Goal: Task Accomplishment & Management: Use online tool/utility

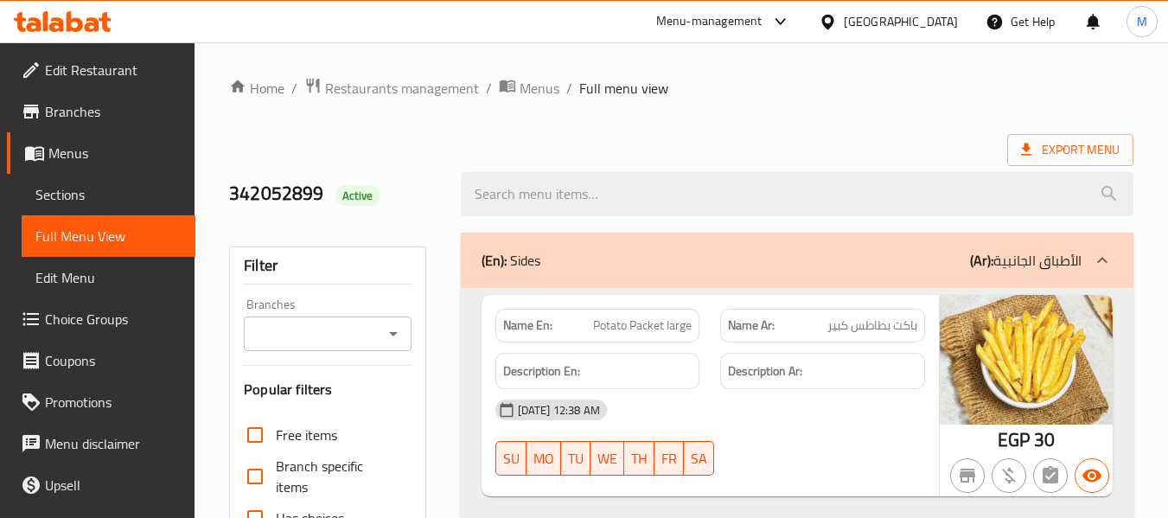
click at [837, 14] on icon at bounding box center [828, 22] width 18 height 18
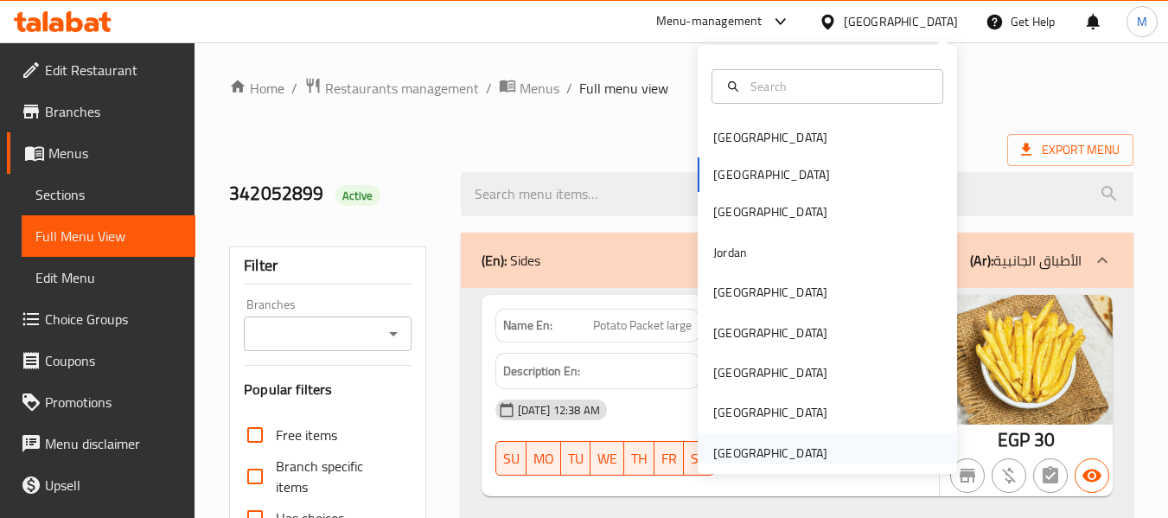
click at [766, 446] on div "United Arab Emirates" at bounding box center [770, 453] width 114 height 19
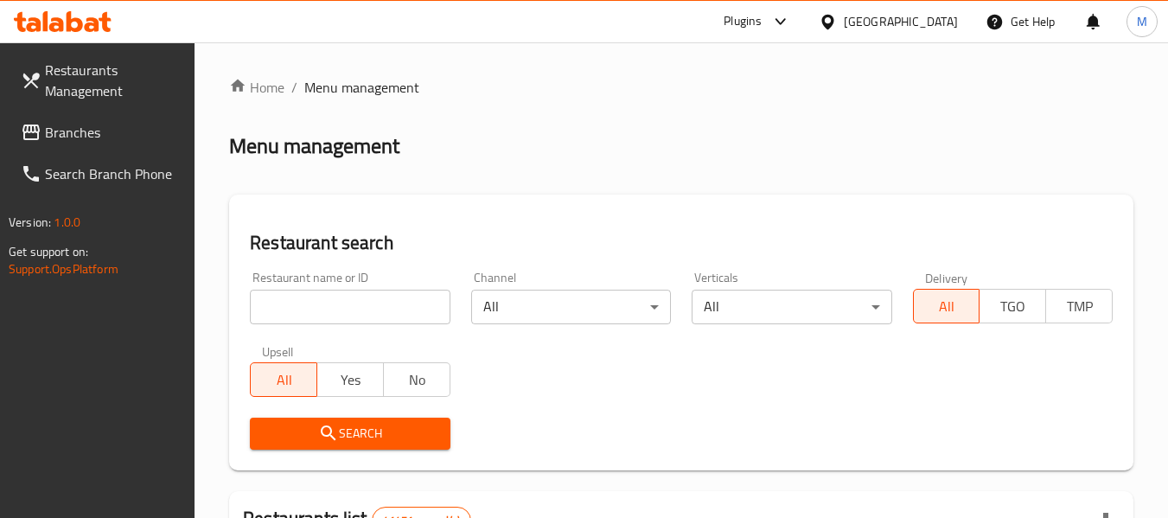
click at [65, 135] on span "Branches" at bounding box center [113, 132] width 137 height 21
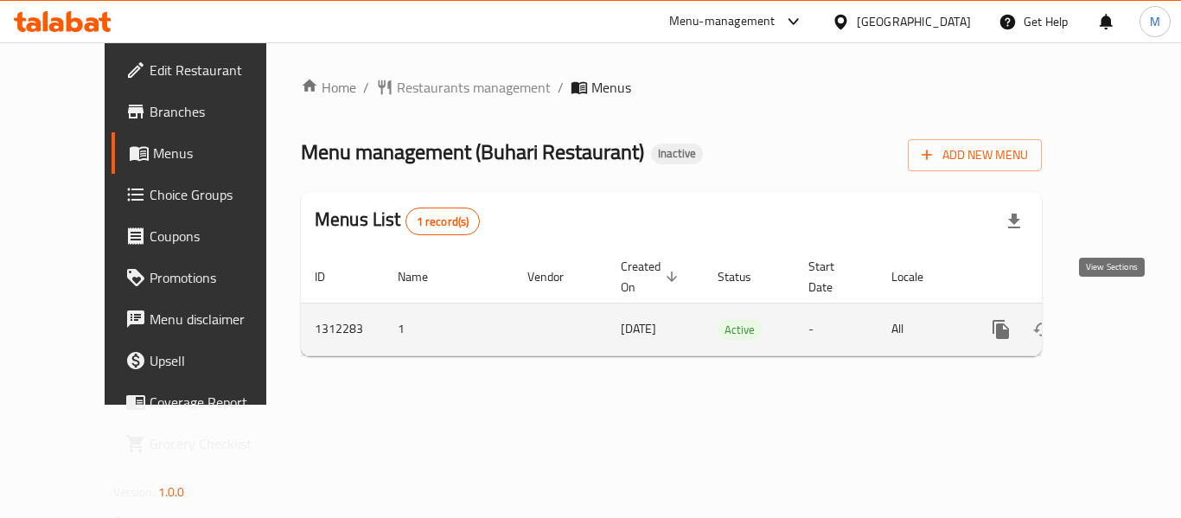
click at [1116, 319] on icon "enhanced table" at bounding box center [1126, 329] width 21 height 21
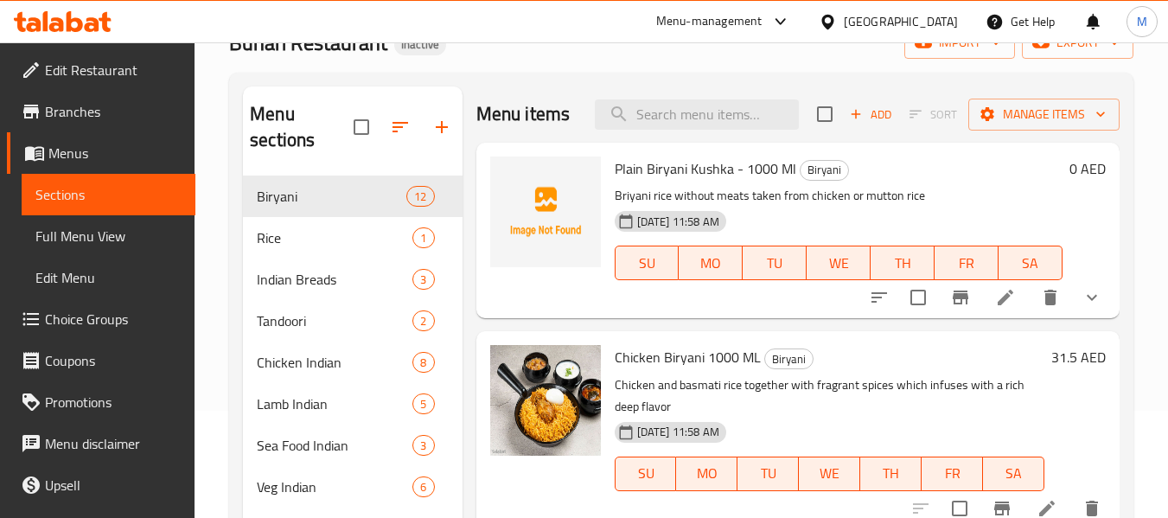
scroll to position [41, 0]
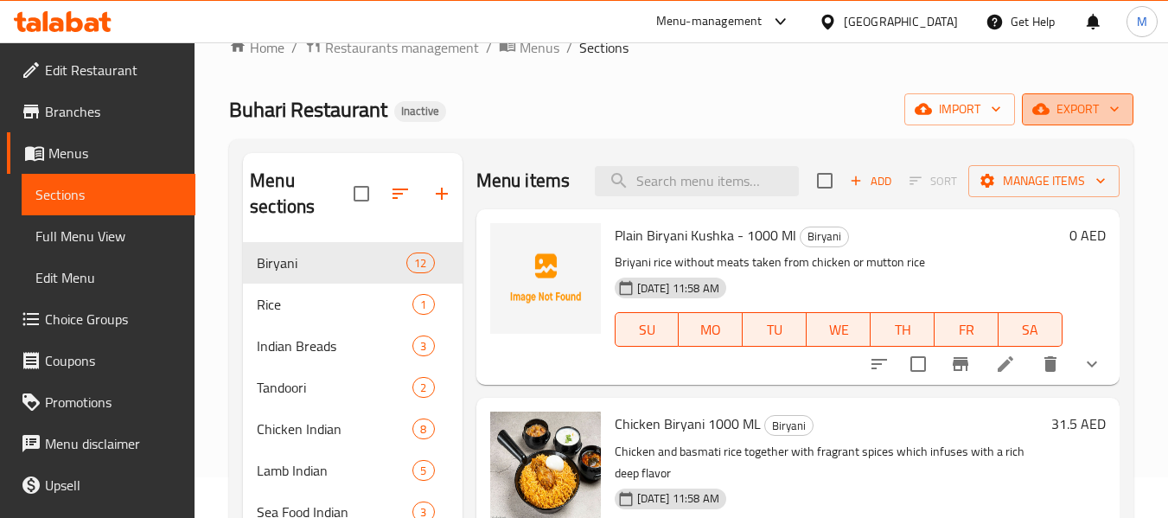
click at [1084, 111] on span "export" at bounding box center [1078, 110] width 84 height 22
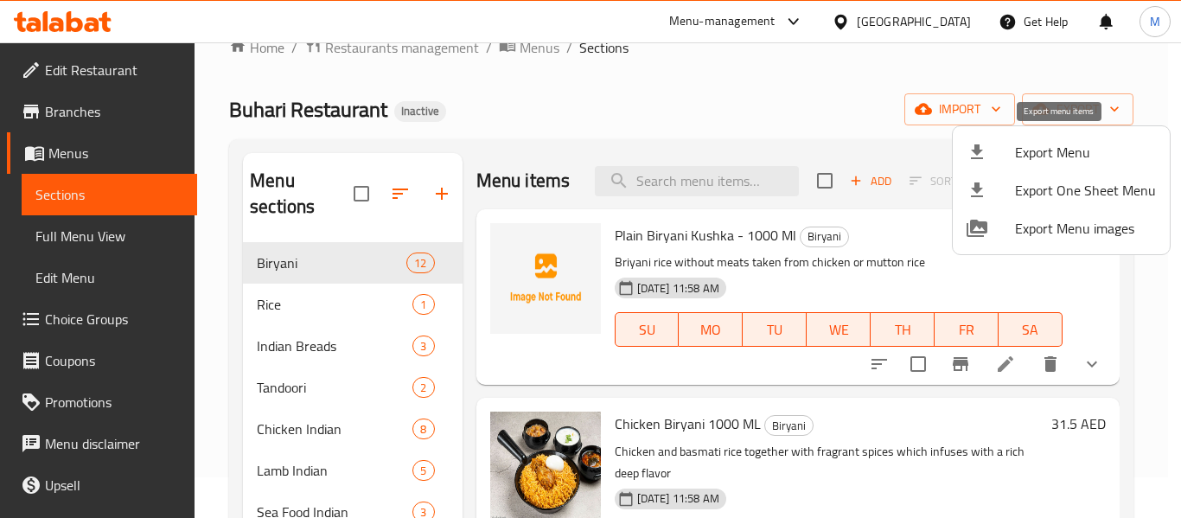
click at [1032, 147] on span "Export Menu" at bounding box center [1085, 152] width 141 height 21
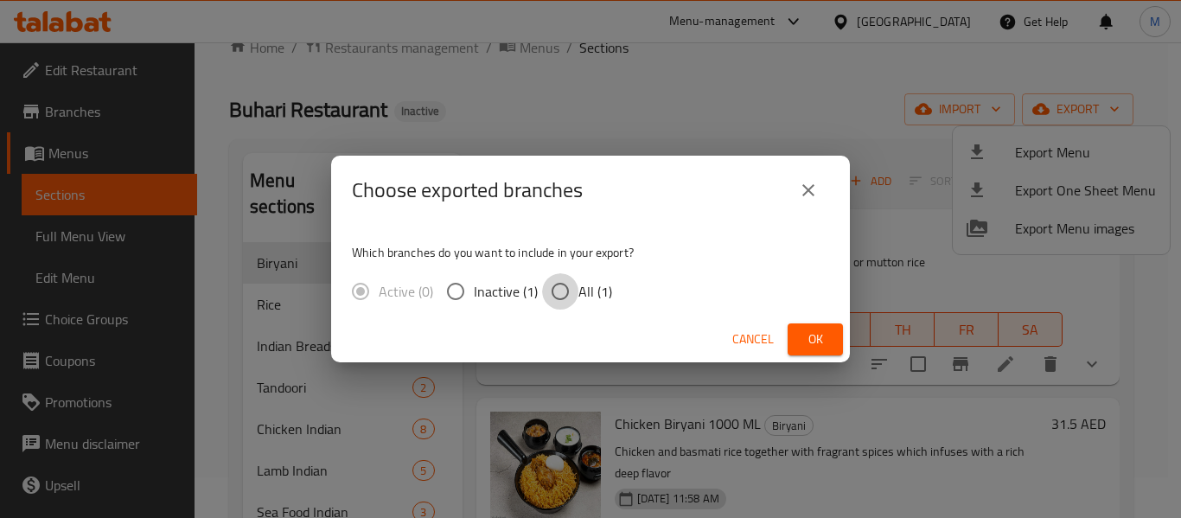
click at [559, 289] on input "All (1)" at bounding box center [560, 291] width 36 height 36
radio input "true"
click at [814, 348] on span "Ok" at bounding box center [816, 340] width 28 height 22
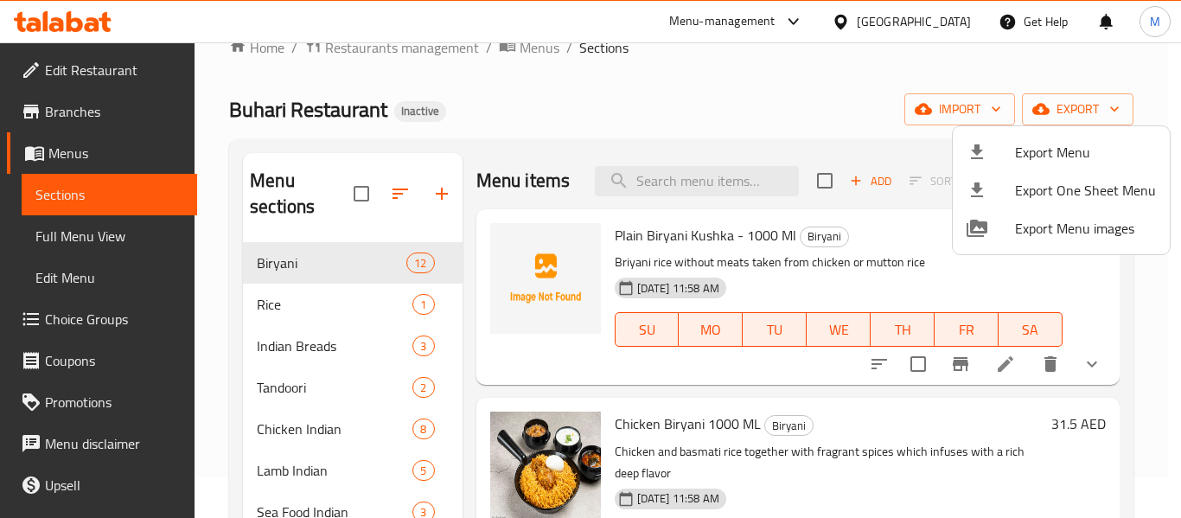
click at [666, 205] on div at bounding box center [590, 259] width 1181 height 518
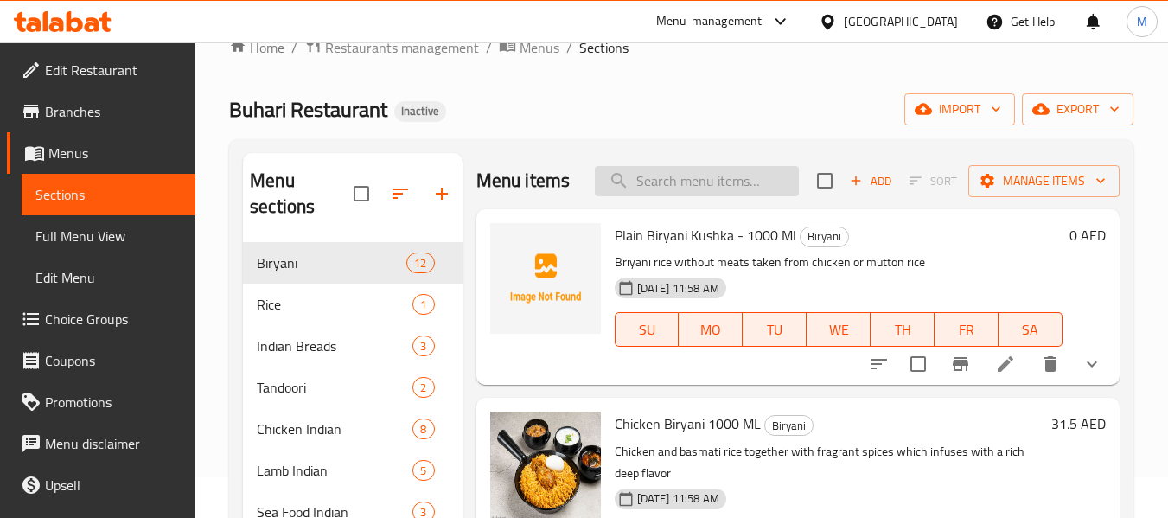
click at [662, 191] on input "search" at bounding box center [697, 181] width 204 height 30
paste input "bbq chicken"
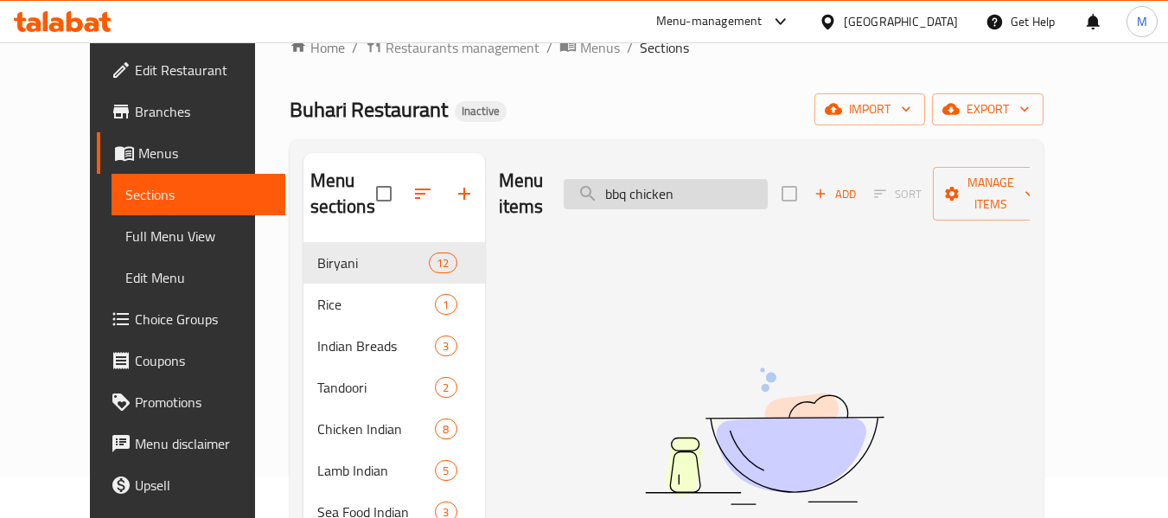
click at [681, 186] on input "bbq chicken" at bounding box center [666, 194] width 204 height 30
click at [652, 181] on input "bbq" at bounding box center [666, 194] width 204 height 30
paste input "chicken parat"
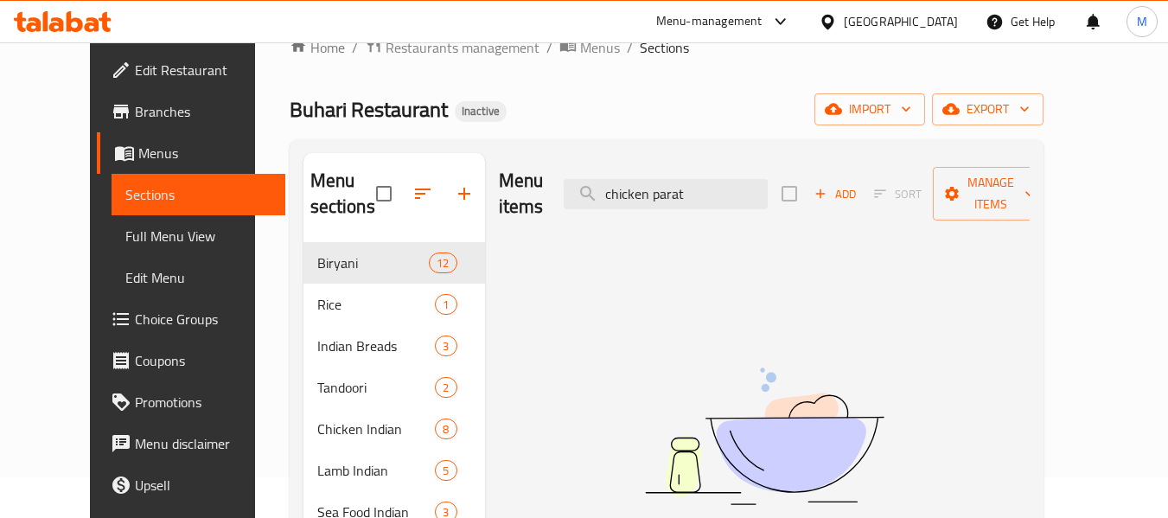
type input "chicken parat"
click at [135, 115] on span "Branches" at bounding box center [203, 111] width 137 height 21
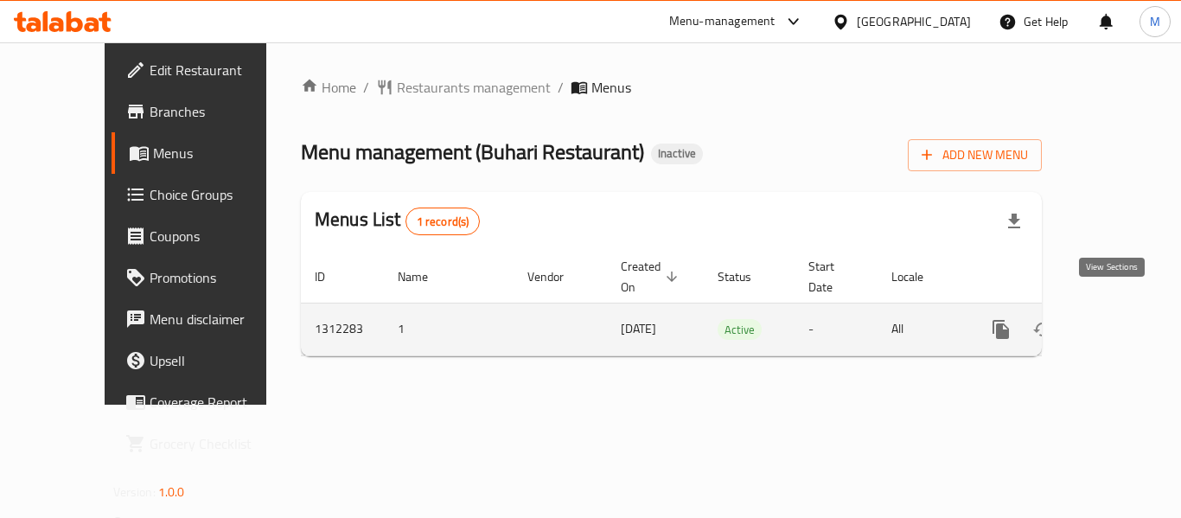
click at [1116, 319] on icon "enhanced table" at bounding box center [1126, 329] width 21 height 21
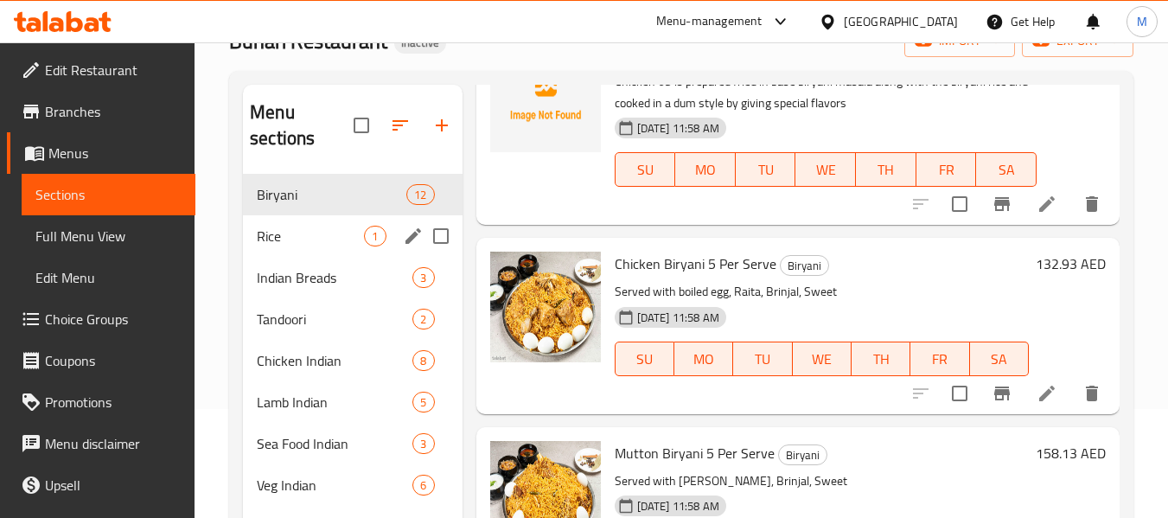
scroll to position [242, 0]
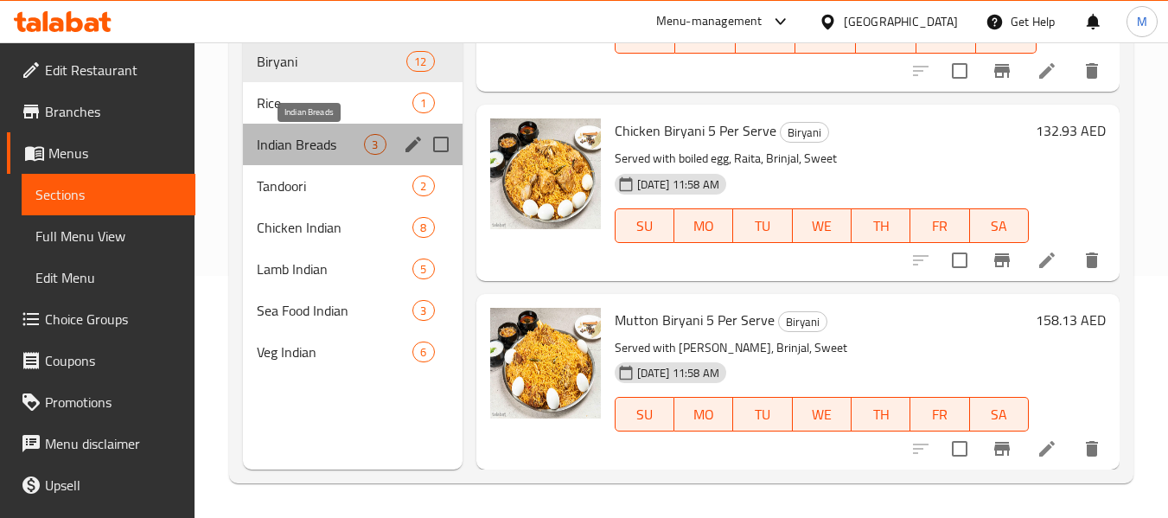
click at [278, 136] on span "Indian Breads" at bounding box center [310, 144] width 107 height 21
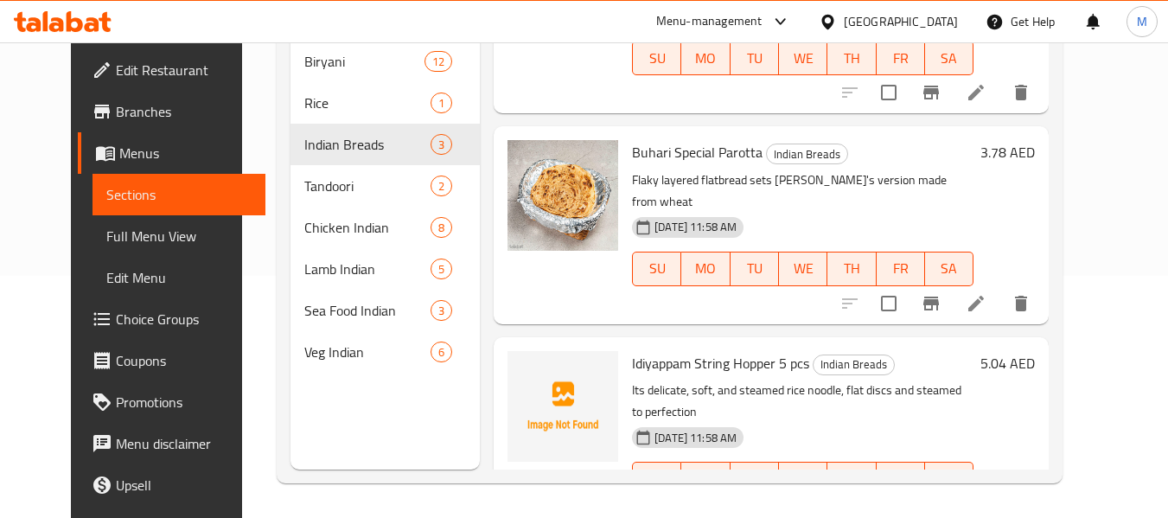
scroll to position [41, 0]
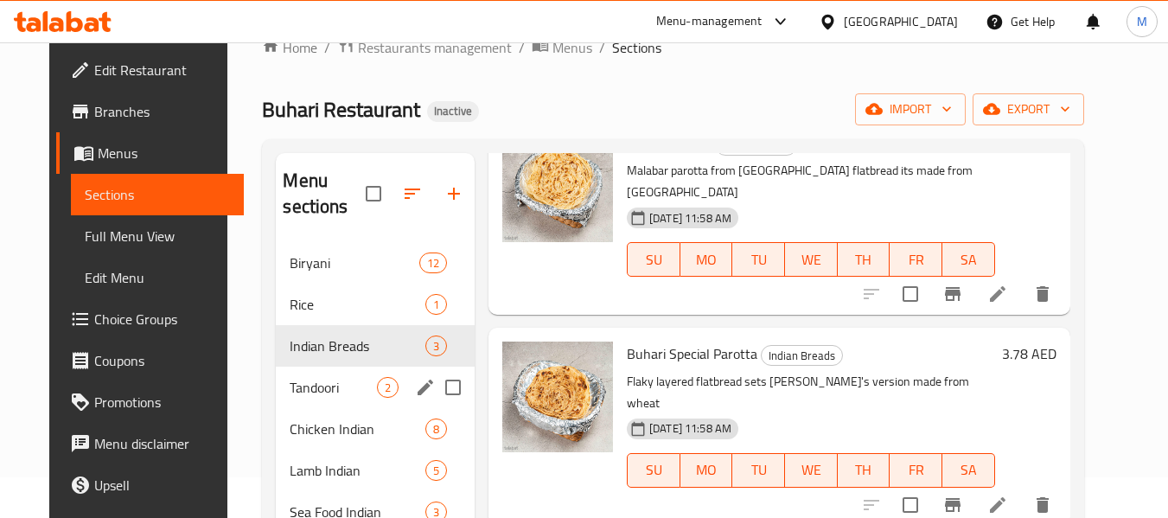
click at [290, 383] on span "Tandoori" at bounding box center [333, 387] width 86 height 21
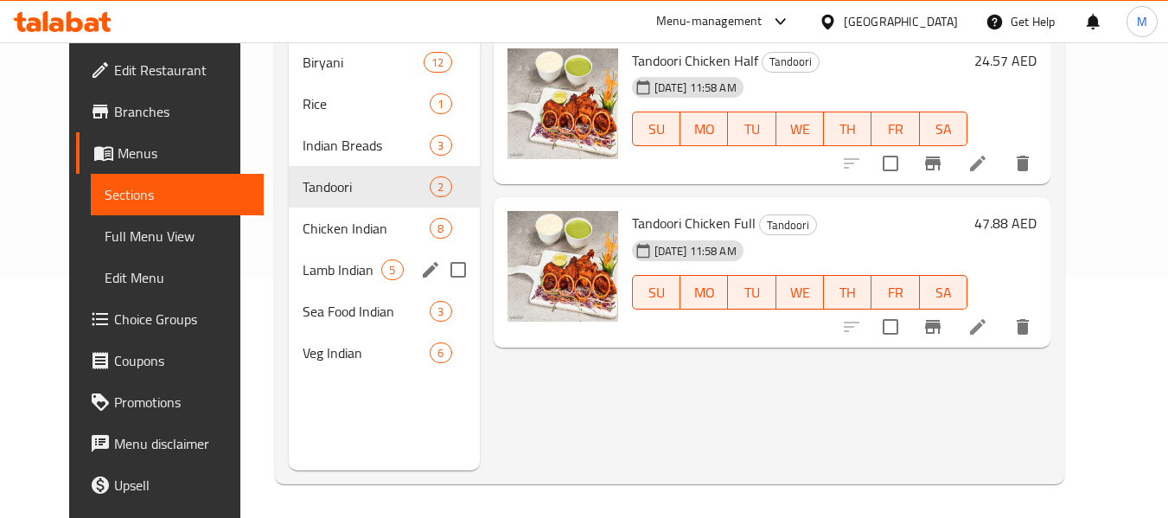
scroll to position [242, 0]
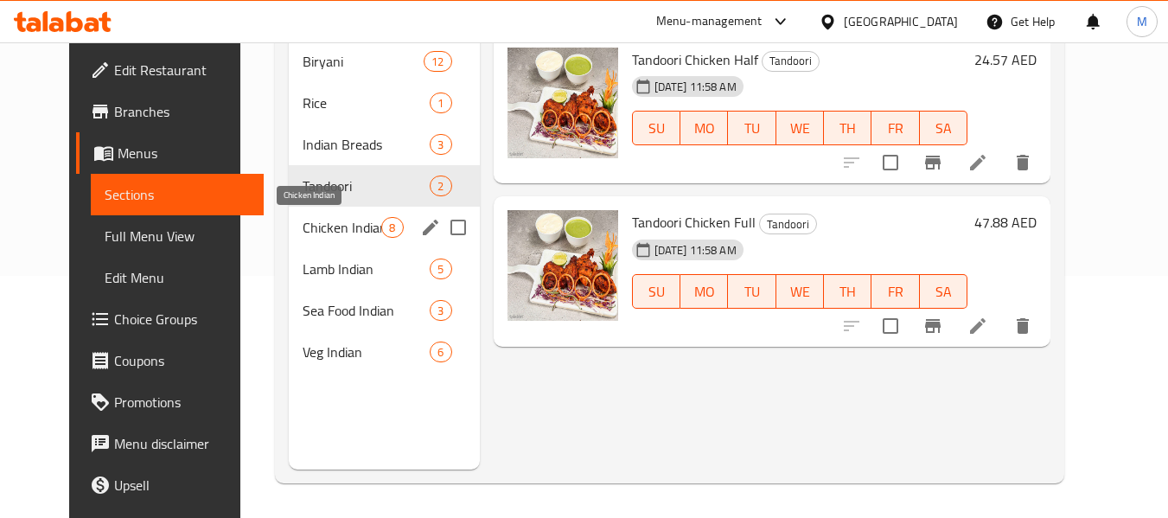
click at [303, 233] on span "Chicken Indian" at bounding box center [342, 227] width 79 height 21
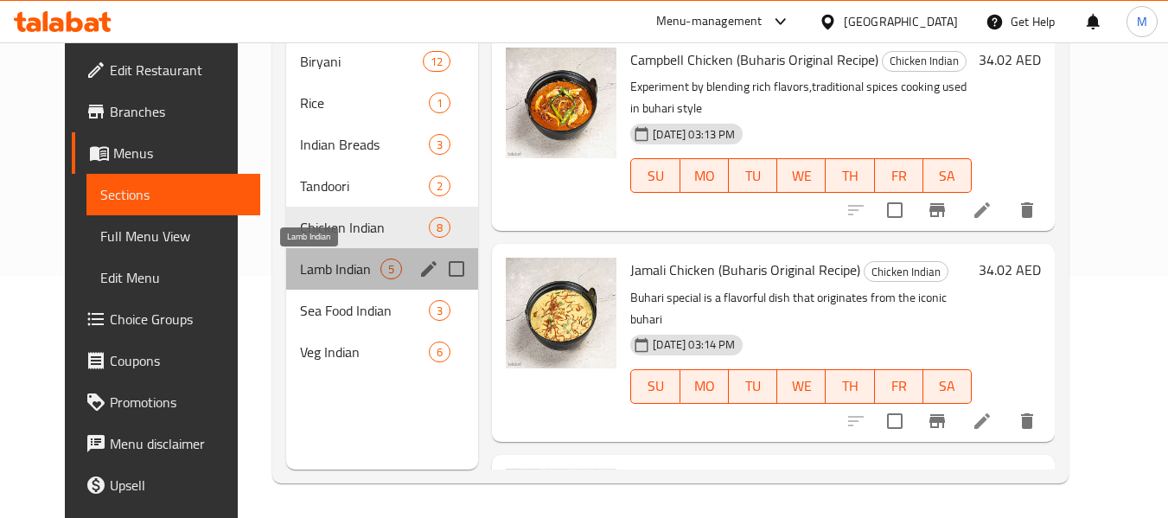
click at [300, 268] on span "Lamb Indian" at bounding box center [340, 269] width 80 height 21
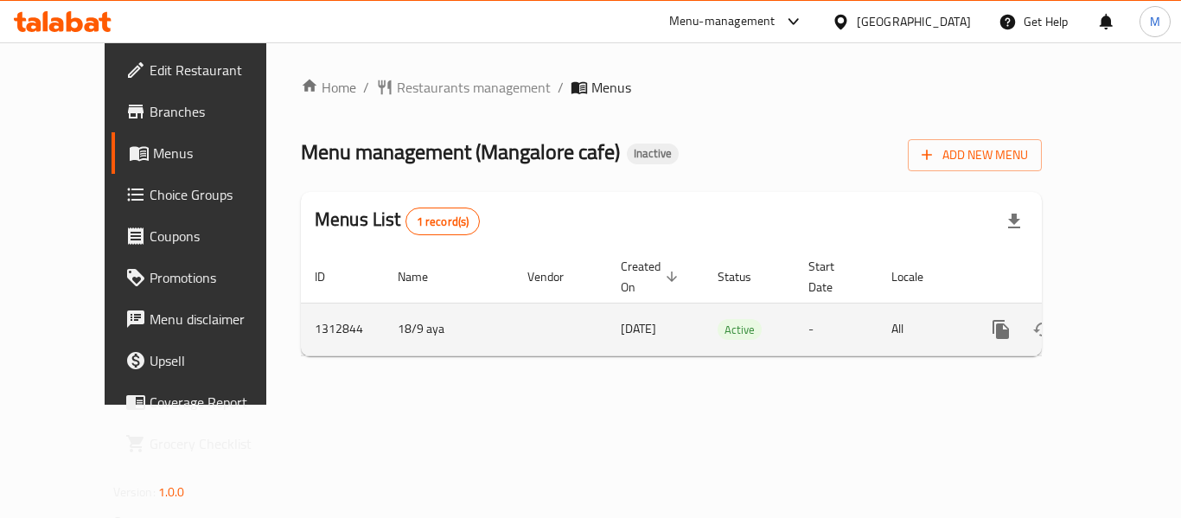
click at [1118, 322] on icon "enhanced table" at bounding box center [1126, 330] width 16 height 16
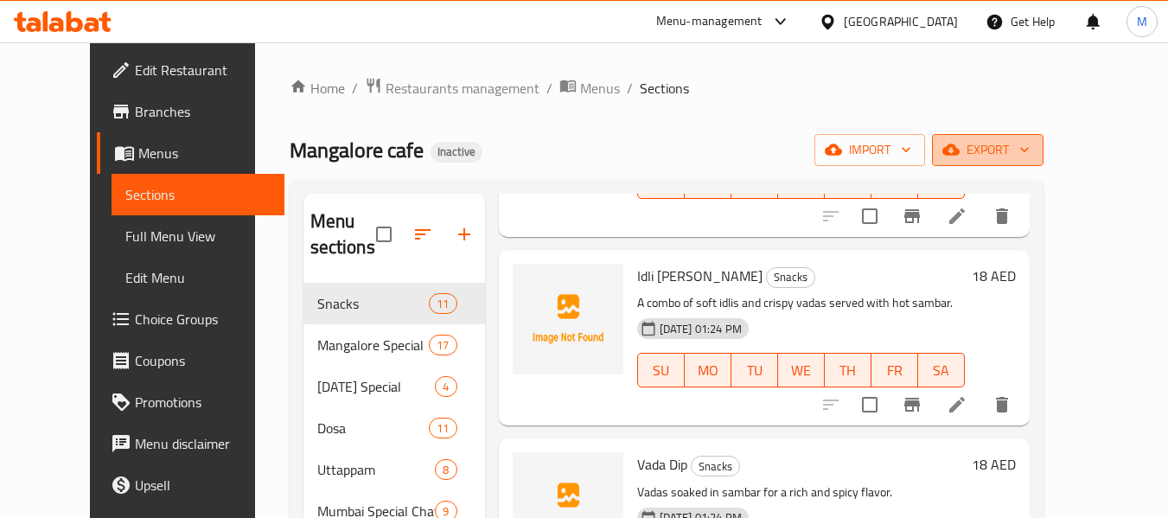
click at [1030, 146] on span "export" at bounding box center [988, 150] width 84 height 22
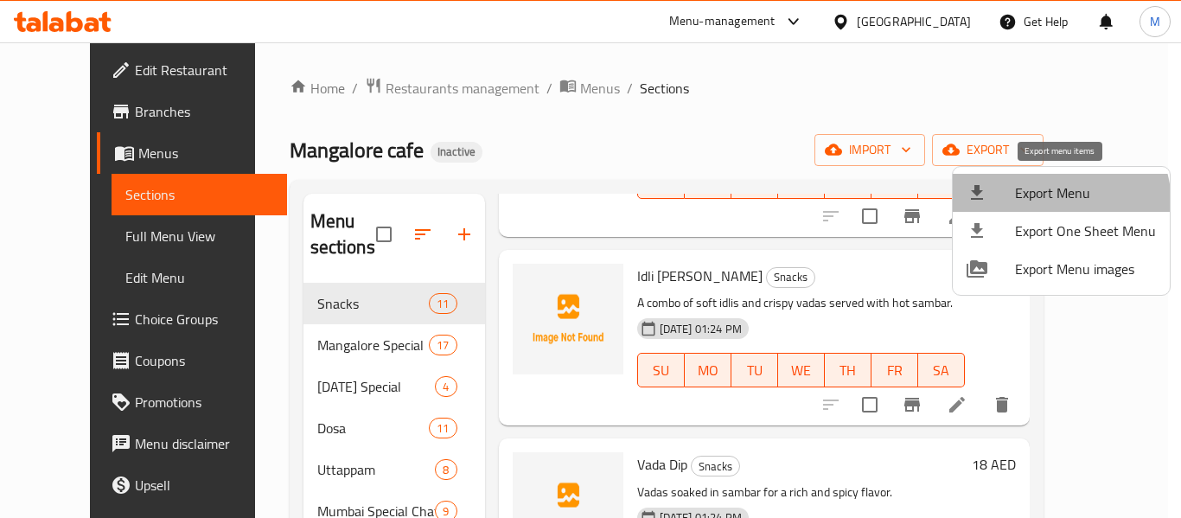
click at [1046, 203] on span "Export Menu" at bounding box center [1085, 192] width 141 height 21
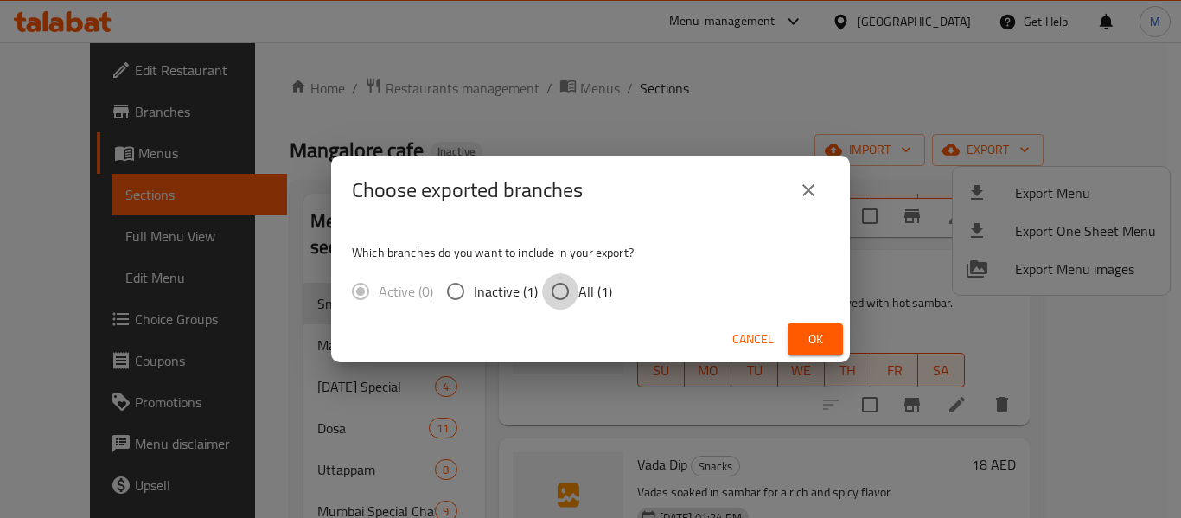
click at [569, 295] on input "All (1)" at bounding box center [560, 291] width 36 height 36
radio input "true"
click at [809, 336] on span "Ok" at bounding box center [816, 340] width 28 height 22
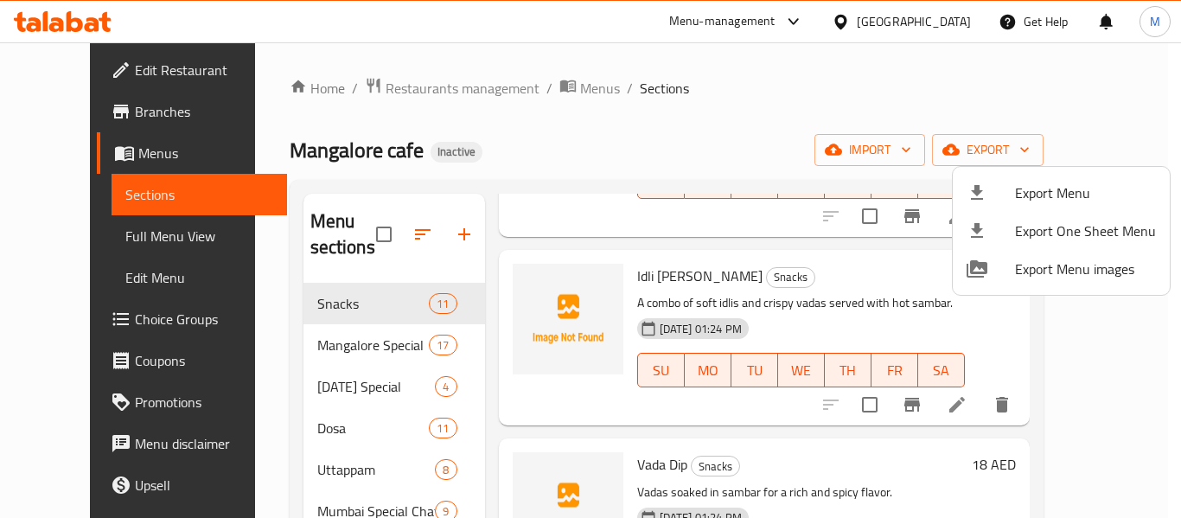
click at [712, 241] on div at bounding box center [590, 259] width 1181 height 518
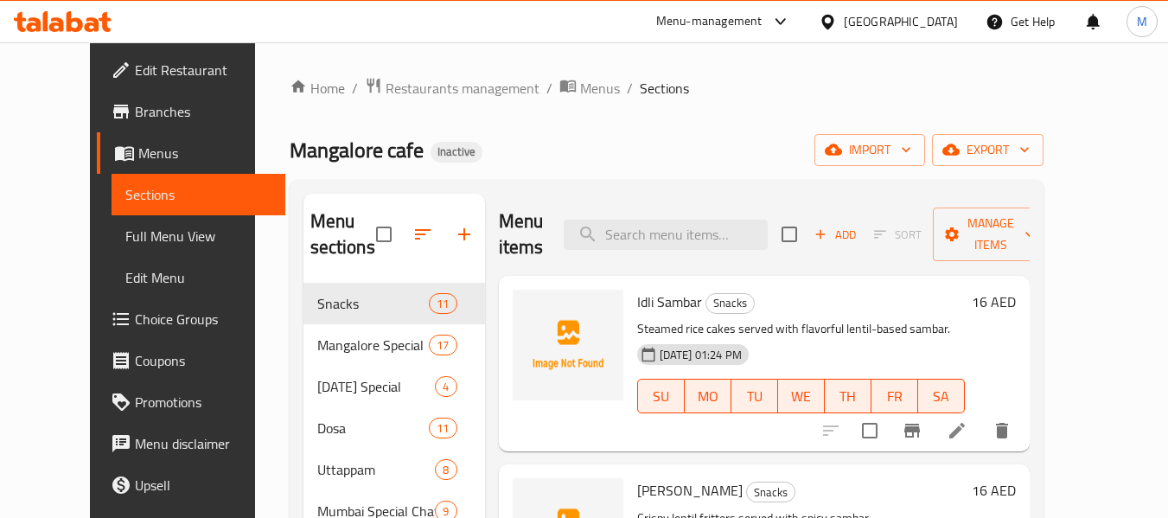
click at [659, 214] on div "Menu items Add Sort Manage items" at bounding box center [764, 235] width 531 height 82
click at [660, 224] on input "search" at bounding box center [666, 235] width 204 height 30
paste input "Fanta"
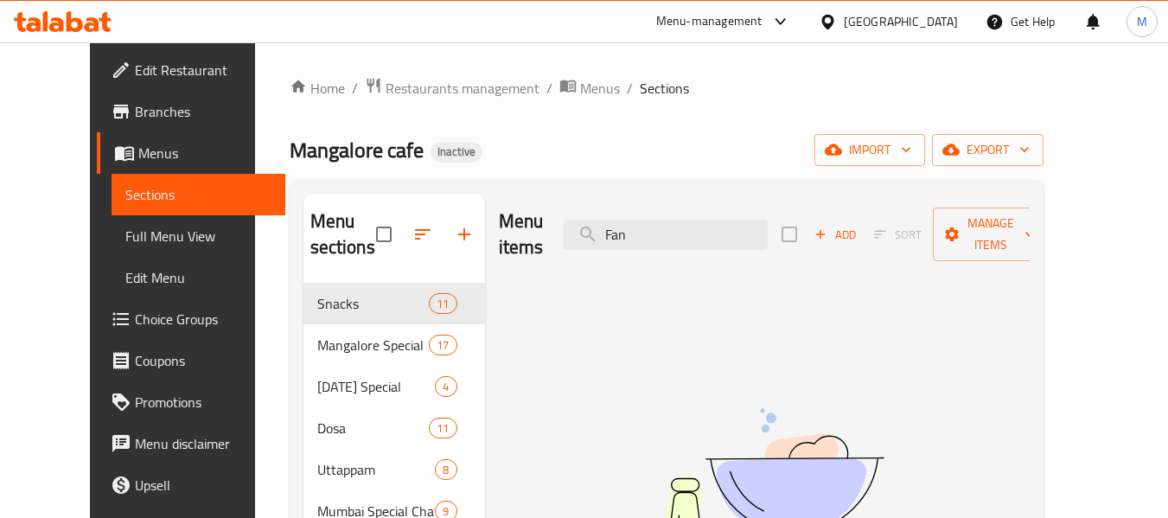
type input "Fan"
click at [125, 226] on span "Full Menu View" at bounding box center [198, 236] width 146 height 21
click at [125, 230] on span "Full Menu View" at bounding box center [198, 236] width 146 height 21
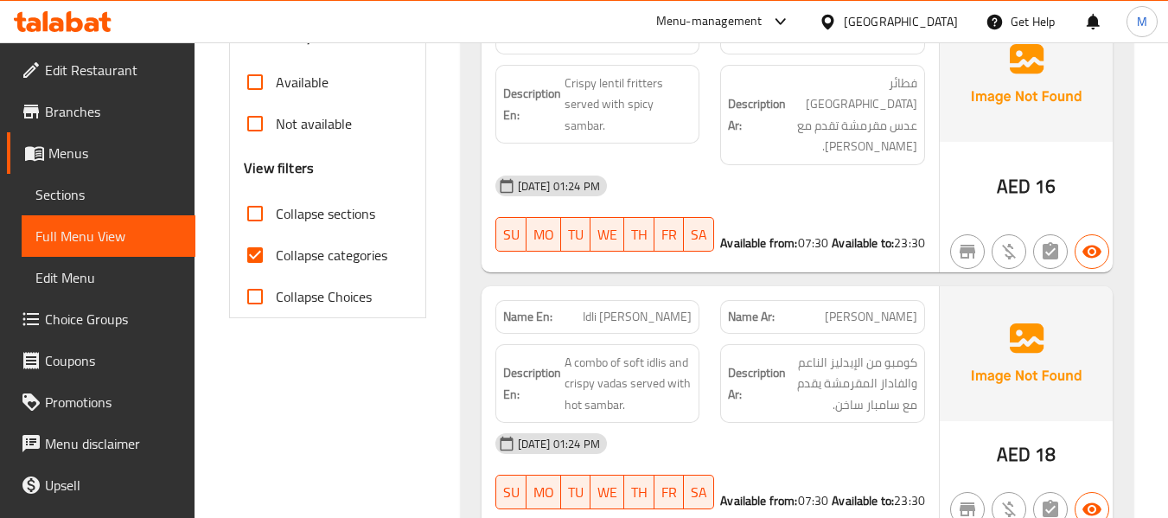
scroll to position [605, 0]
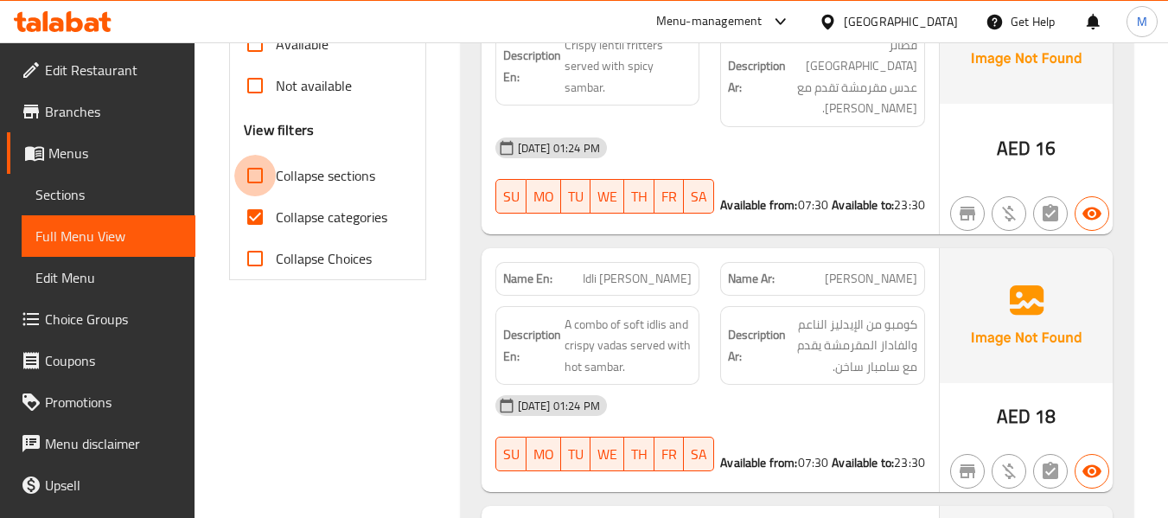
click at [253, 168] on input "Collapse sections" at bounding box center [255, 176] width 42 height 42
checkbox input "true"
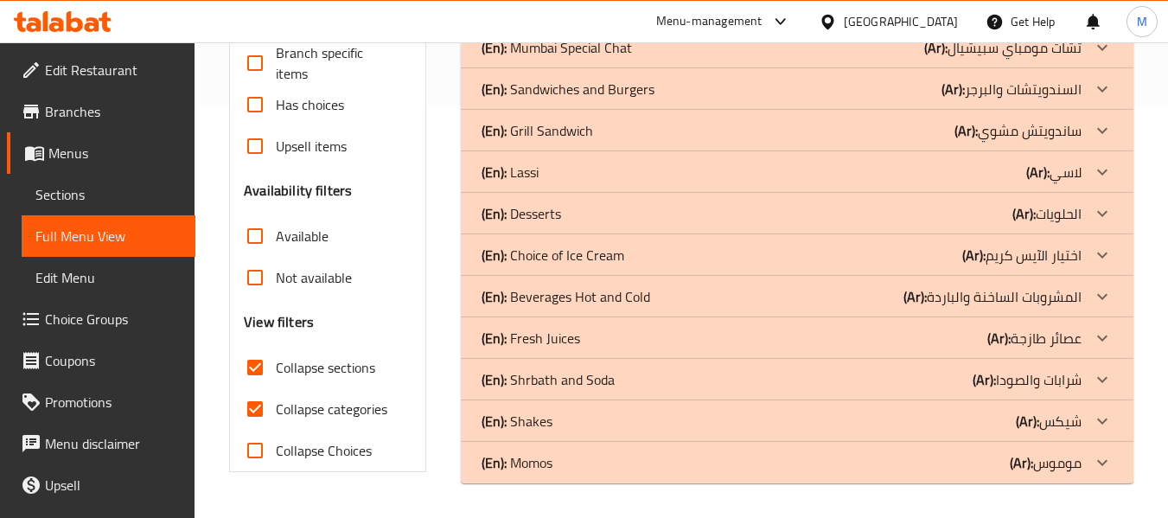
scroll to position [413, 0]
click at [259, 404] on input "Collapse categories" at bounding box center [255, 409] width 42 height 42
checkbox input "false"
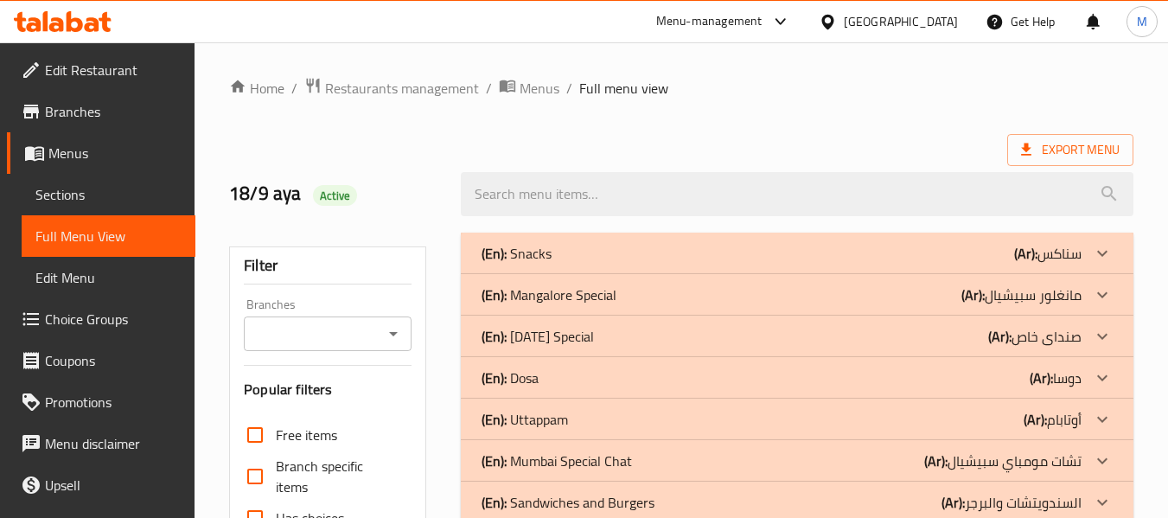
click at [573, 253] on div "(En): Snacks (Ar): سناكس" at bounding box center [782, 253] width 600 height 21
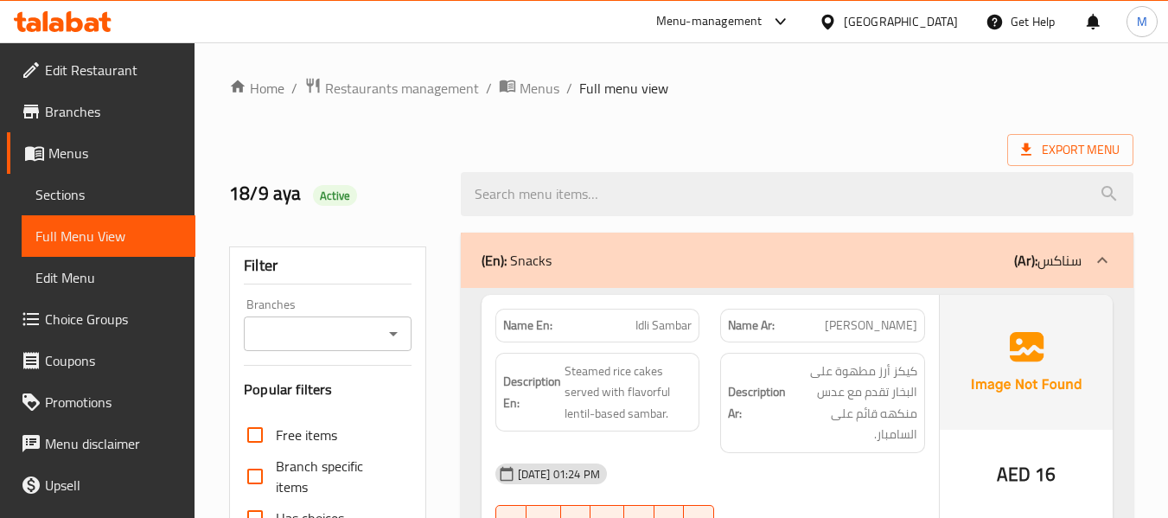
scroll to position [201, 0]
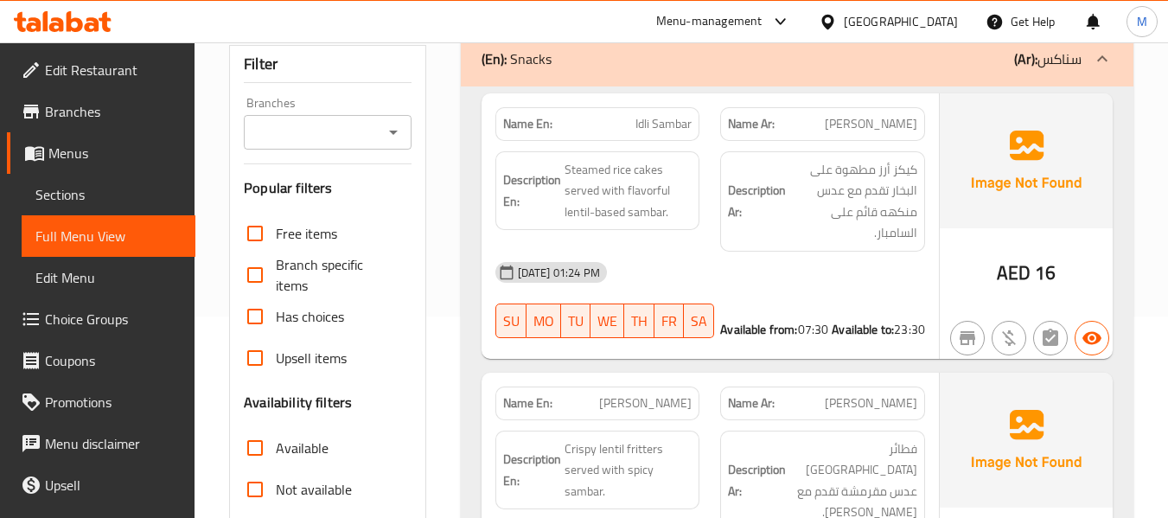
click at [672, 259] on div "[DATE] 01:24 PM" at bounding box center [710, 273] width 451 height 42
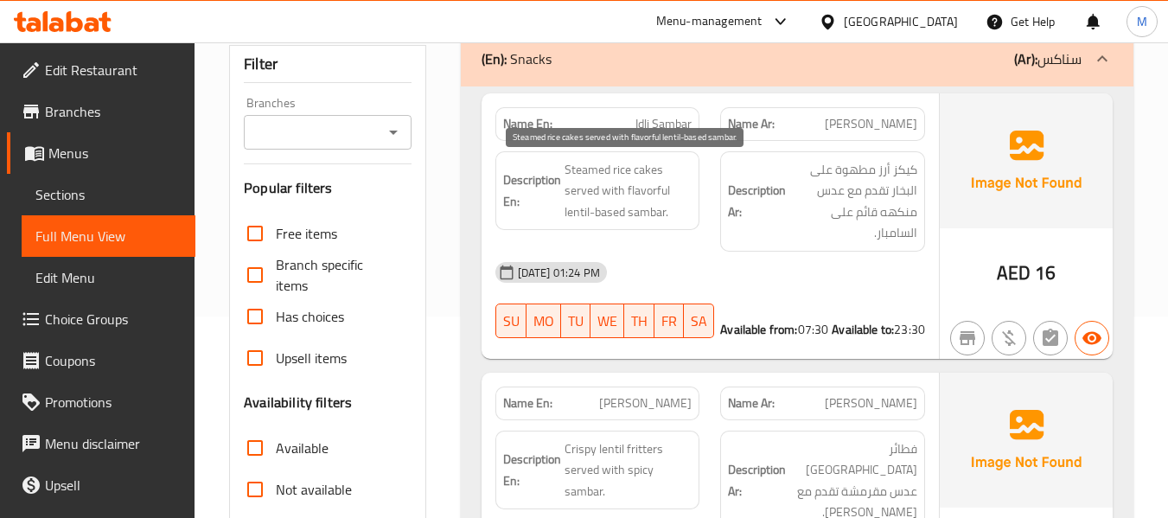
click at [643, 188] on span "Steamed rice cakes served with flavorful lentil-based sambar." at bounding box center [629, 191] width 128 height 64
copy span "flavorful"
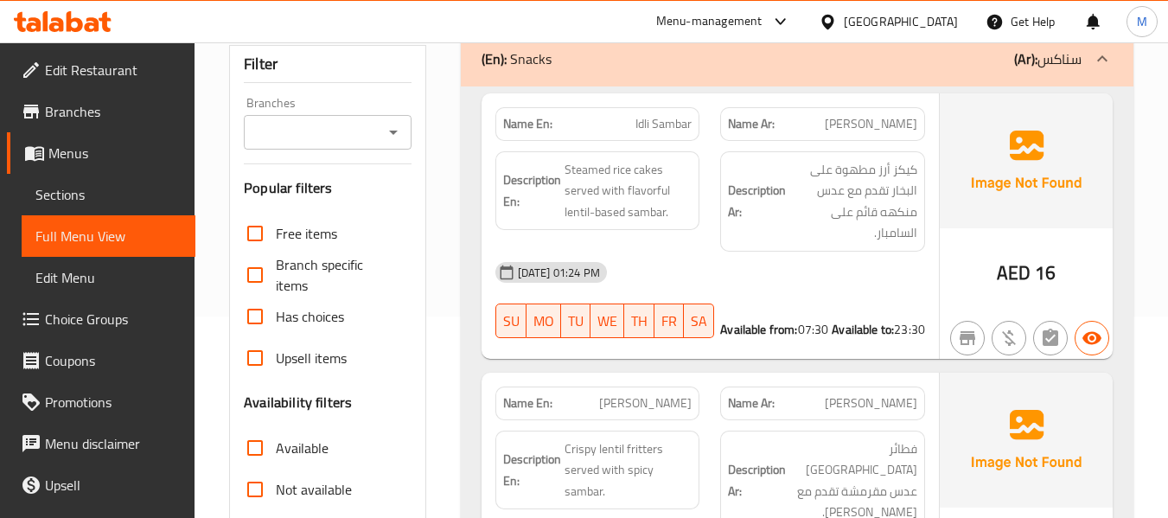
click at [661, 253] on div "[DATE] 01:24 PM" at bounding box center [710, 273] width 451 height 42
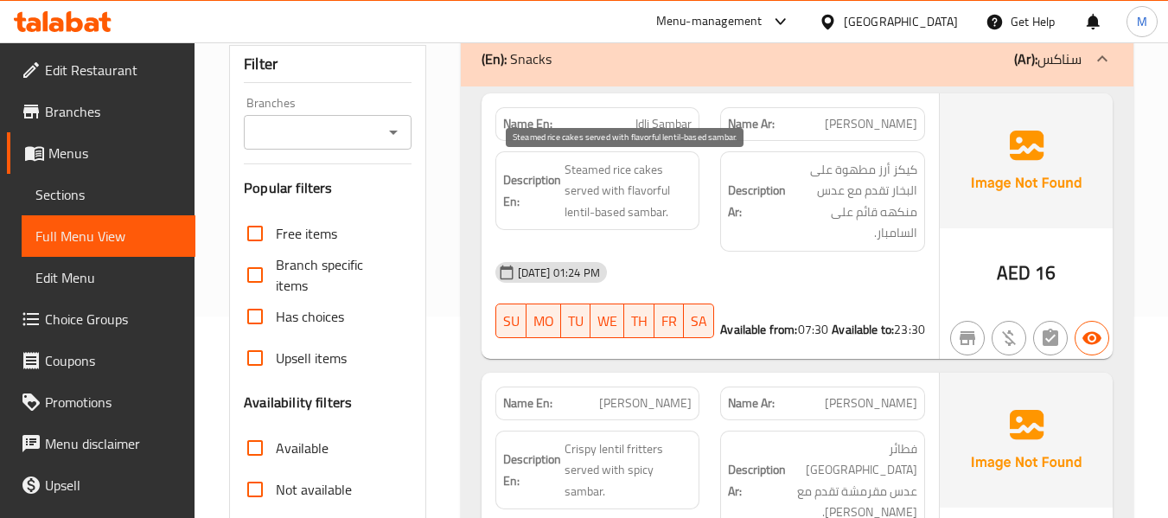
click at [649, 191] on span "Steamed rice cakes served with flavorful lentil-based sambar." at bounding box center [629, 191] width 128 height 64
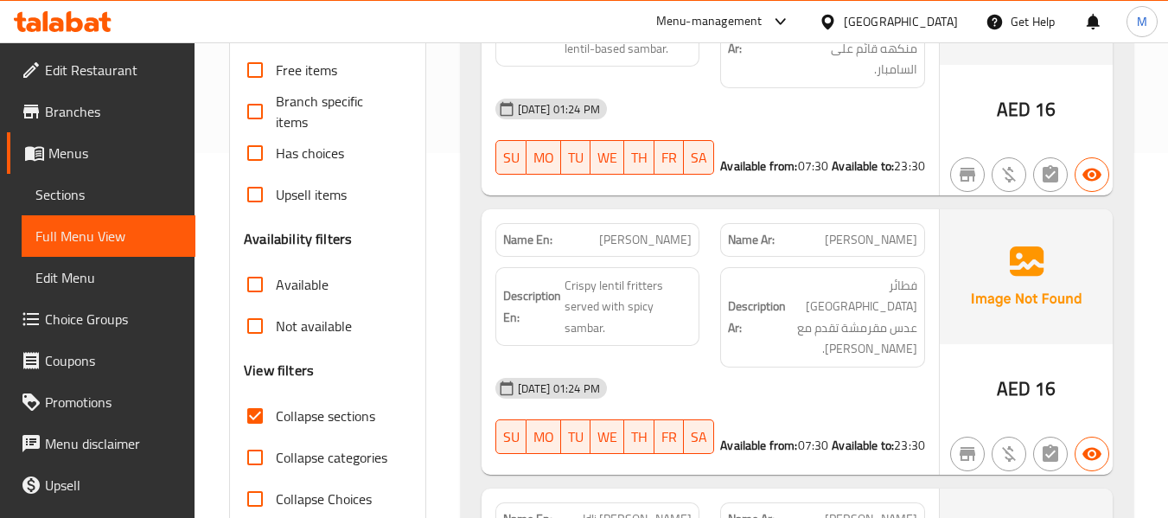
scroll to position [404, 0]
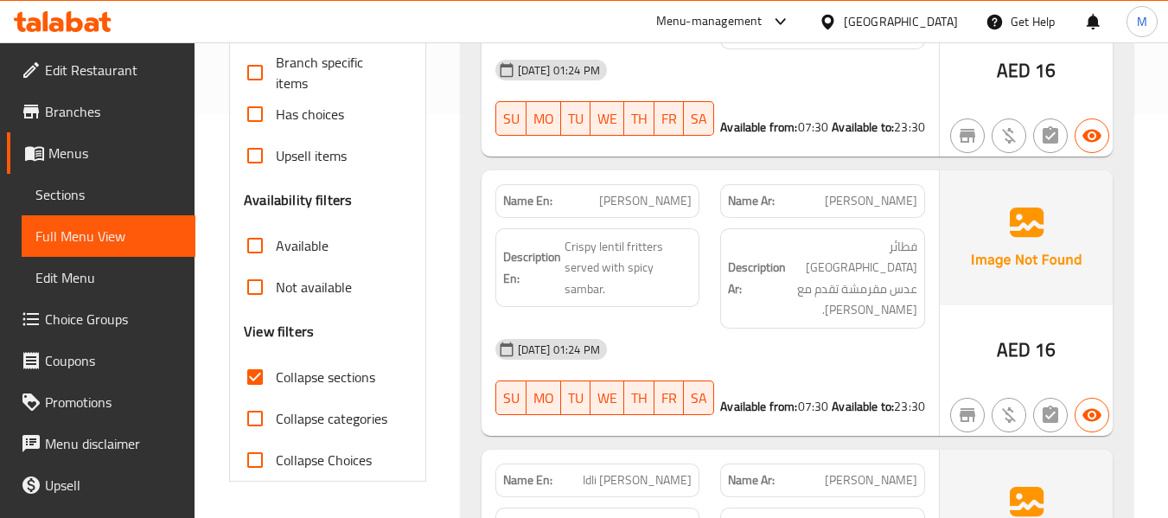
click at [777, 329] on div "[DATE] 01:24 PM" at bounding box center [710, 350] width 451 height 42
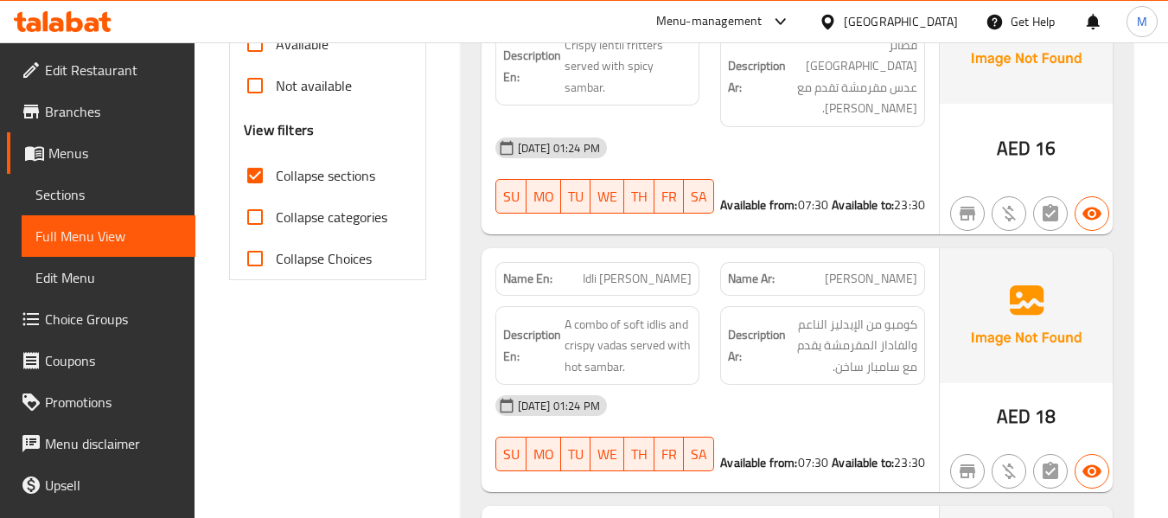
click at [708, 385] on div "[DATE] 01:24 PM" at bounding box center [710, 406] width 451 height 42
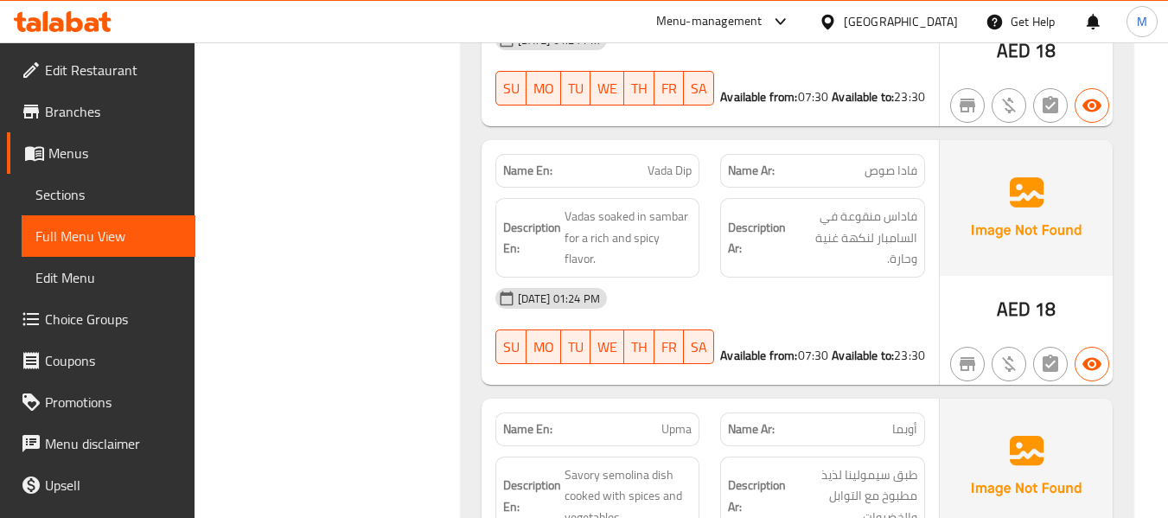
scroll to position [1009, 0]
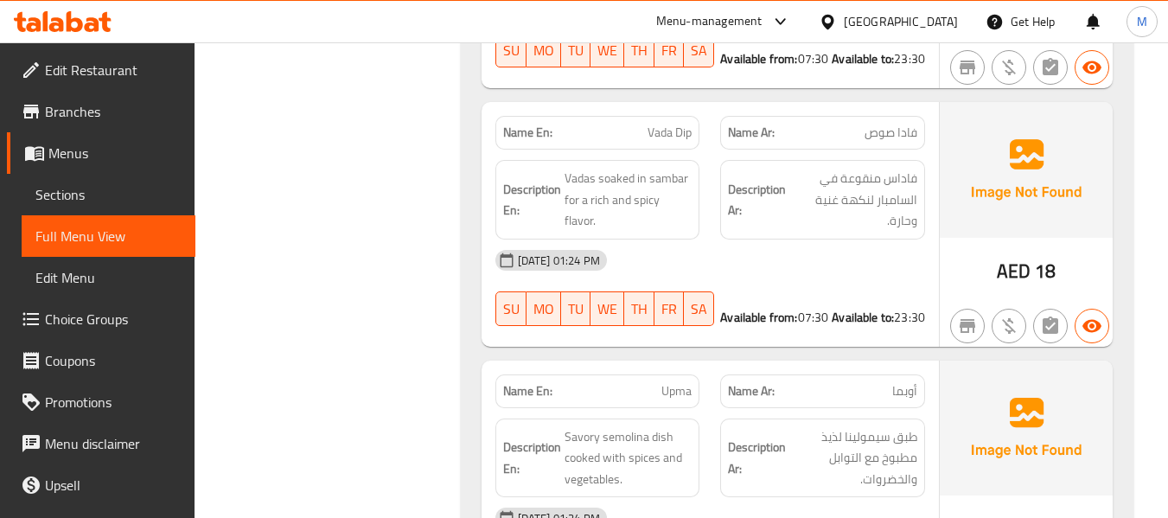
click at [748, 240] on div "[DATE] 01:24 PM" at bounding box center [710, 261] width 451 height 42
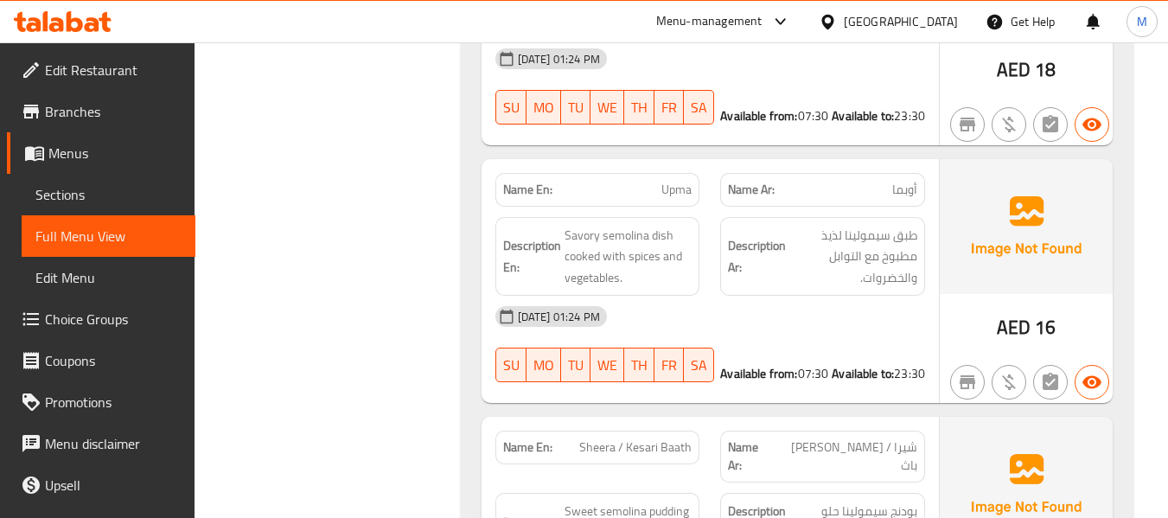
click at [739, 298] on div "[DATE] 01:24 PM" at bounding box center [710, 317] width 451 height 42
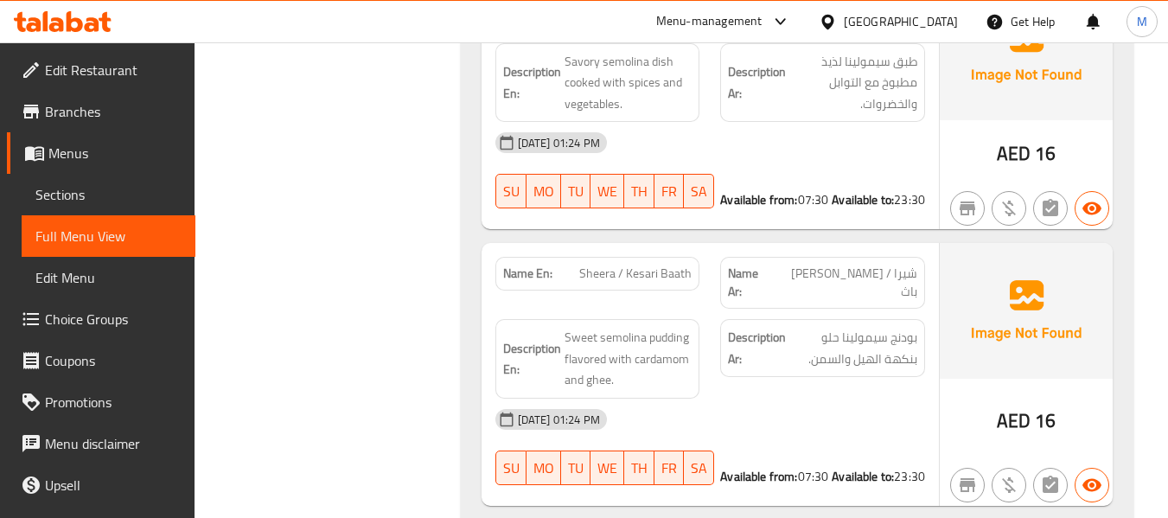
scroll to position [1412, 0]
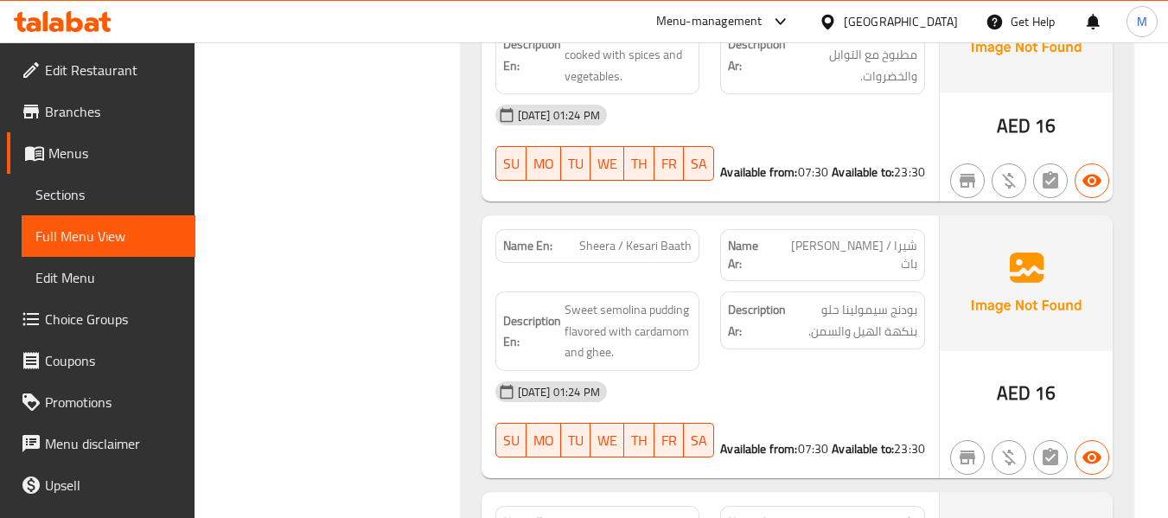
click at [709, 371] on div "[DATE] 01:24 PM" at bounding box center [710, 392] width 451 height 42
drag, startPoint x: 584, startPoint y: 228, endPoint x: 706, endPoint y: 231, distance: 122.8
click at [706, 231] on div "Name En: Sheera / Kesari Baath" at bounding box center [598, 255] width 226 height 73
copy span "Sheera / Kesari Baath"
click at [595, 237] on span "Sheera / Kesari Baath" at bounding box center [635, 246] width 112 height 18
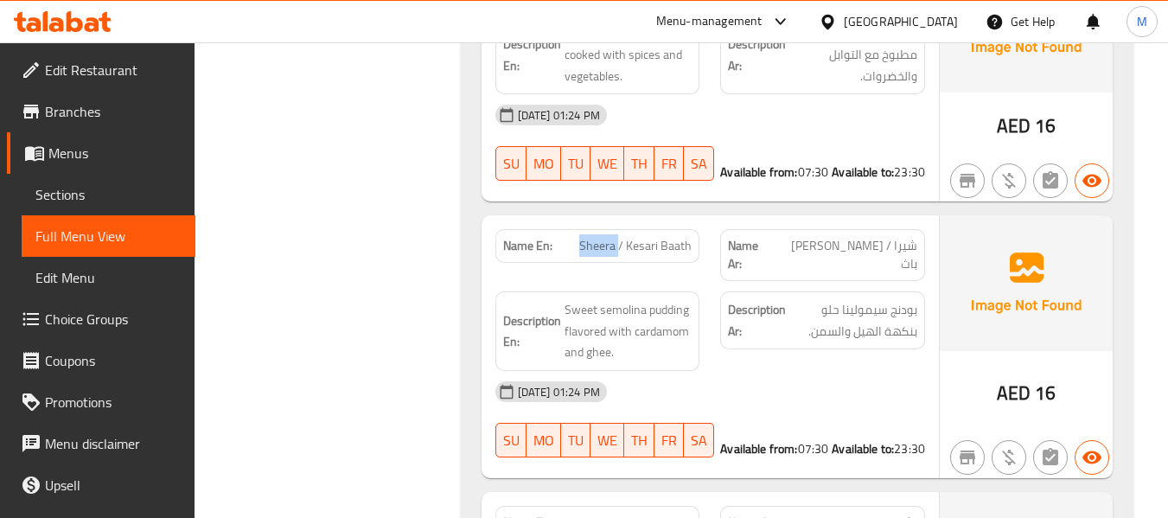
click at [595, 237] on span "Sheera / Kesari Baath" at bounding box center [635, 246] width 112 height 18
drag, startPoint x: 630, startPoint y: 223, endPoint x: 693, endPoint y: 223, distance: 63.1
click at [693, 229] on div "Name En: Sheera / Kesari Baath" at bounding box center [597, 246] width 205 height 34
copy span "Kesari Baath"
click at [604, 237] on span "Sheera / Kesari Baath" at bounding box center [635, 246] width 112 height 18
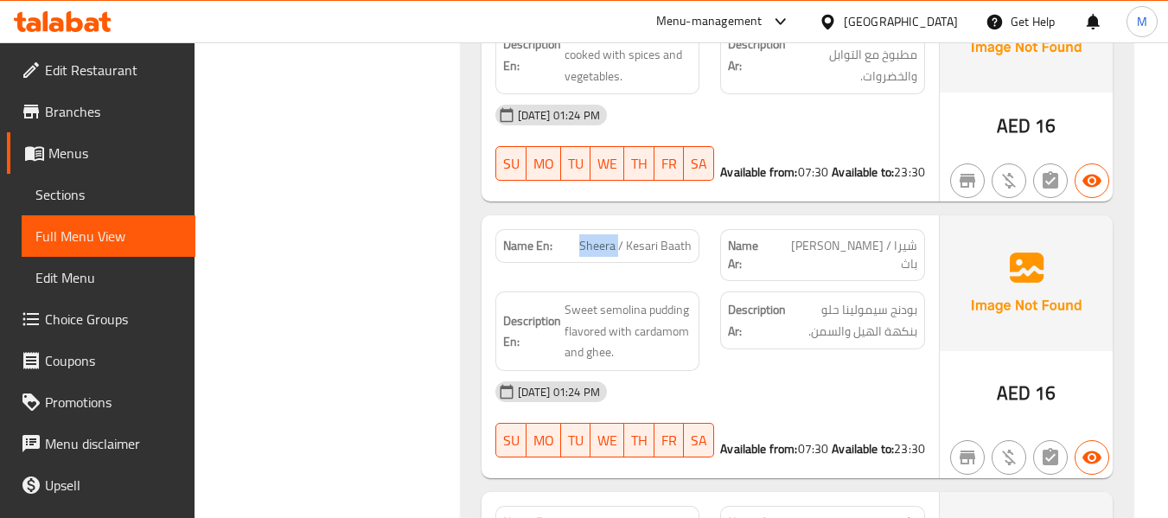
click at [604, 237] on span "Sheera / Kesari Baath" at bounding box center [635, 246] width 112 height 18
copy span "Sheera"
click at [636, 237] on span "Sheera / Kesari Baath" at bounding box center [635, 246] width 112 height 18
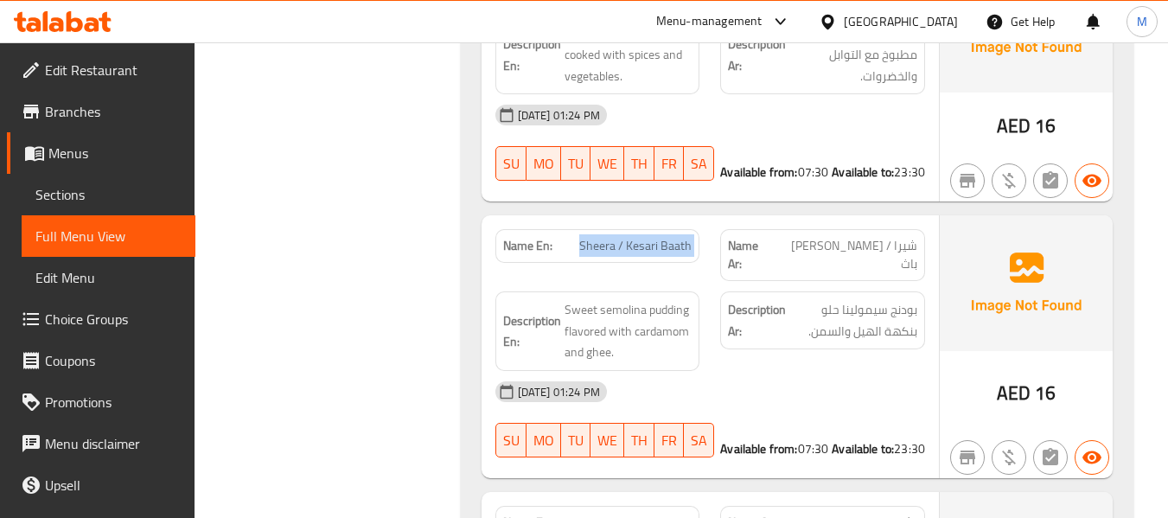
copy span "Sheera / Kesari Baath"
click at [599, 237] on span "Sheera / Kesari Baath" at bounding box center [635, 246] width 112 height 18
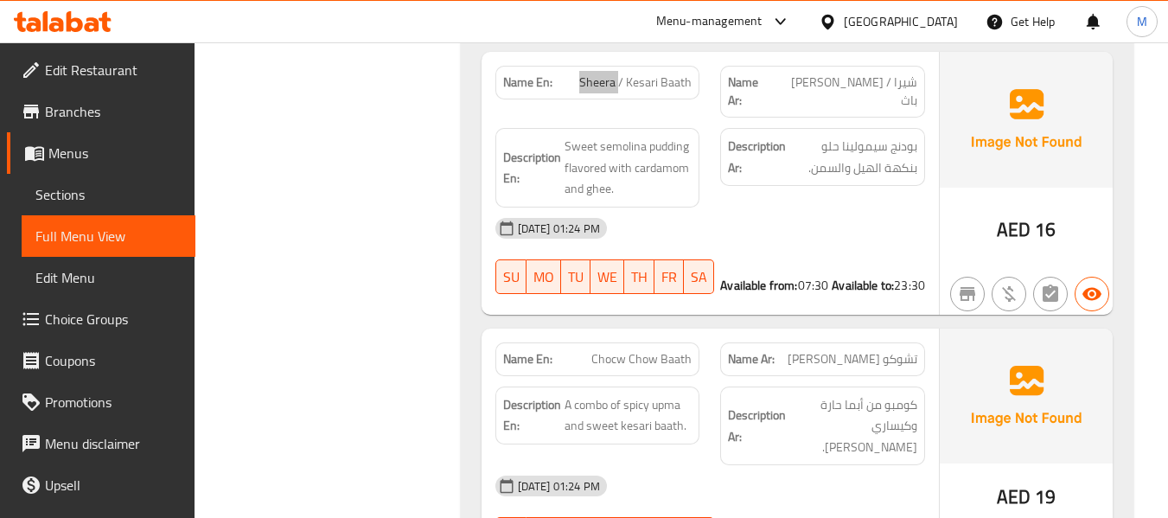
scroll to position [1614, 0]
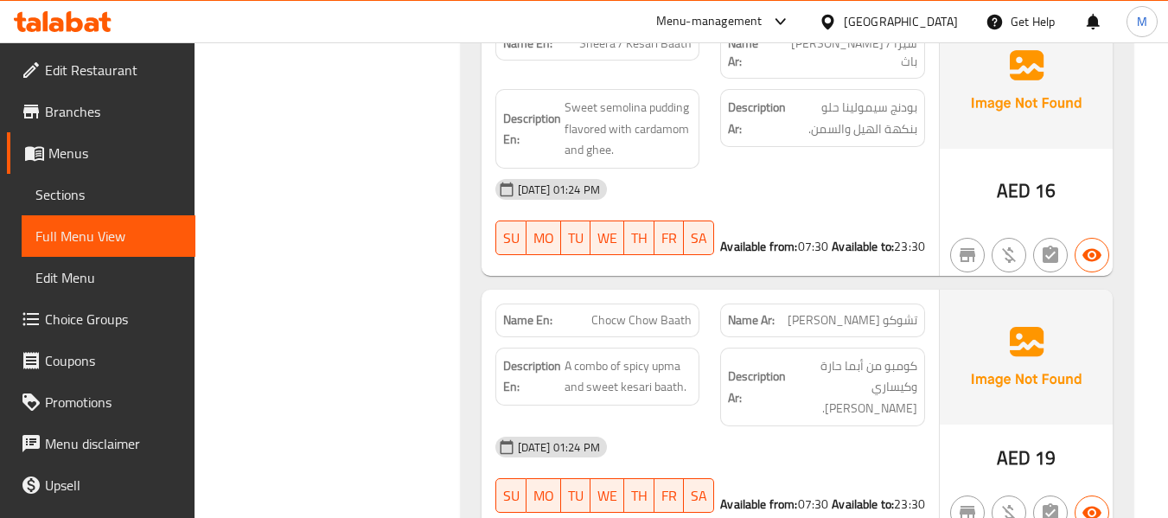
click at [745, 426] on div "[DATE] 01:24 PM" at bounding box center [710, 447] width 451 height 42
click at [674, 355] on span "A combo of spicy upma and sweet kesari baath." at bounding box center [629, 376] width 128 height 42
copy span "upma"
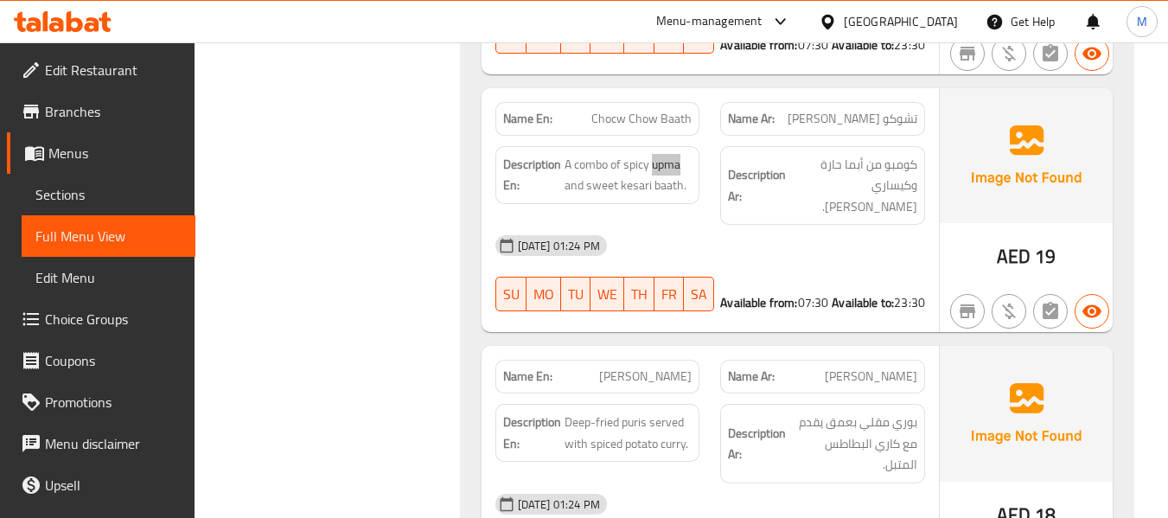
scroll to position [2017, 0]
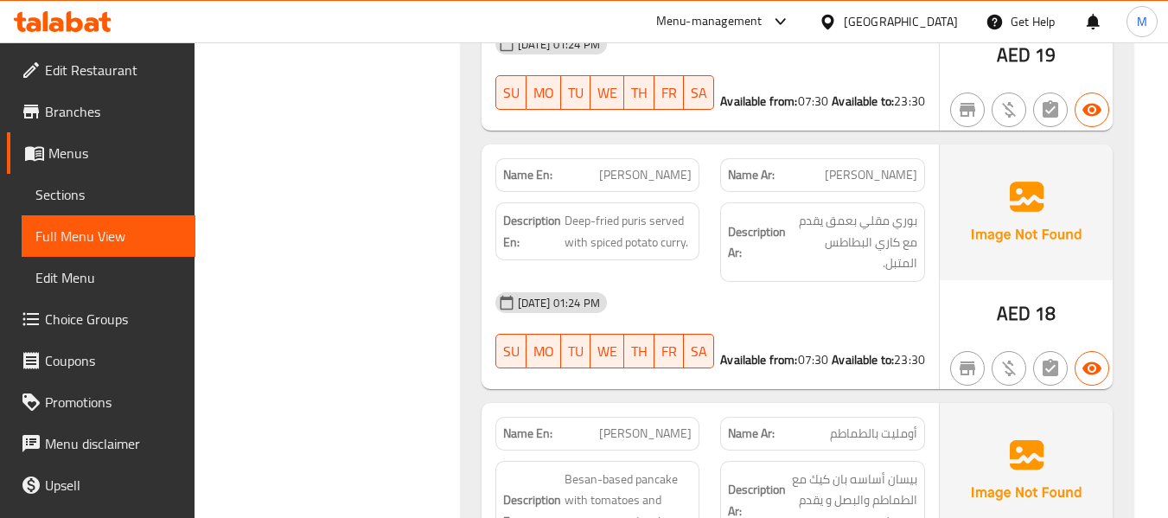
click at [748, 282] on div "[DATE] 01:24 PM" at bounding box center [710, 303] width 451 height 42
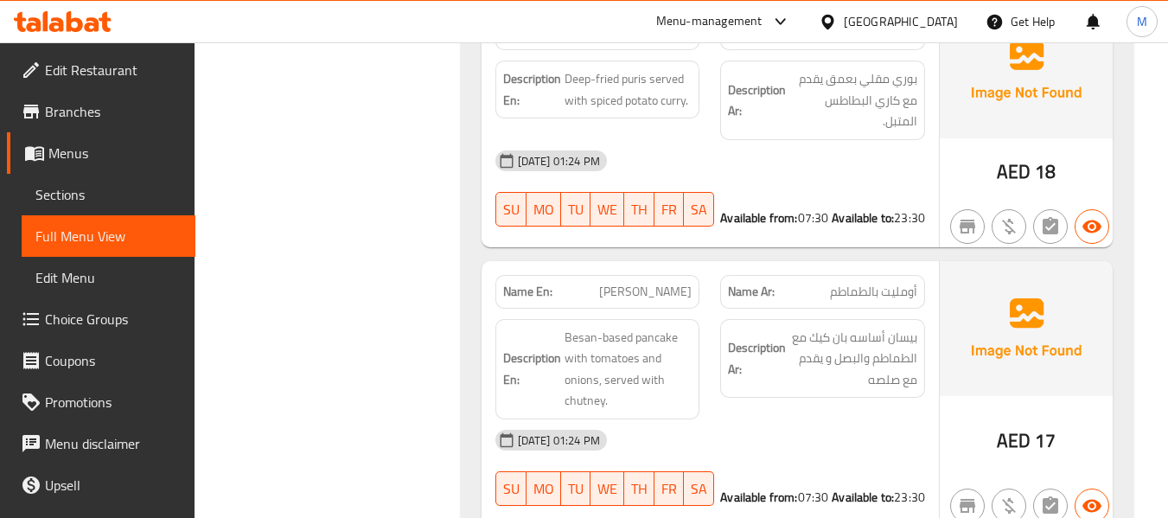
scroll to position [2220, 0]
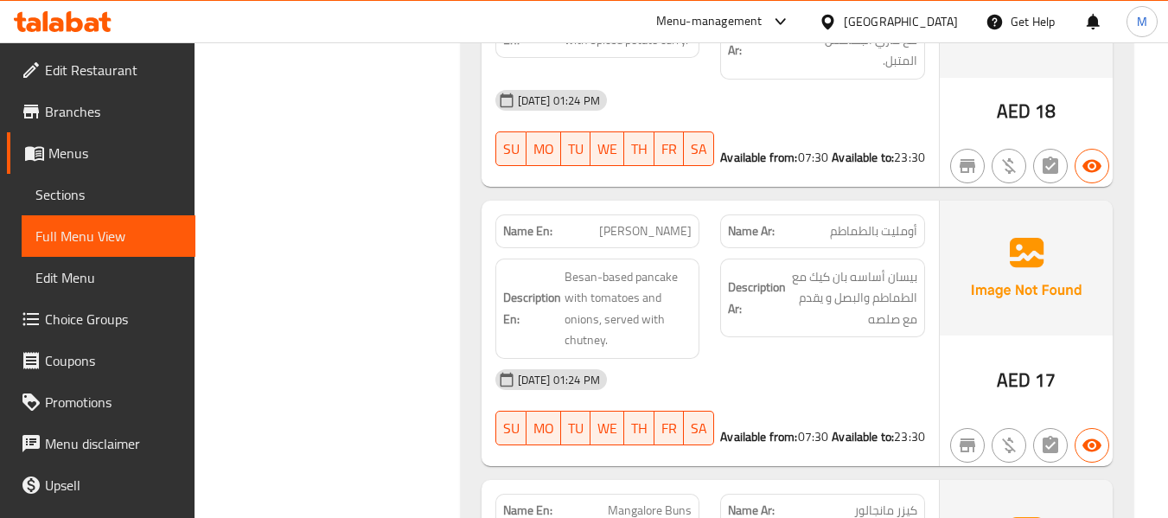
click at [810, 359] on div "[DATE] 01:24 PM" at bounding box center [710, 380] width 451 height 42
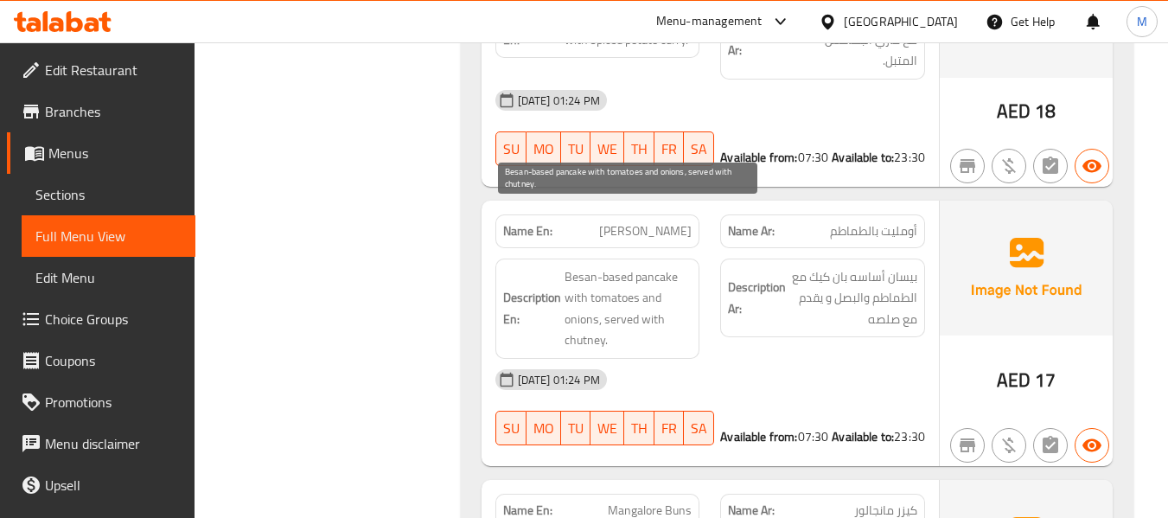
click at [590, 266] on span "Besan-based pancake with tomatoes and onions, served with chutney." at bounding box center [629, 308] width 128 height 85
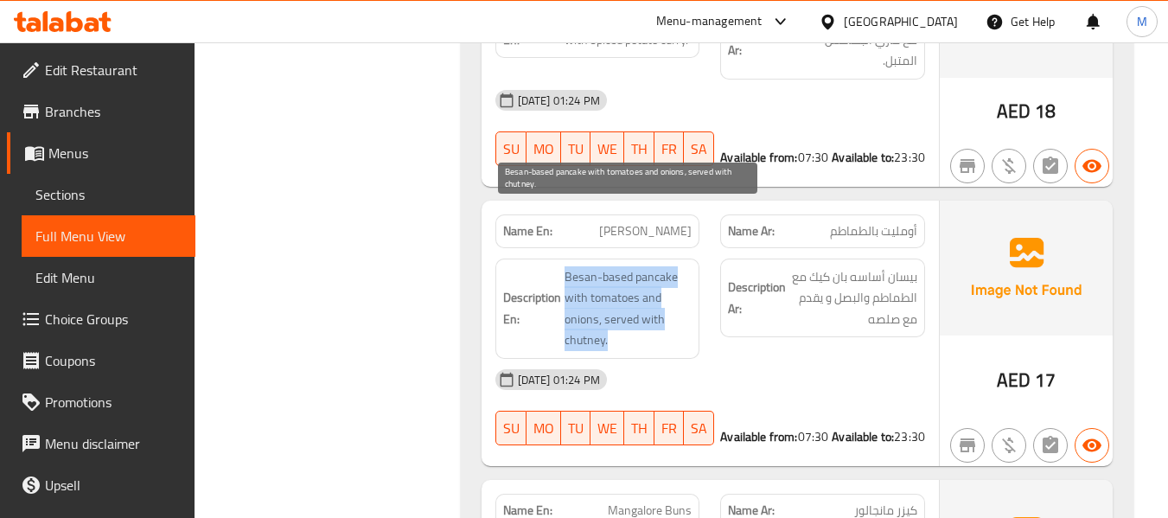
click at [590, 266] on span "Besan-based pancake with tomatoes and onions, served with chutney." at bounding box center [629, 308] width 128 height 85
copy span "Besan-based pancake with tomatoes and onions, served with chutney."
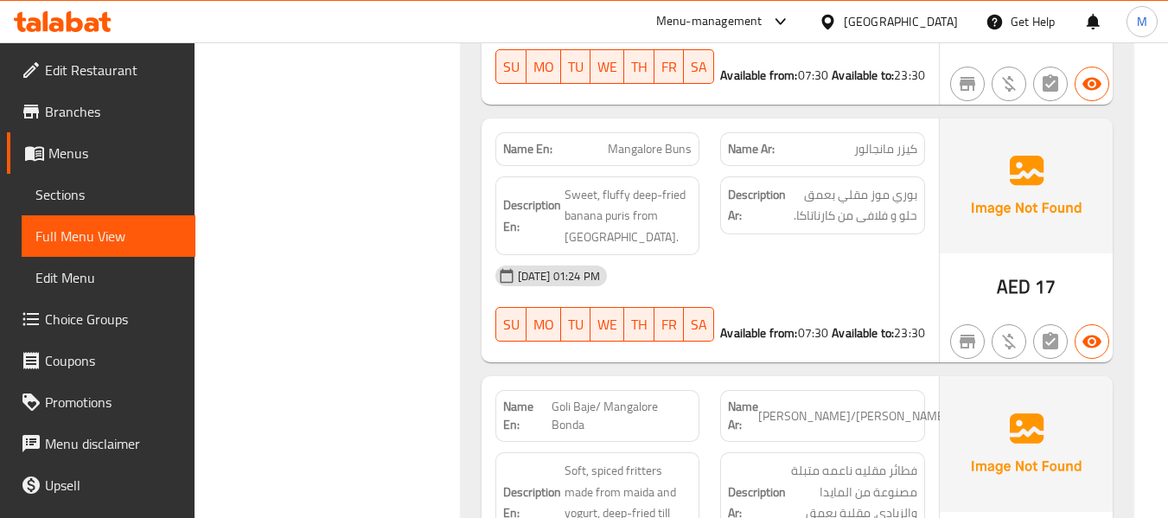
scroll to position [2421, 0]
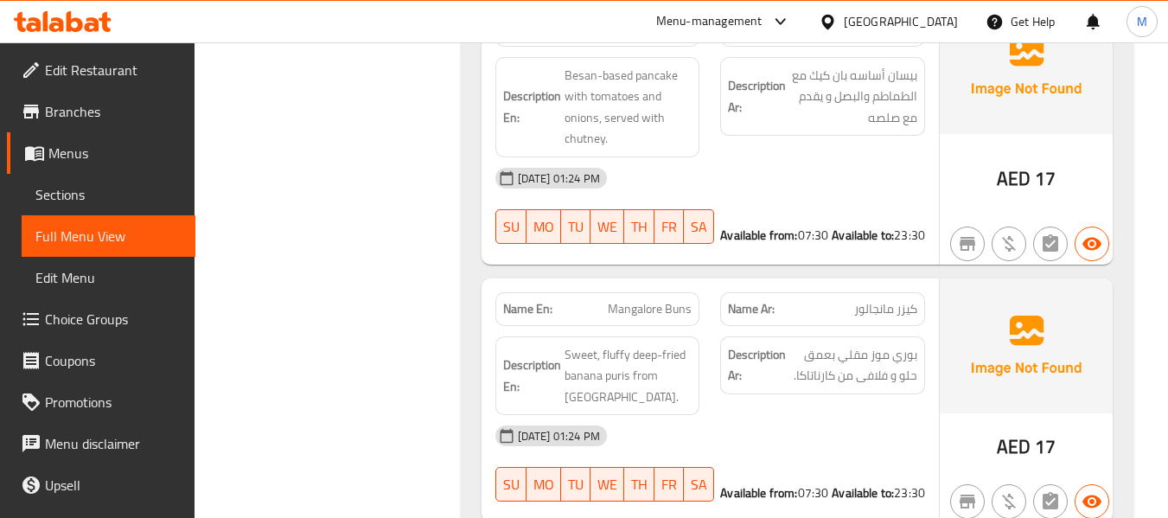
click at [817, 415] on div "[DATE] 01:24 PM" at bounding box center [710, 436] width 451 height 42
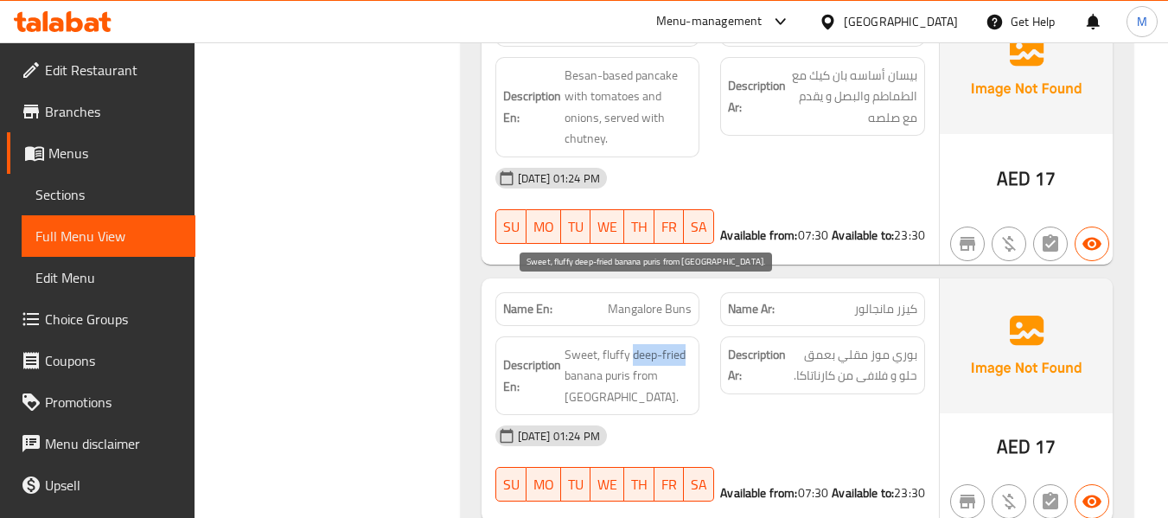
drag, startPoint x: 633, startPoint y: 291, endPoint x: 689, endPoint y: 293, distance: 56.2
click at [689, 344] on span "Sweet, fluffy deep-fried banana puris from [GEOGRAPHIC_DATA]." at bounding box center [629, 376] width 128 height 64
copy span "deep-fried"
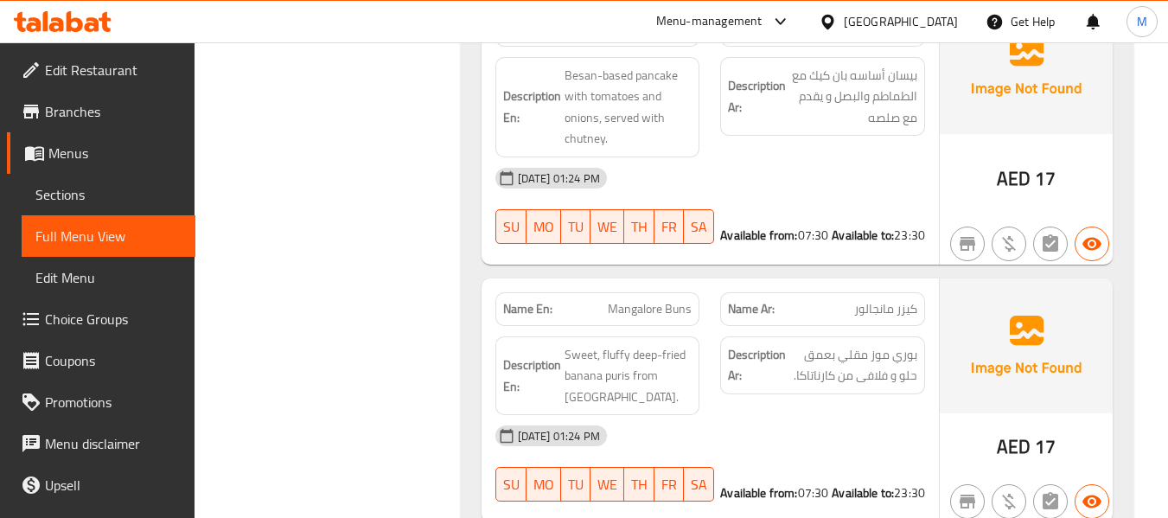
click at [649, 300] on span "Mangalore Buns" at bounding box center [650, 309] width 84 height 18
copy span "Mangalore Buns"
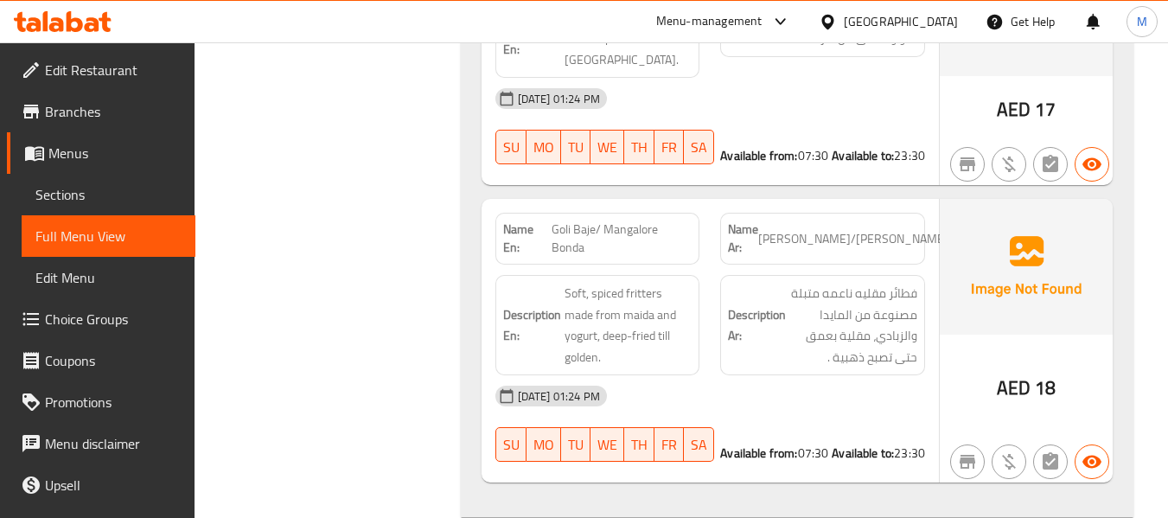
scroll to position [2825, 0]
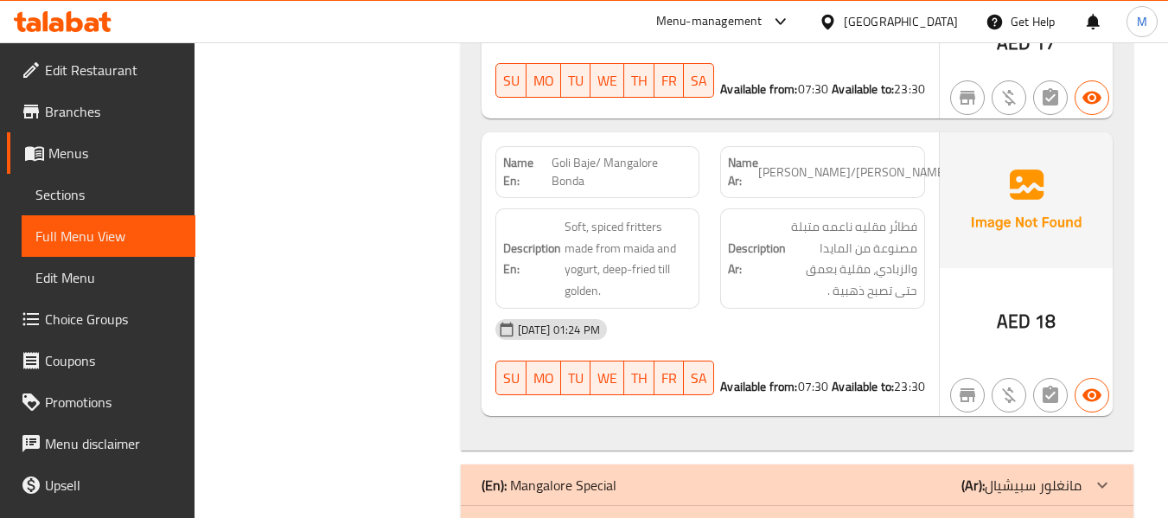
click at [736, 309] on div "[DATE] 01:24 PM" at bounding box center [710, 330] width 451 height 42
click at [585, 154] on span "Goli Baje/ Mangalore Bonda" at bounding box center [622, 172] width 140 height 36
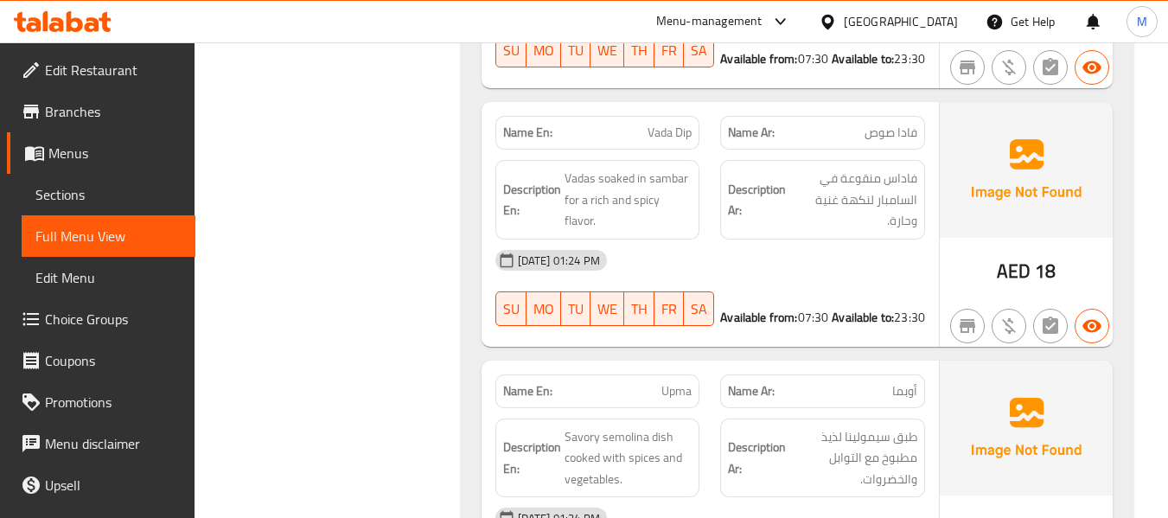
scroll to position [0, 0]
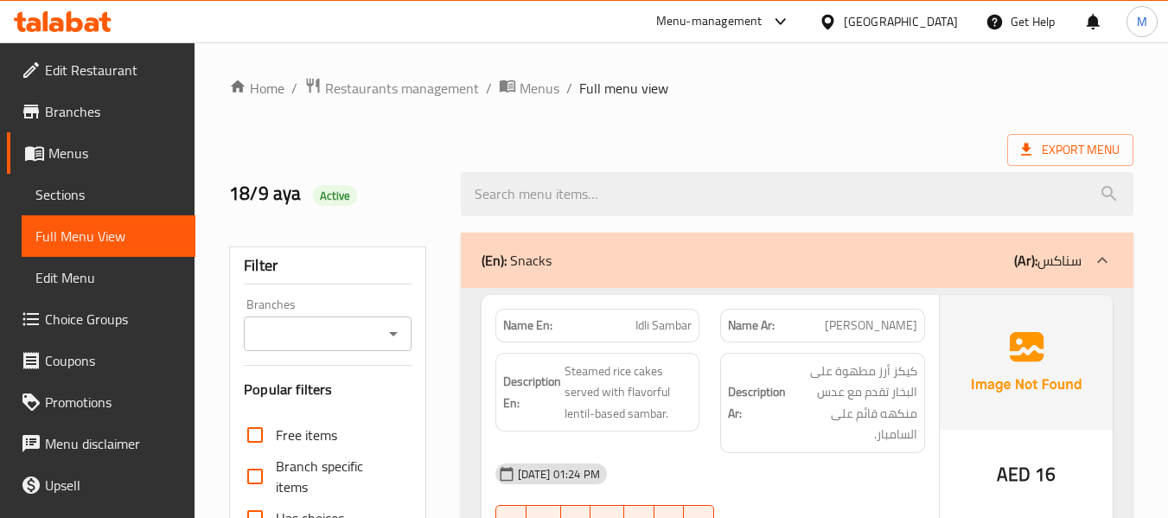
click at [789, 275] on div "(En): Snacks (Ar): سناكس" at bounding box center [797, 260] width 673 height 55
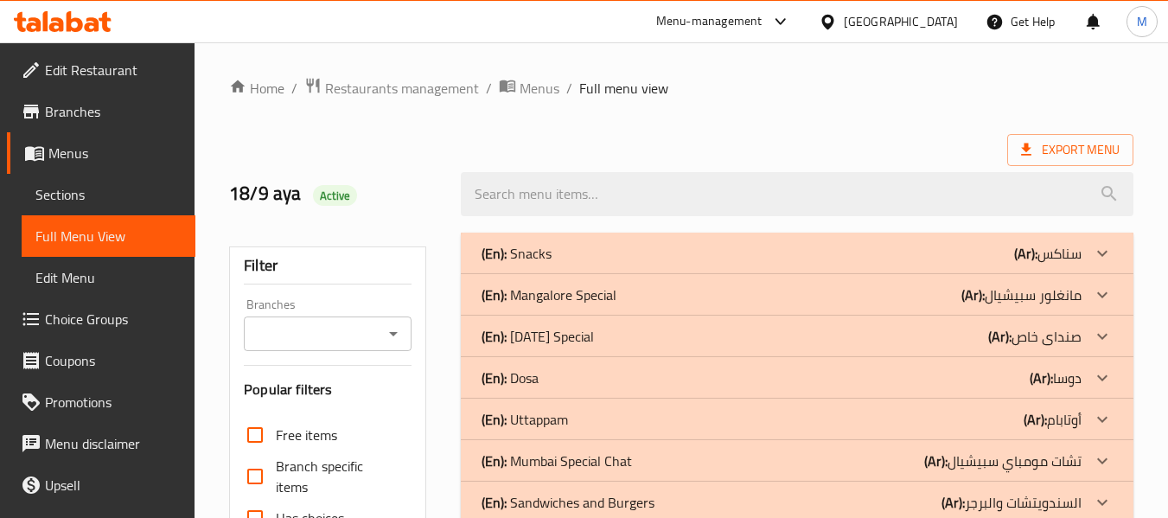
click at [666, 303] on div "(En): Mangalore Special (Ar): مانغلور سبيشيال" at bounding box center [782, 294] width 600 height 21
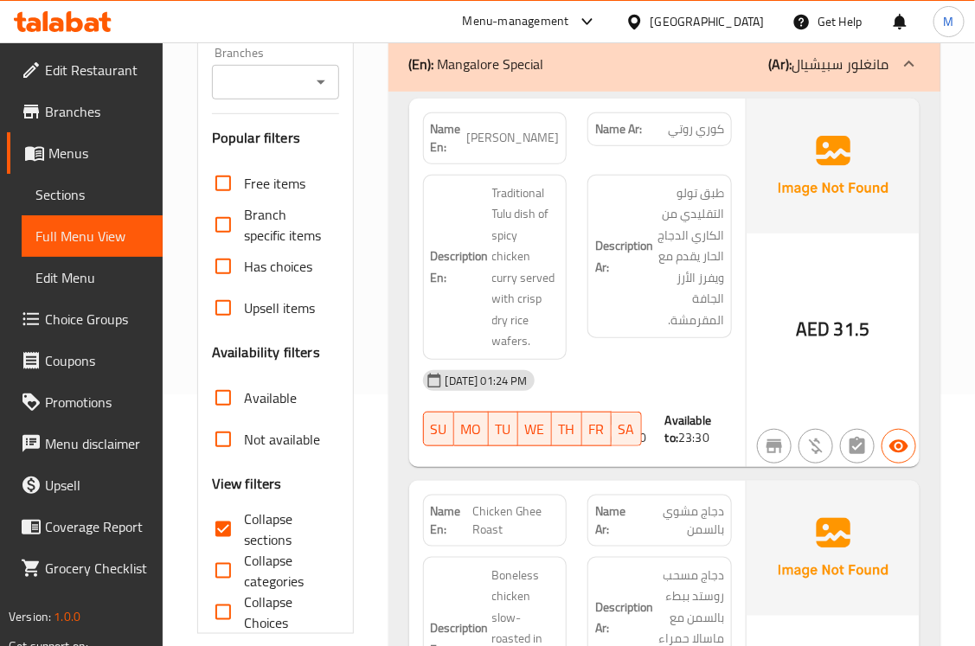
scroll to position [504, 0]
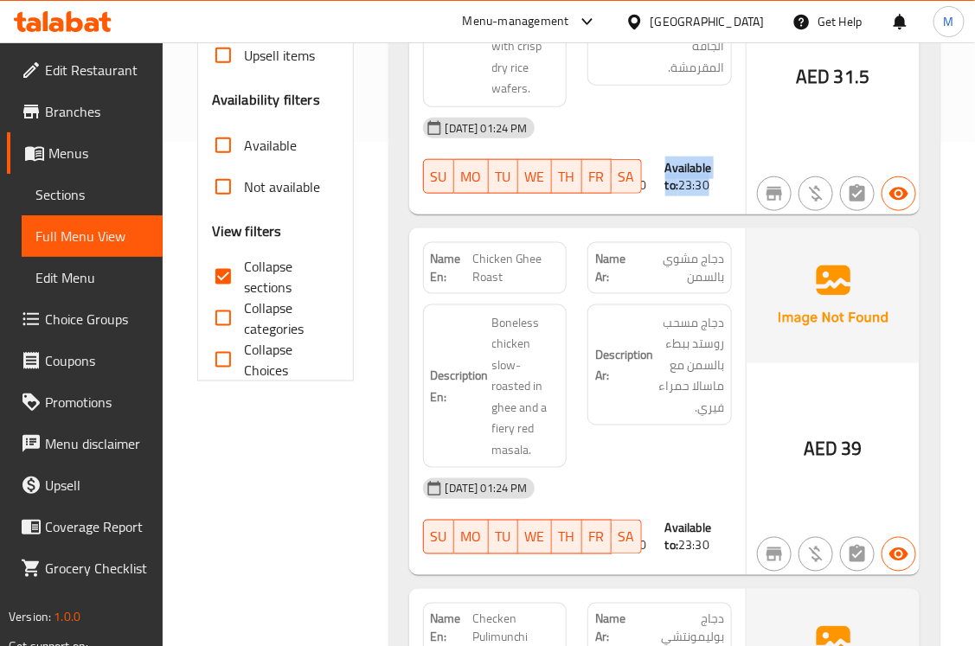
drag, startPoint x: 697, startPoint y: 144, endPoint x: 667, endPoint y: 126, distance: 35.3
click at [667, 159] on div "Available to: 23:30" at bounding box center [698, 176] width 67 height 35
drag, startPoint x: 650, startPoint y: 502, endPoint x: 603, endPoint y: 508, distance: 48.1
click at [603, 508] on div "18-09-2025 01:24 PM SU MO TU WE TH FR SA Available from: 12:30 Available to: 23…" at bounding box center [576, 516] width 329 height 97
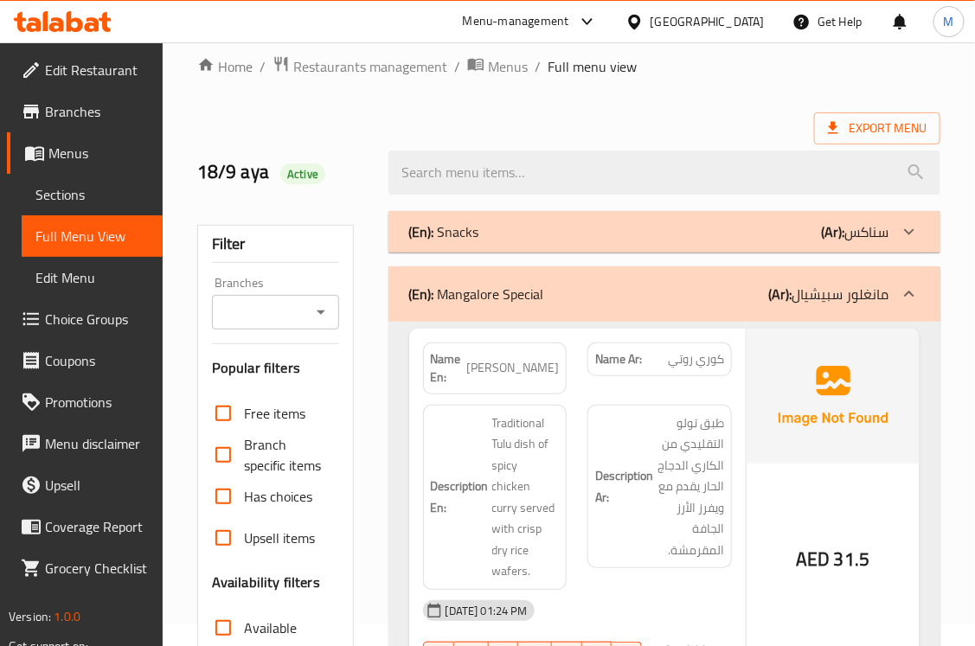
scroll to position [0, 0]
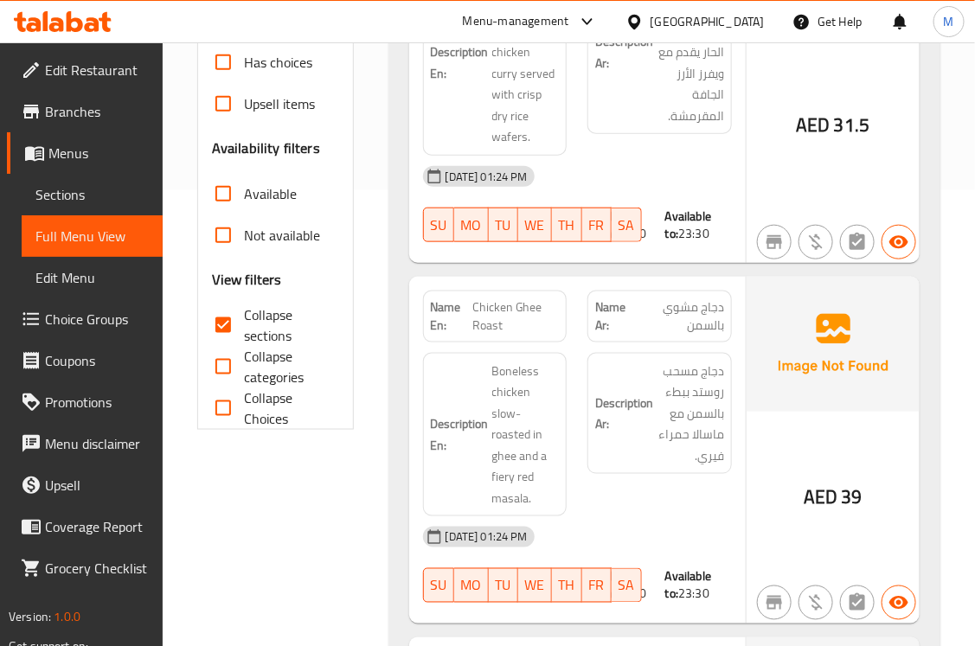
scroll to position [504, 0]
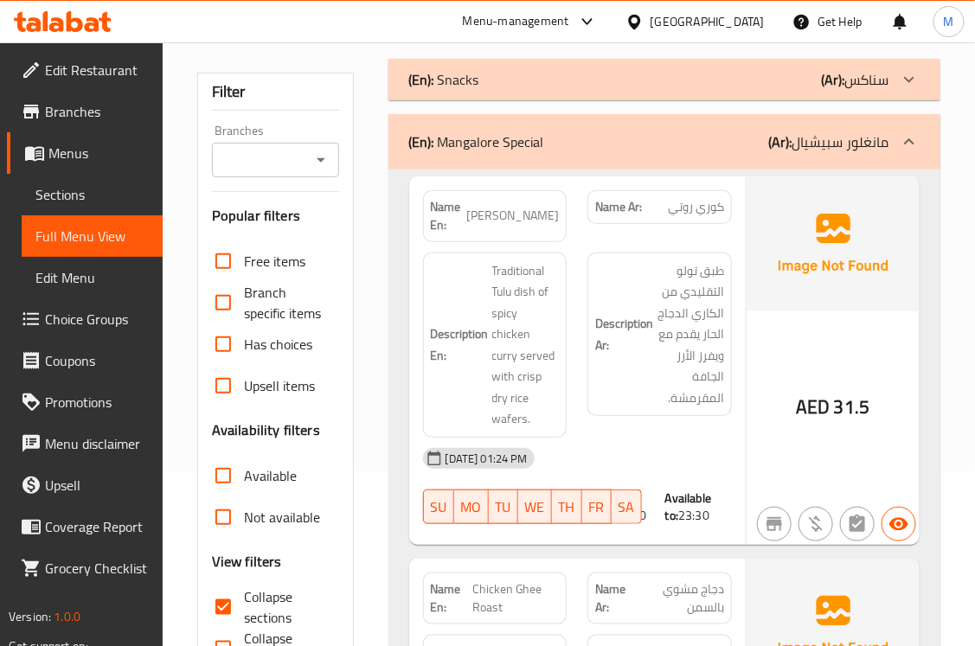
scroll to position [504, 0]
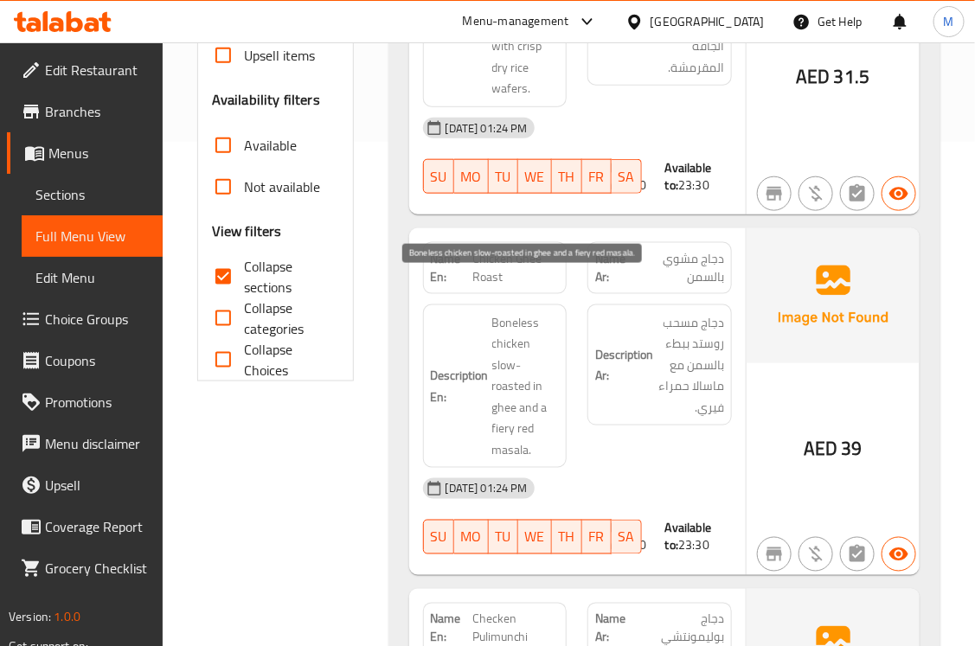
click at [517, 340] on span "Boneless chicken slow-roasted in ghee and a fiery red masala." at bounding box center [525, 386] width 67 height 149
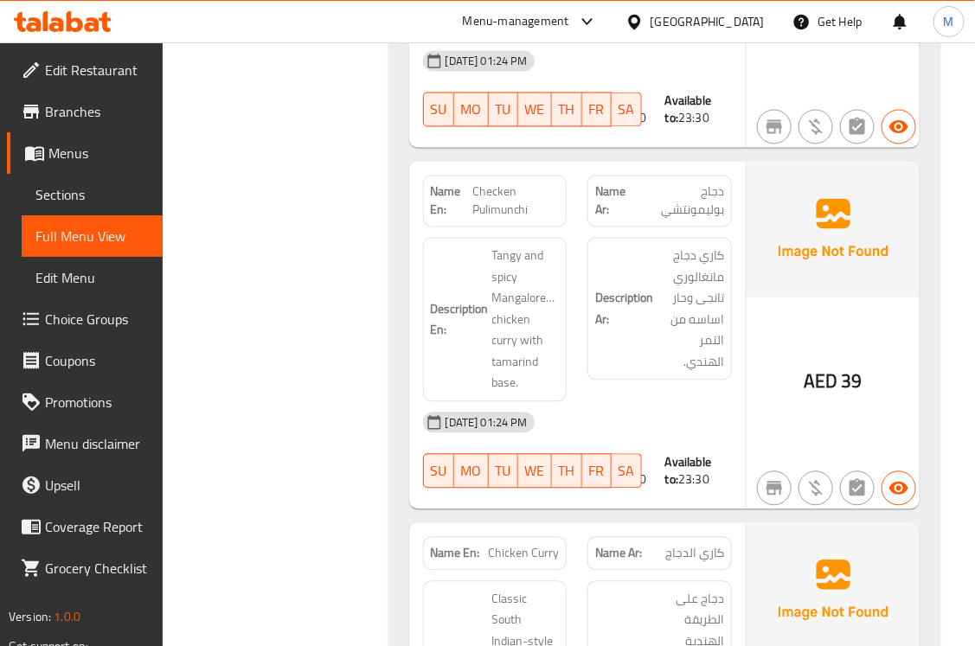
scroll to position [1008, 0]
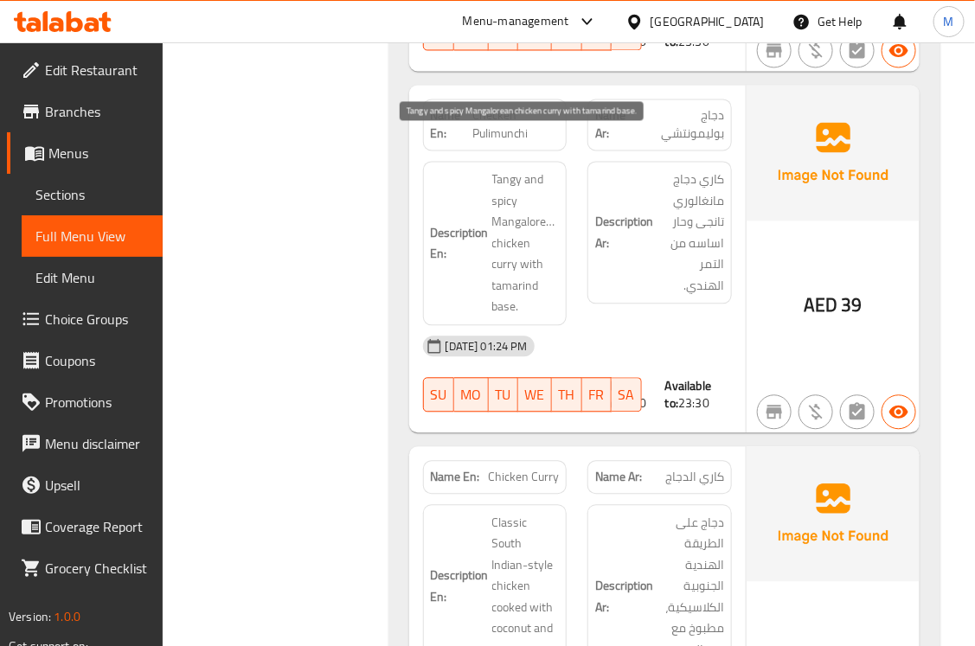
click at [507, 169] on span "Tangy and spicy Mangalorean chicken curry with tamarind base." at bounding box center [525, 243] width 67 height 149
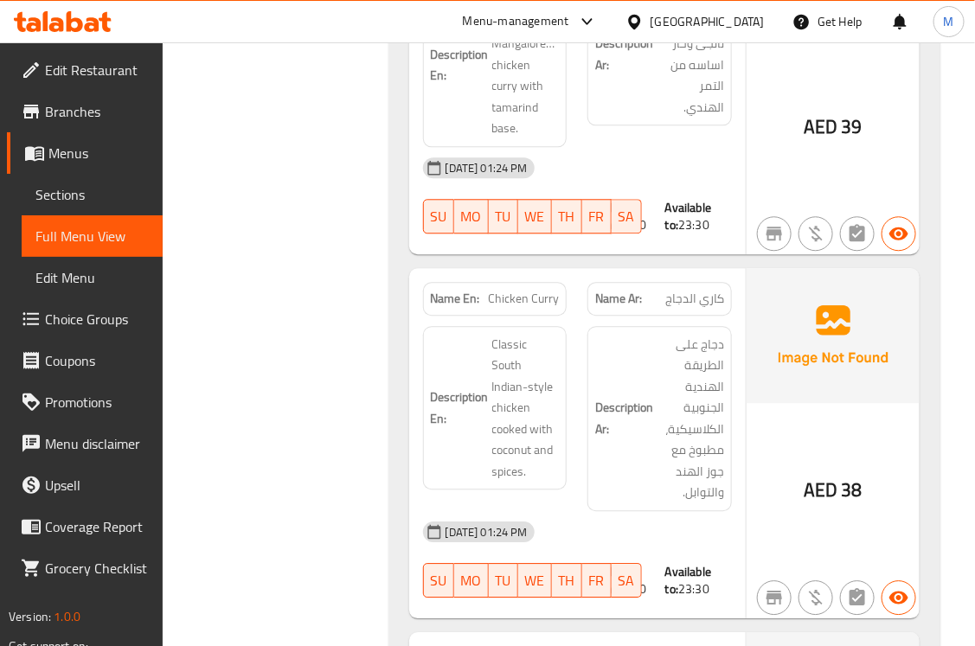
scroll to position [1261, 0]
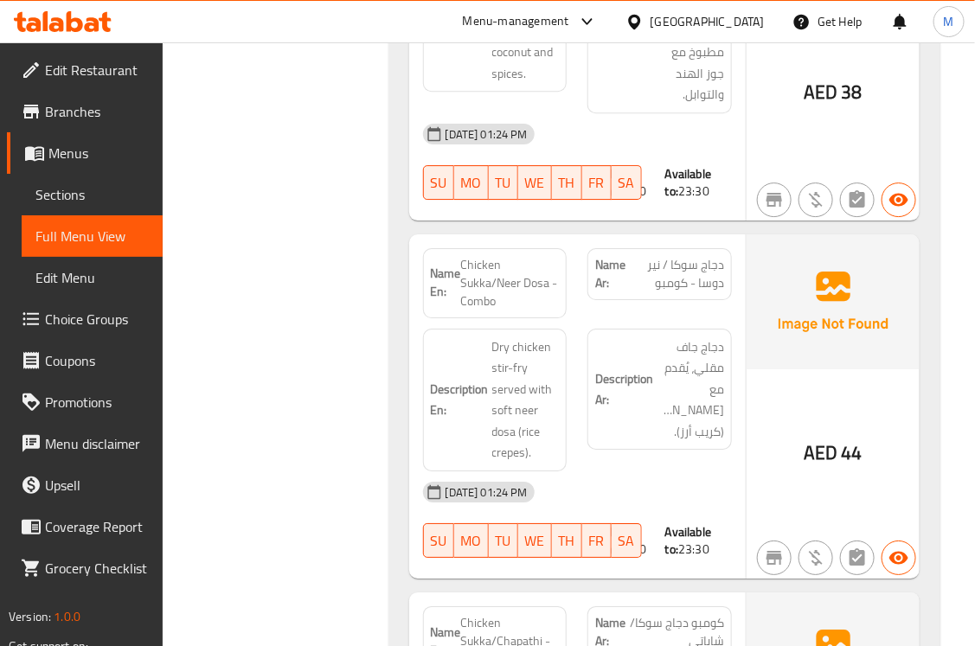
scroll to position [1513, 0]
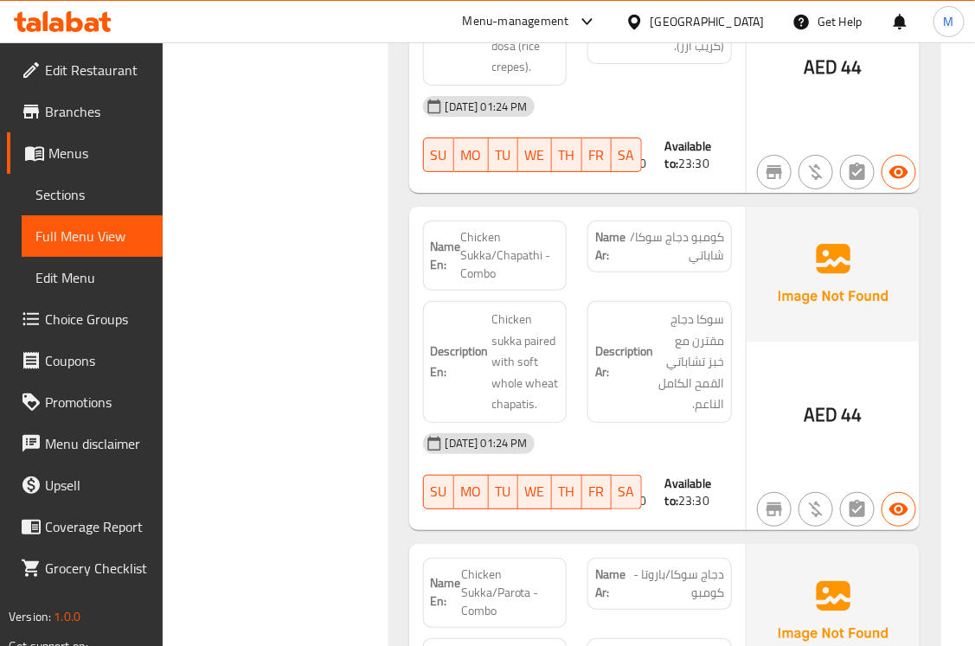
scroll to position [2017, 0]
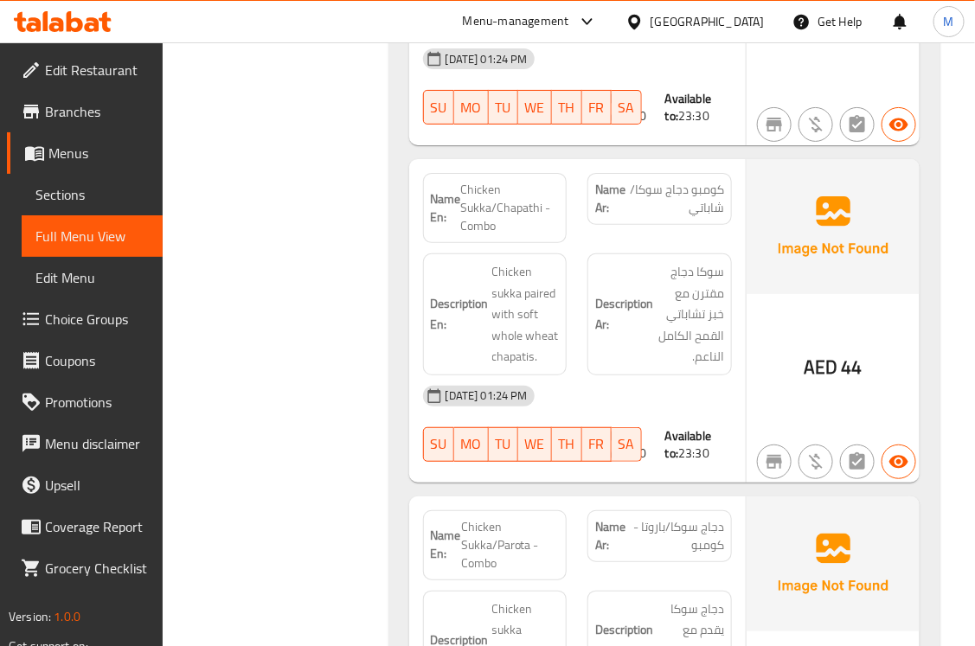
click at [546, 265] on span "Chicken sukka paired with soft whole wheat chapatis." at bounding box center [525, 314] width 67 height 106
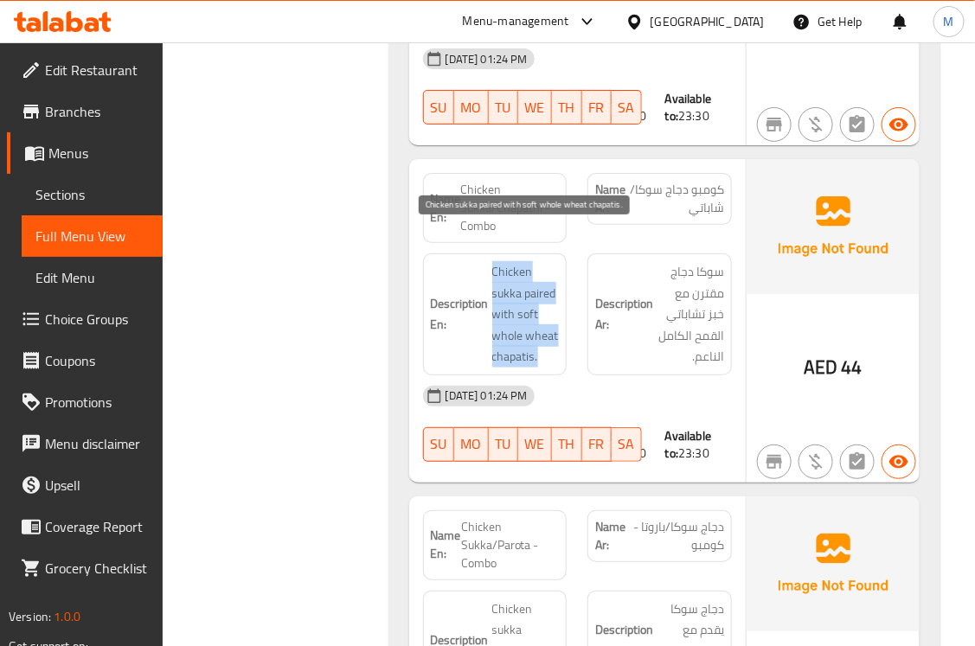
click at [546, 265] on span "Chicken sukka paired with soft whole wheat chapatis." at bounding box center [525, 314] width 67 height 106
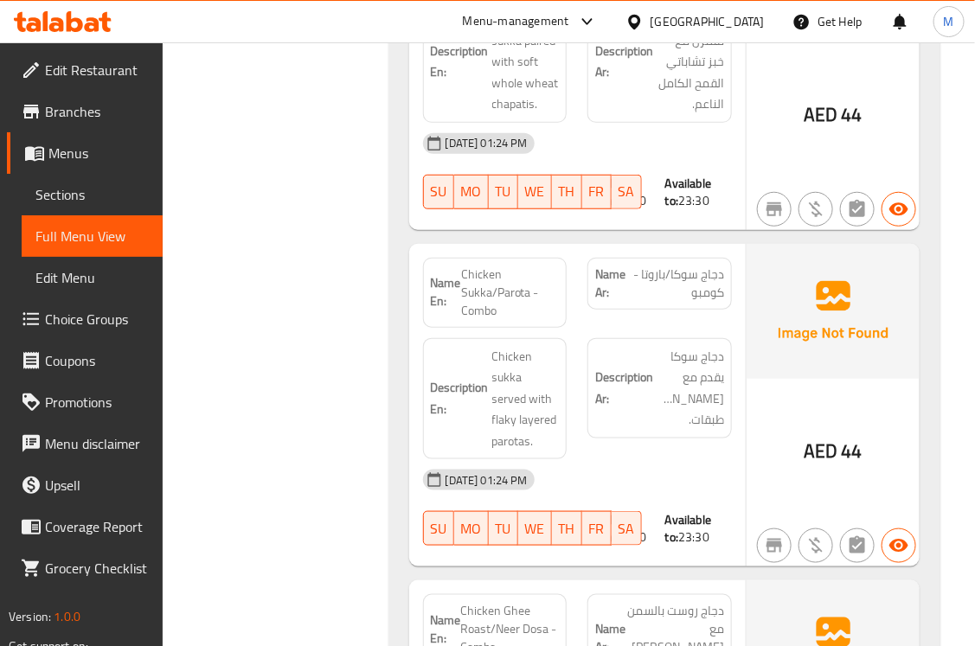
click at [507, 407] on span "Chicken sukka served with flaky layered parotas." at bounding box center [525, 399] width 67 height 106
click at [710, 363] on span "دجاج سوكا يقدم مع باروتاس فلاكى طبقات." at bounding box center [689, 388] width 67 height 85
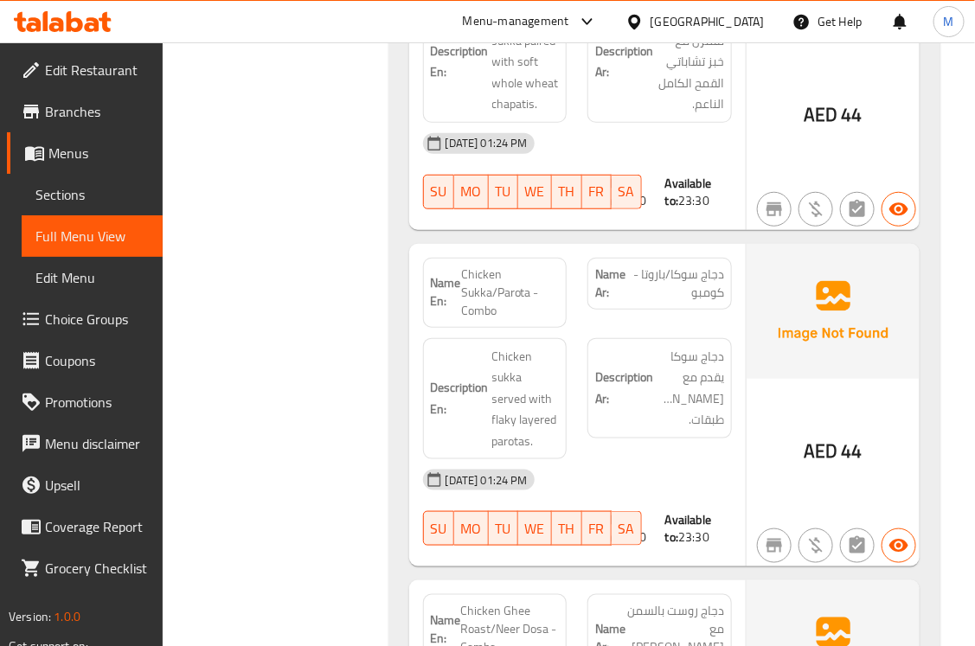
click at [520, 265] on span "Chicken Sukka/Parota - Combo" at bounding box center [510, 292] width 99 height 54
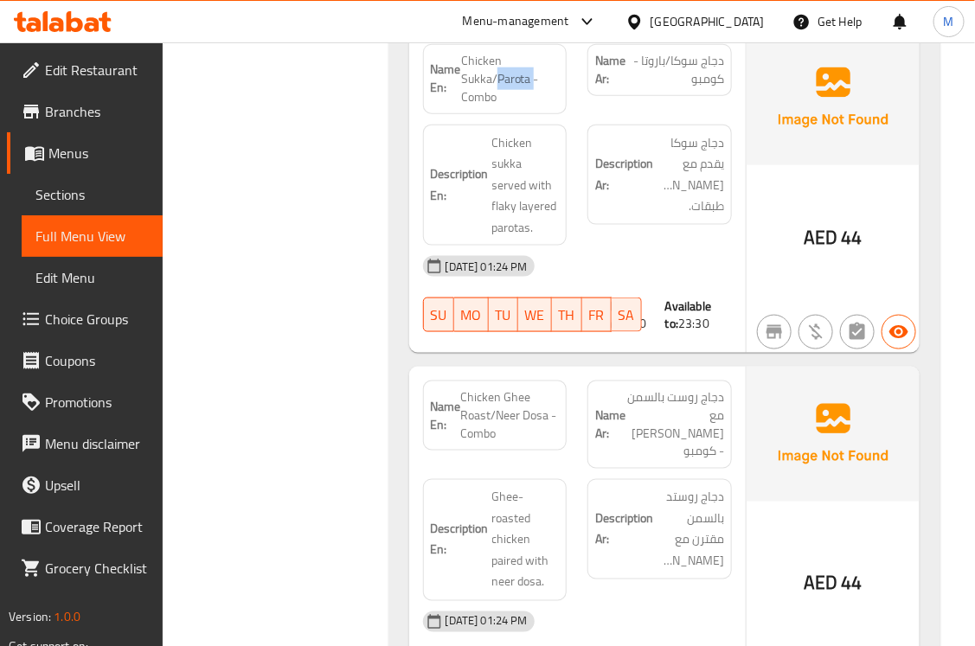
scroll to position [2522, 0]
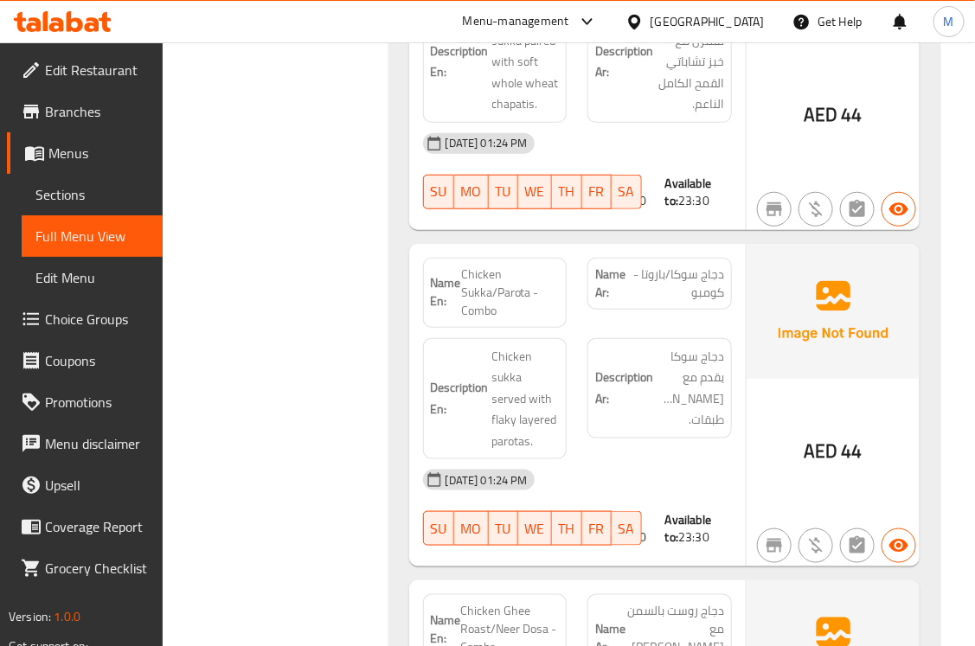
scroll to position [2774, 0]
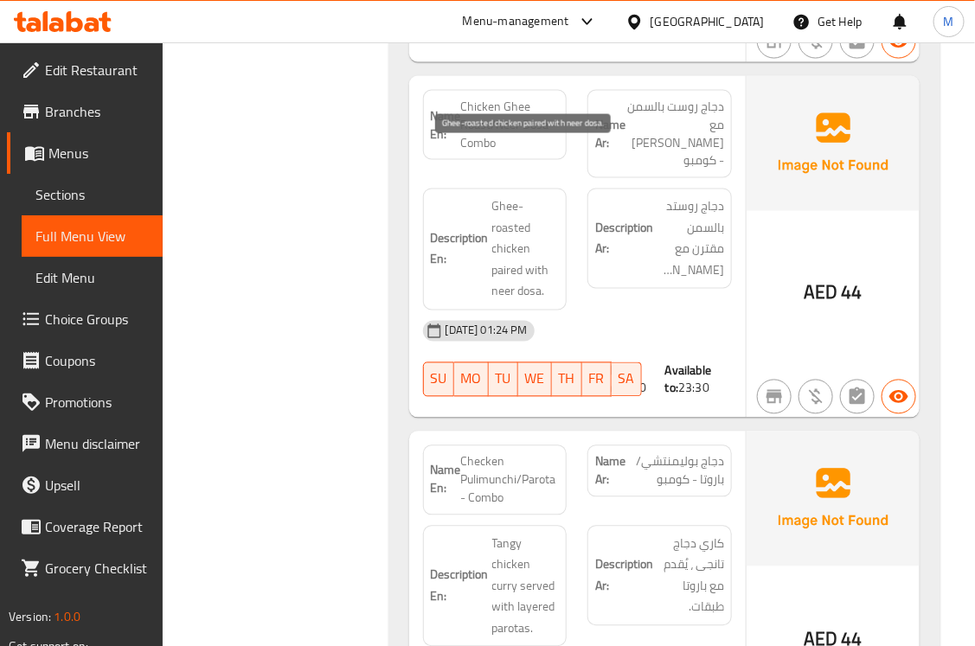
click at [504, 196] on span "Ghee-roasted chicken paired with neer dosa." at bounding box center [525, 249] width 67 height 106
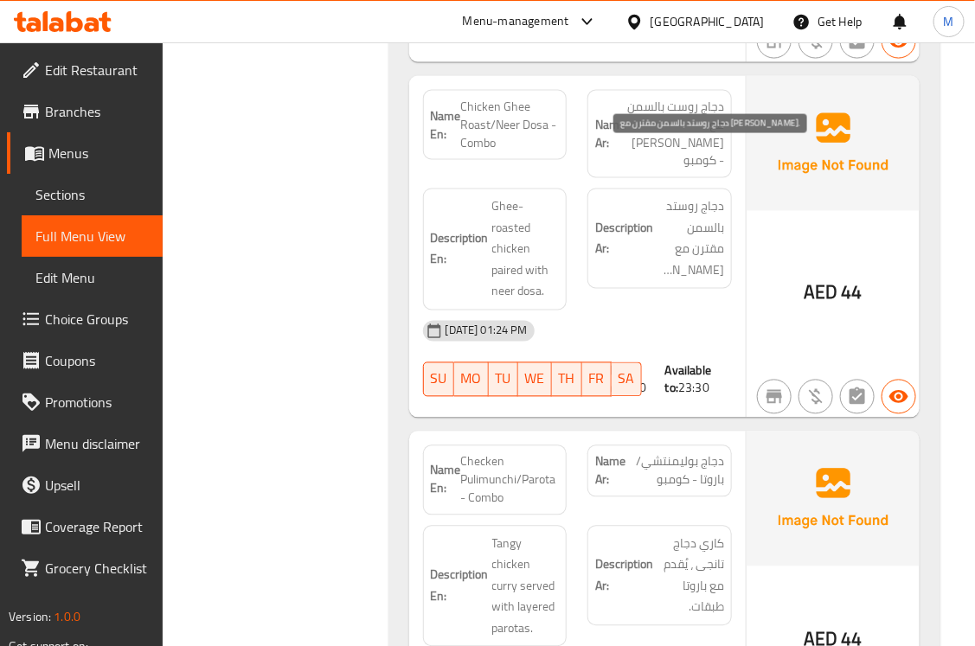
click at [681, 196] on span "دجاج روستد بالسمن مقترن مع نير دوسا." at bounding box center [689, 238] width 67 height 85
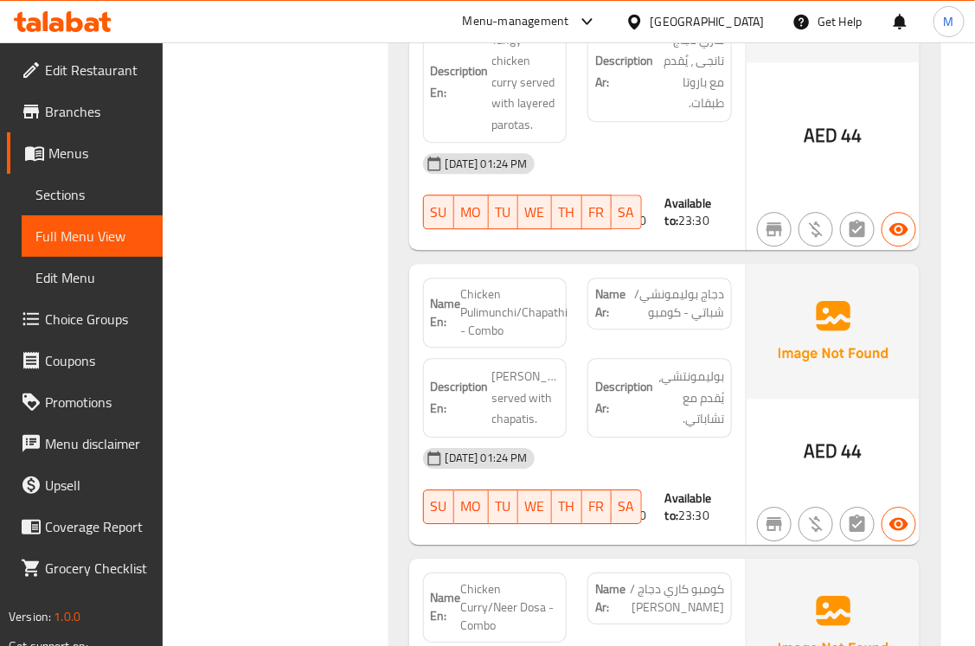
scroll to position [3027, 0]
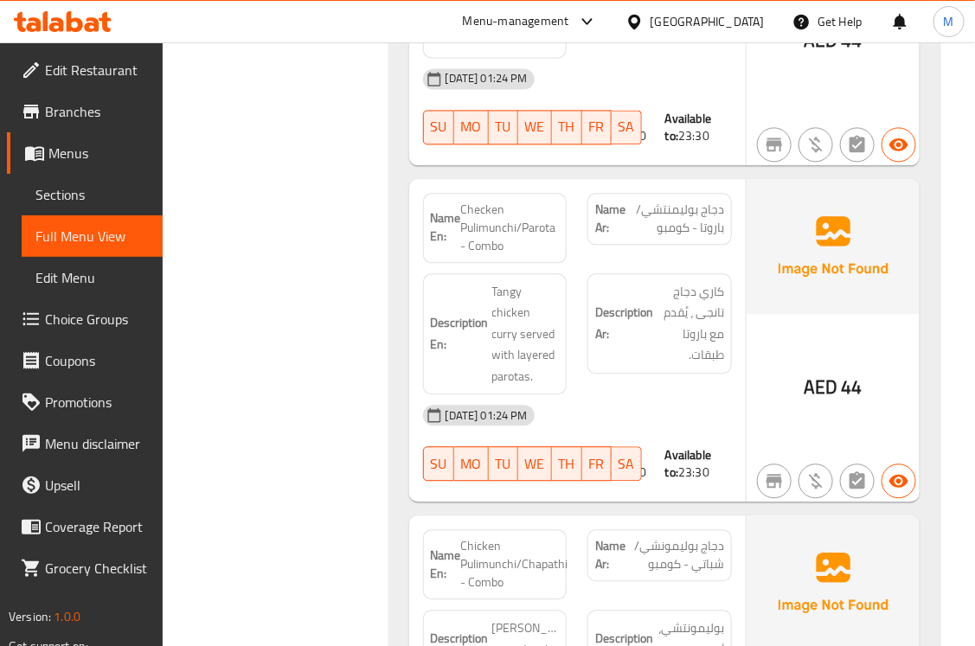
click at [348, 330] on div "Filter Branches Branches Popular filters Free items Branch specific items Has c…" at bounding box center [282, 512] width 191 height 6632
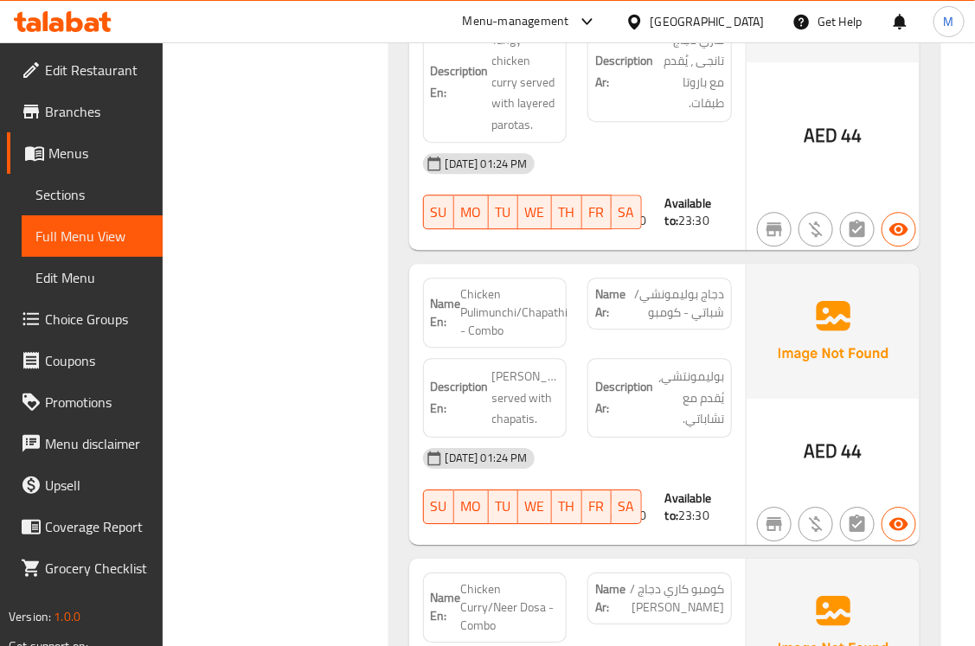
click at [396, 370] on div "Name En: Kori Rotti Name Ar: كوري روتي Description En: Traditional Tulu dish of…" at bounding box center [664, 17] width 552 height 5905
click at [532, 285] on span "Chicken Pulimunchi/Chapathi - Combo" at bounding box center [514, 312] width 107 height 54
click at [530, 285] on span "Chicken Pulimunchi/Chapathi - Combo" at bounding box center [514, 312] width 107 height 54
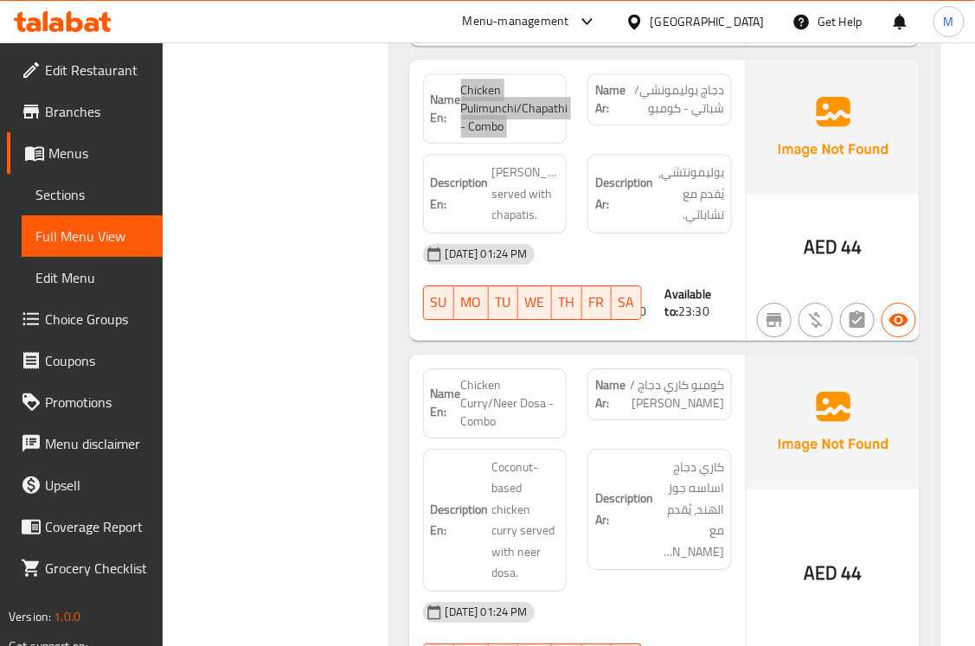
scroll to position [3531, 0]
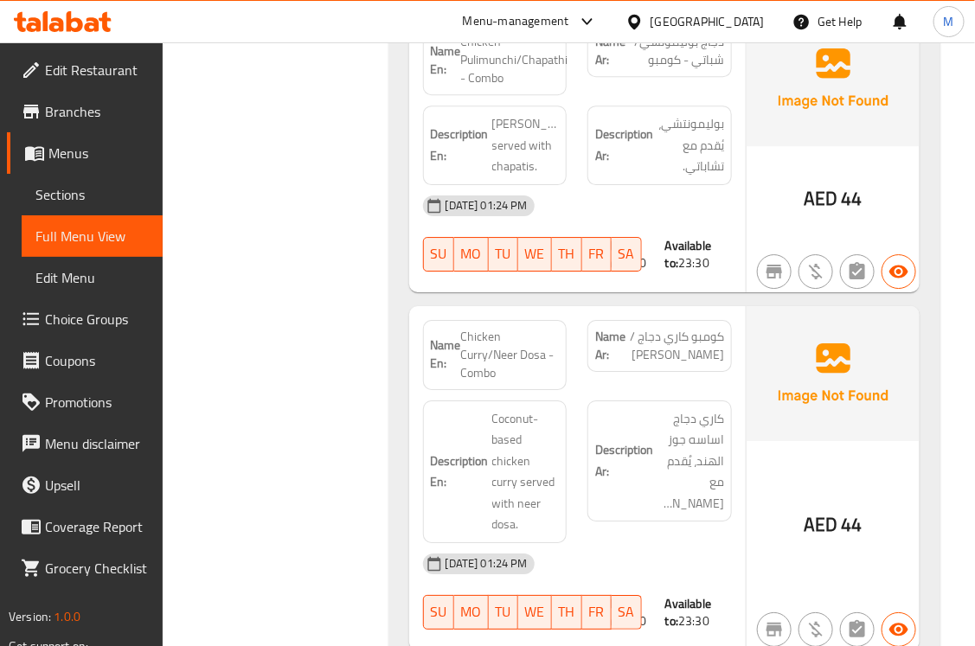
click at [348, 343] on div "Filter Branches Branches Popular filters Free items Branch specific items Has c…" at bounding box center [282, 8] width 191 height 6632
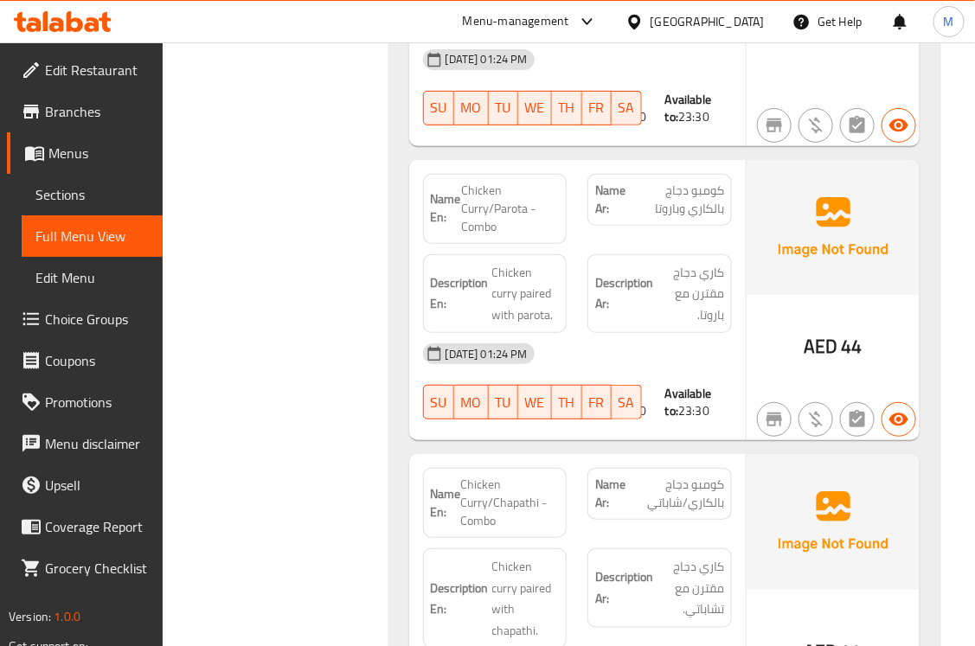
scroll to position [3783, 0]
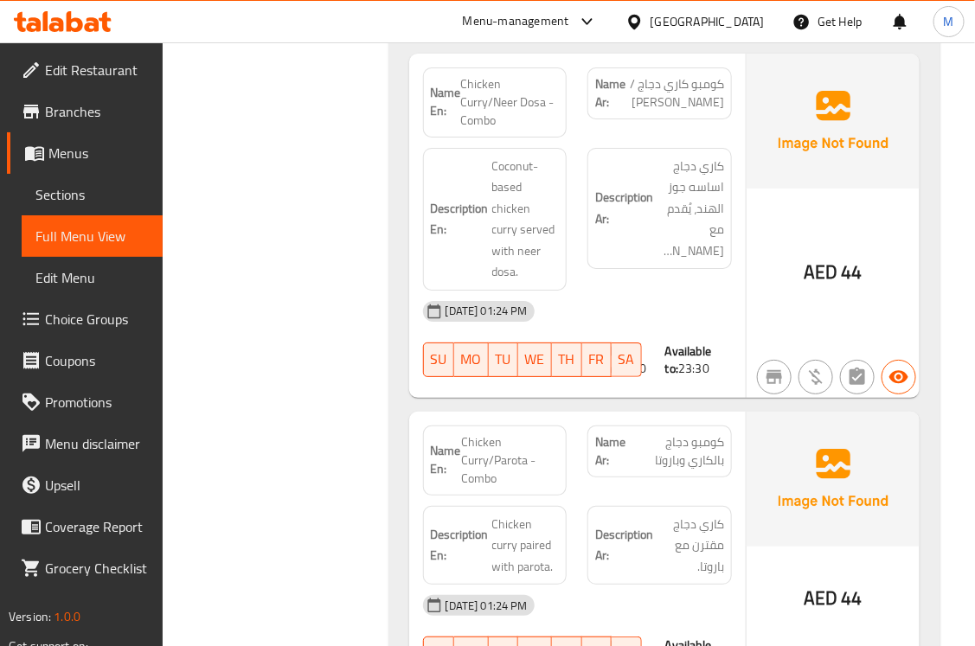
click at [528, 433] on span "Chicken Curry/Parota - Combo" at bounding box center [510, 460] width 98 height 54
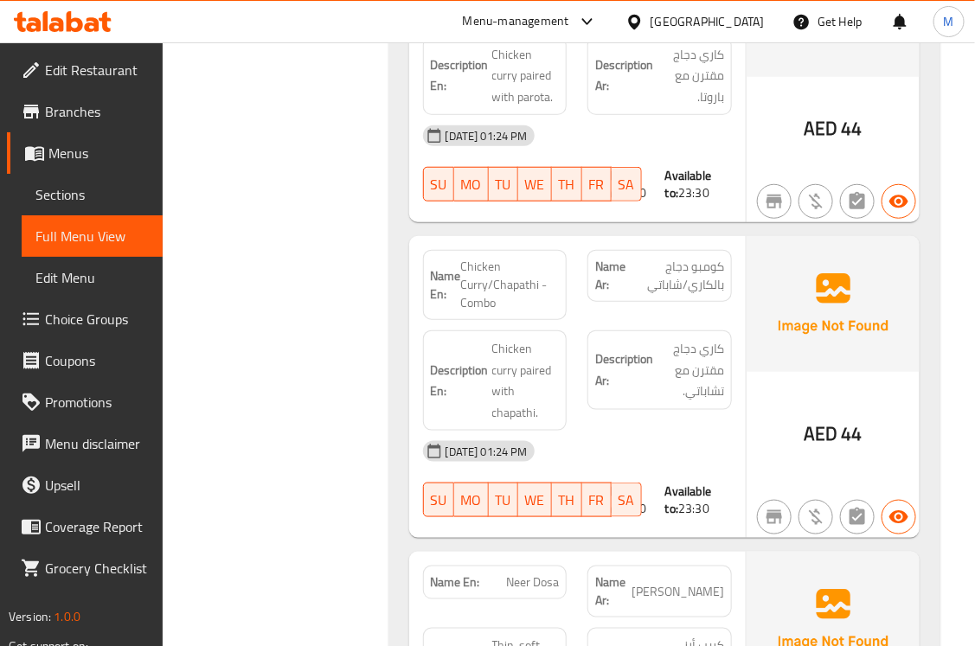
scroll to position [4287, 0]
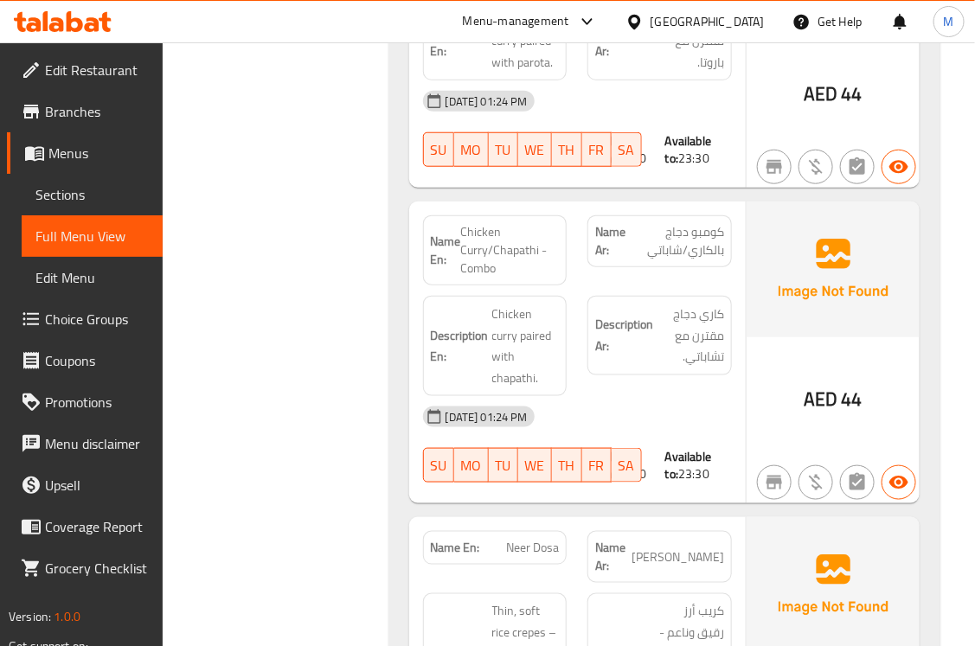
click at [476, 223] on span "Chicken Curry/Chapathi - Combo" at bounding box center [510, 250] width 99 height 54
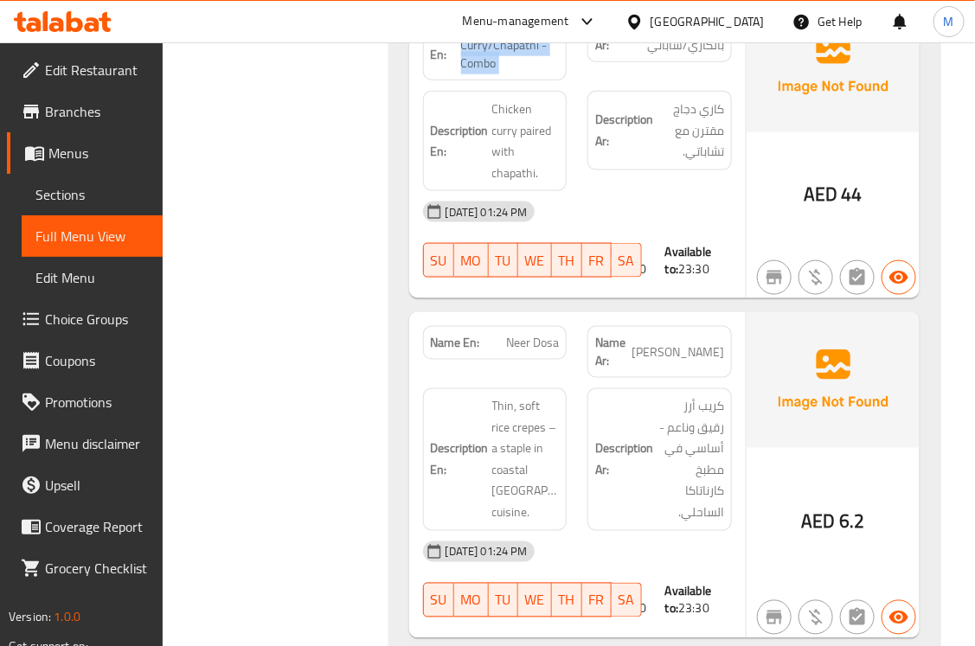
scroll to position [4540, 0]
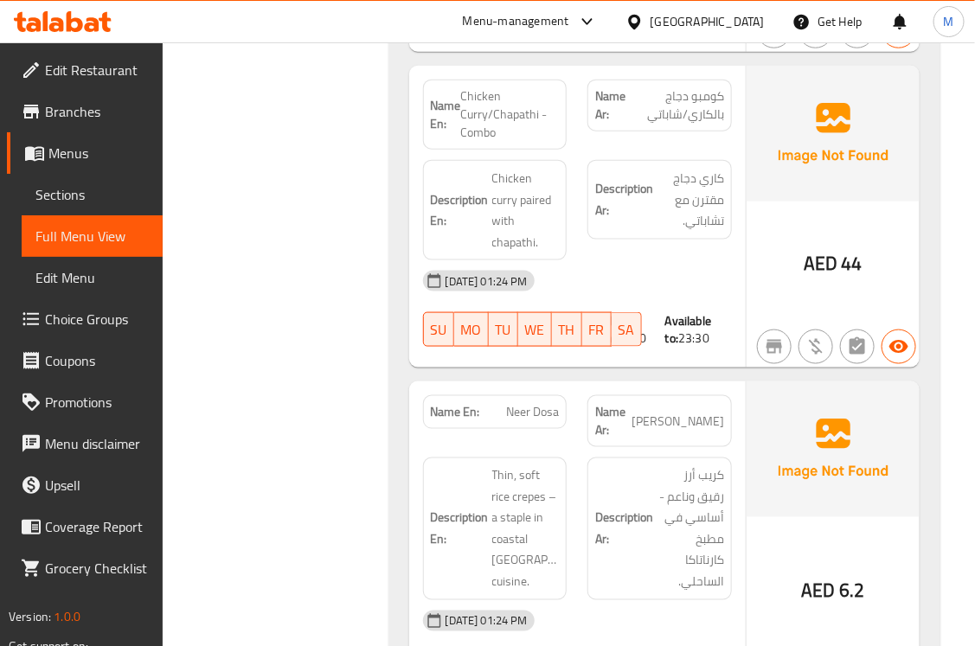
scroll to position [3918, 0]
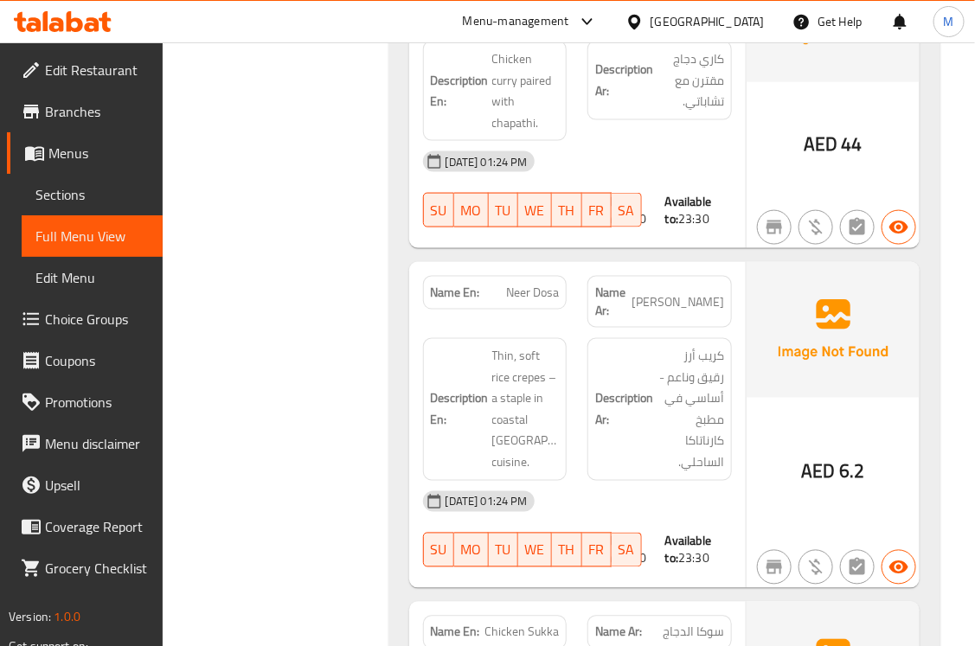
scroll to position [4795, 0]
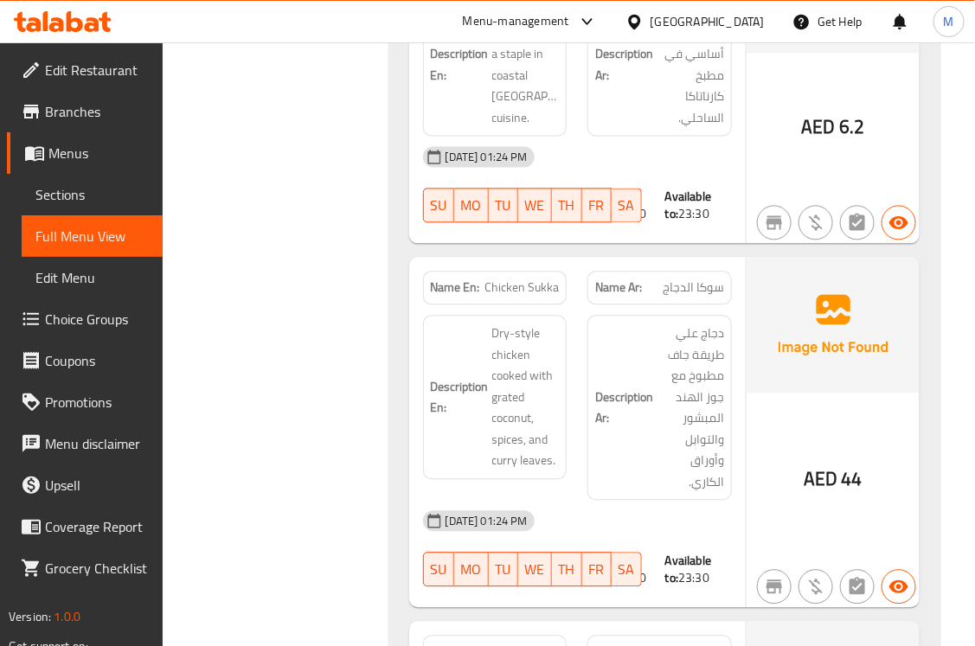
scroll to position [5047, 0]
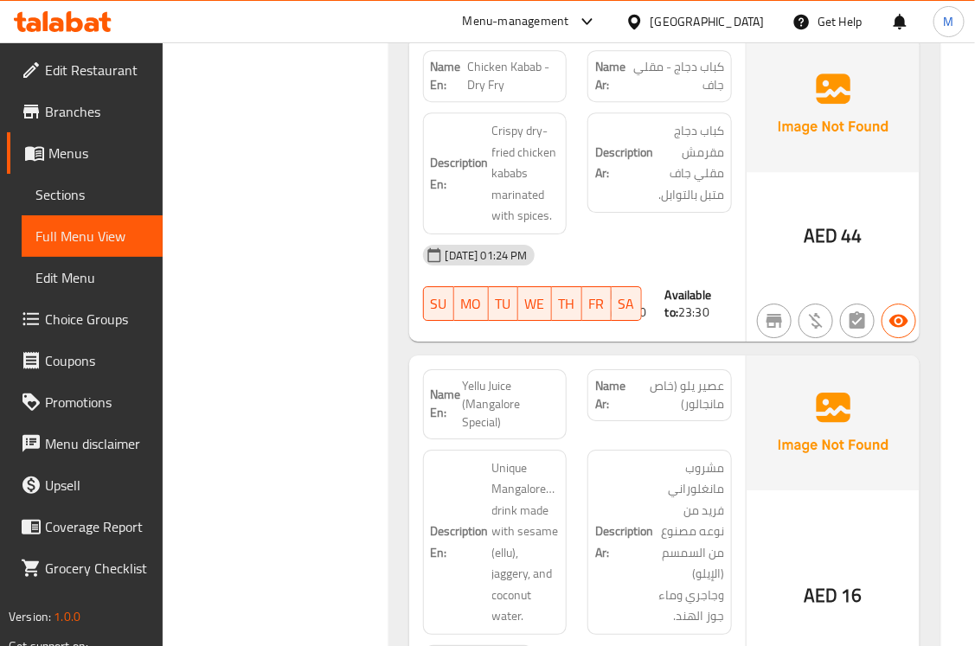
scroll to position [5552, 0]
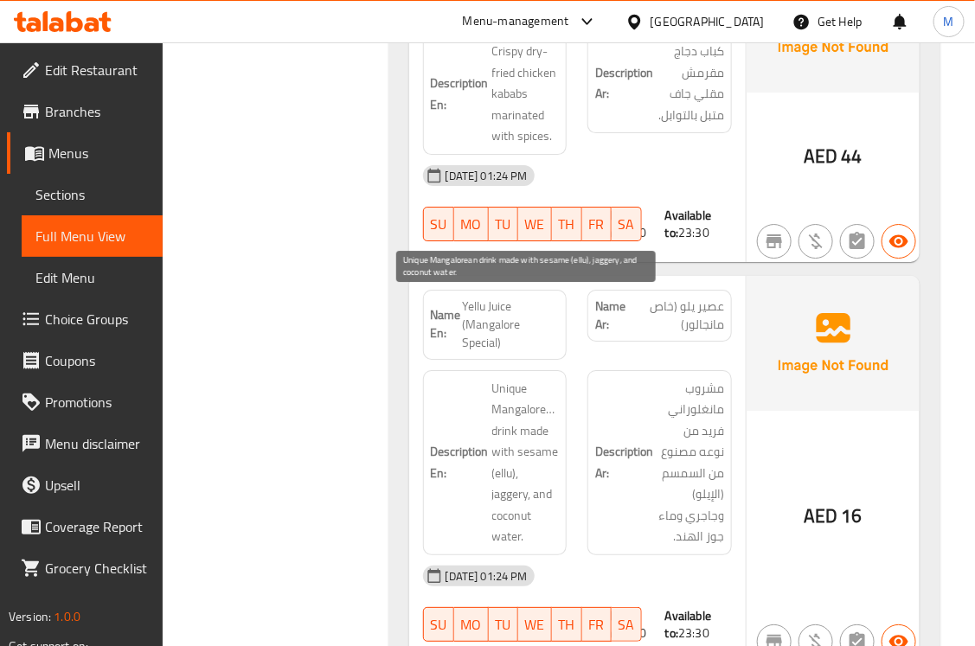
click at [512, 378] on span "Unique Mangalorean drink made with sesame (ellu), jaggery, and coconut water." at bounding box center [525, 462] width 67 height 169
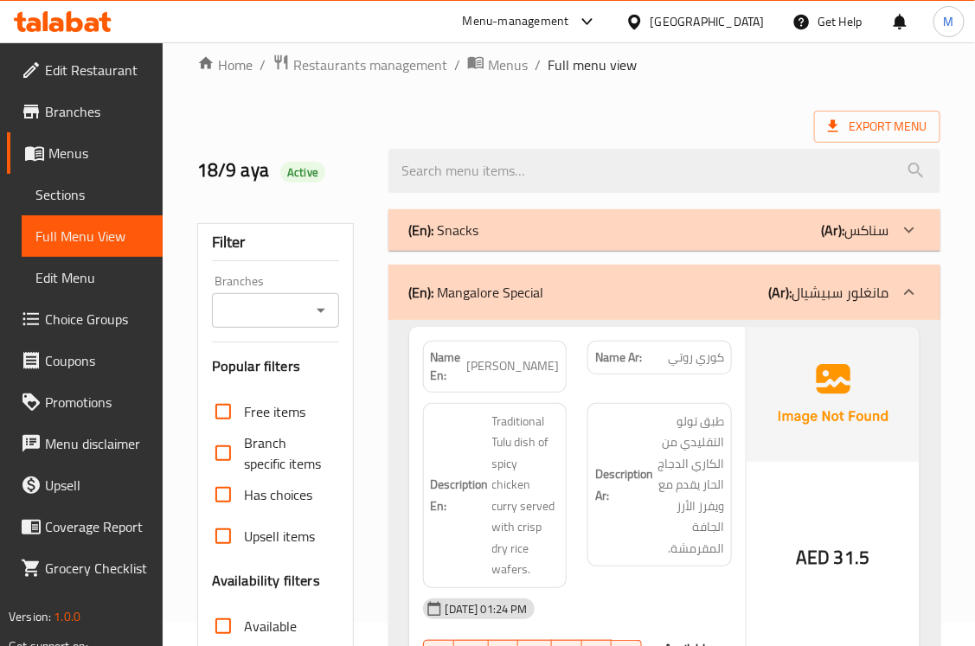
scroll to position [0, 0]
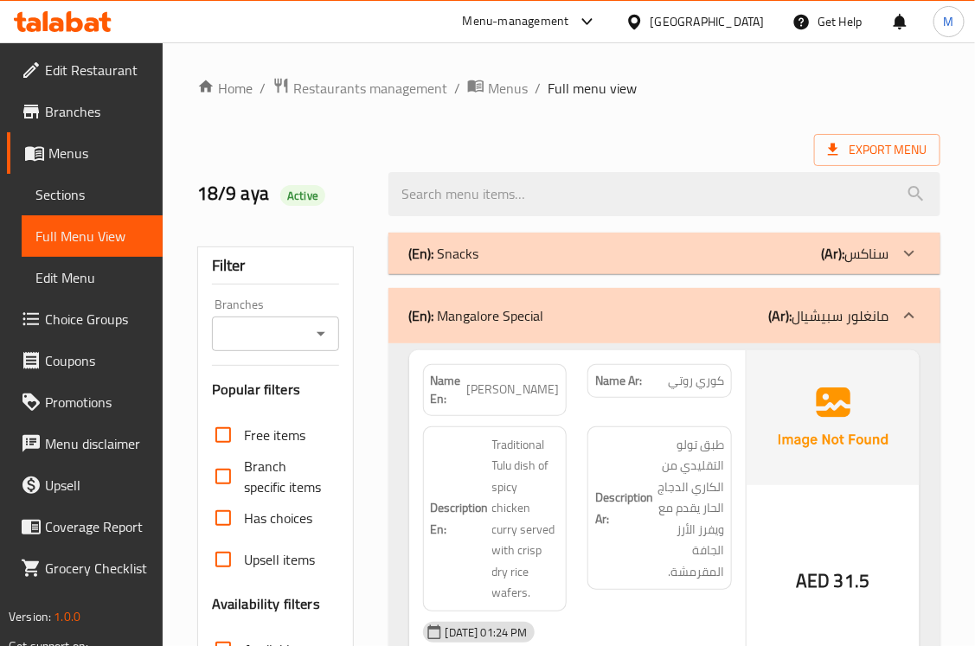
click at [504, 312] on p "(En): Mangalore Special" at bounding box center [476, 315] width 135 height 21
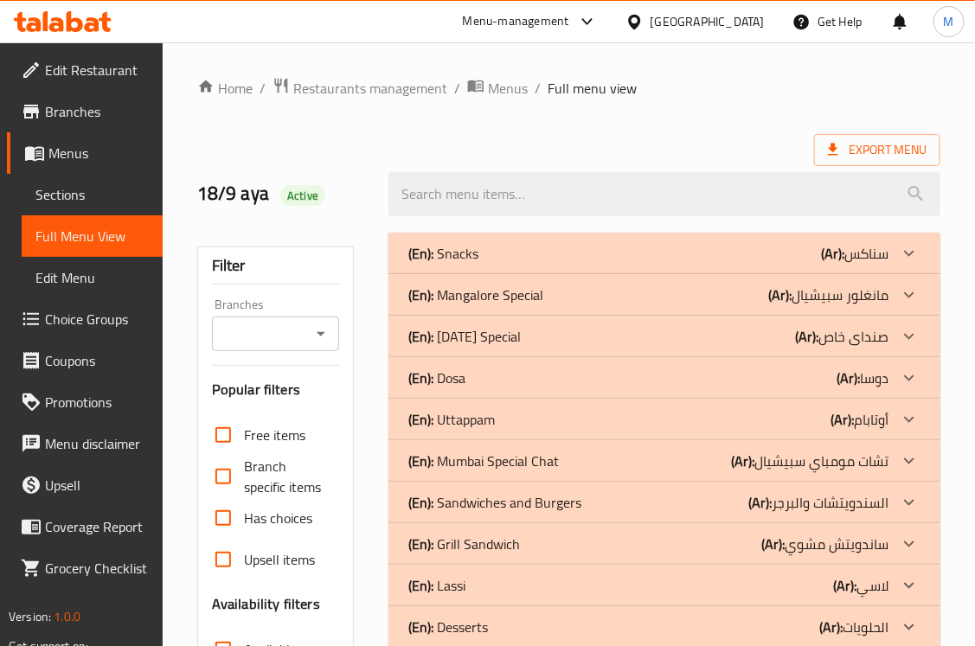
click at [493, 330] on p "(En): Sunday Special" at bounding box center [465, 336] width 112 height 21
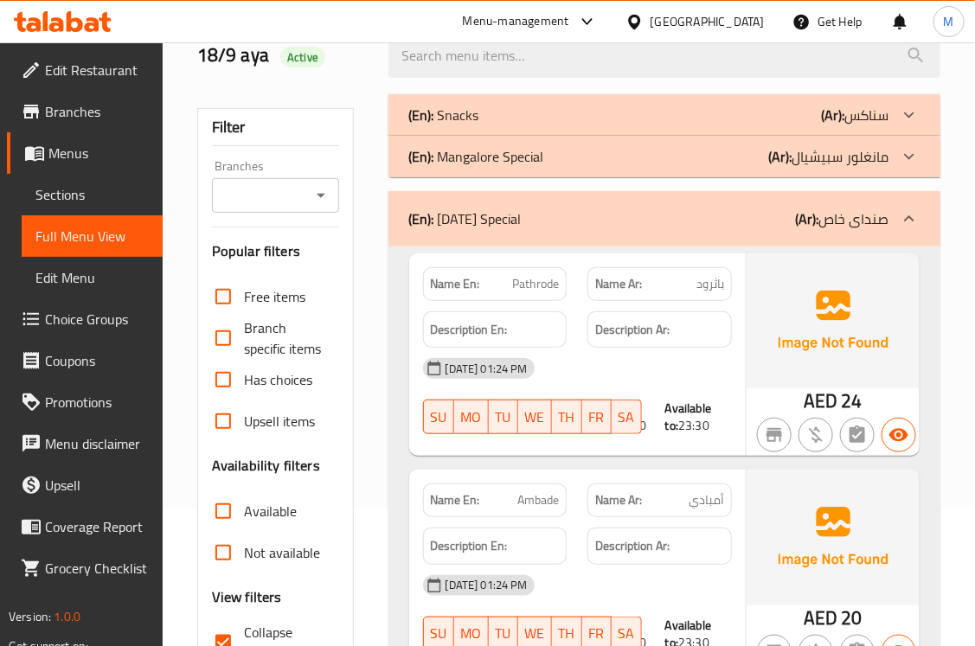
scroll to position [252, 0]
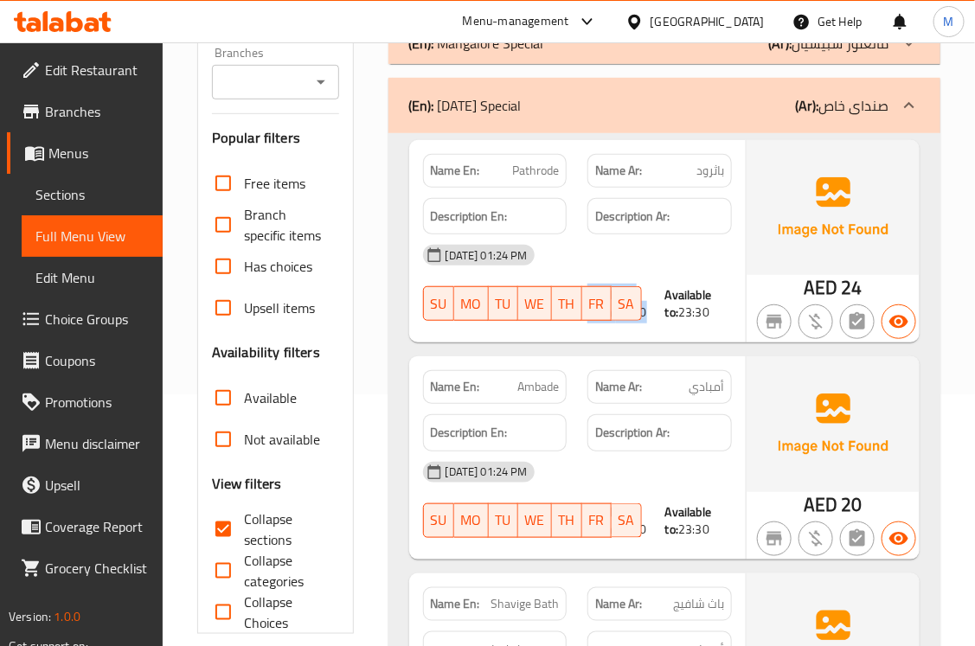
drag, startPoint x: 649, startPoint y: 314, endPoint x: 592, endPoint y: 292, distance: 60.2
click at [592, 292] on div "18-09-2025 01:24 PM SU MO TU WE TH FR SA Available from: 07:30 Available to: 23…" at bounding box center [576, 282] width 329 height 97
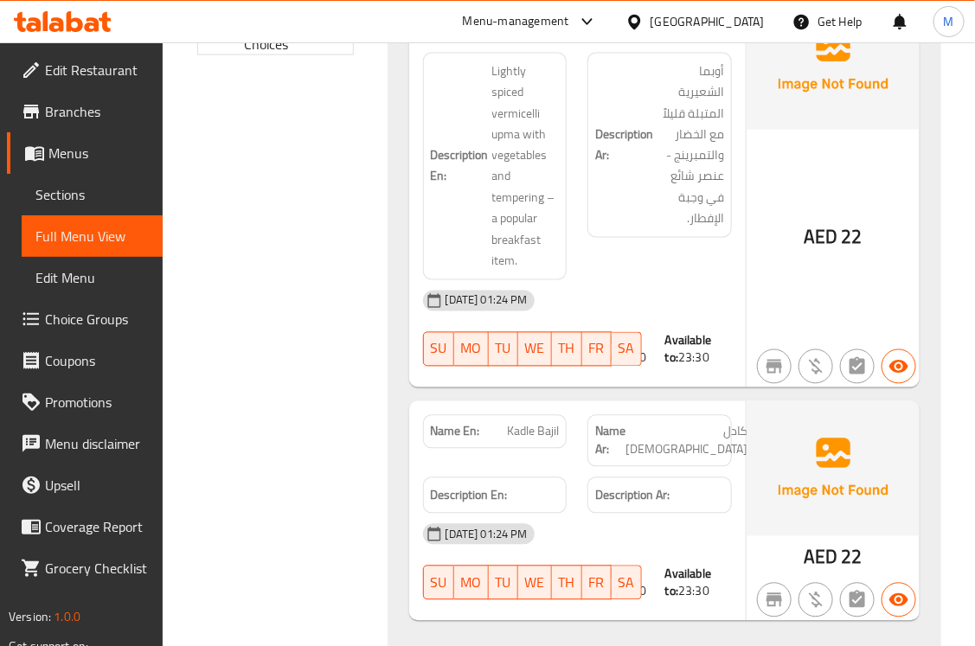
scroll to position [504, 0]
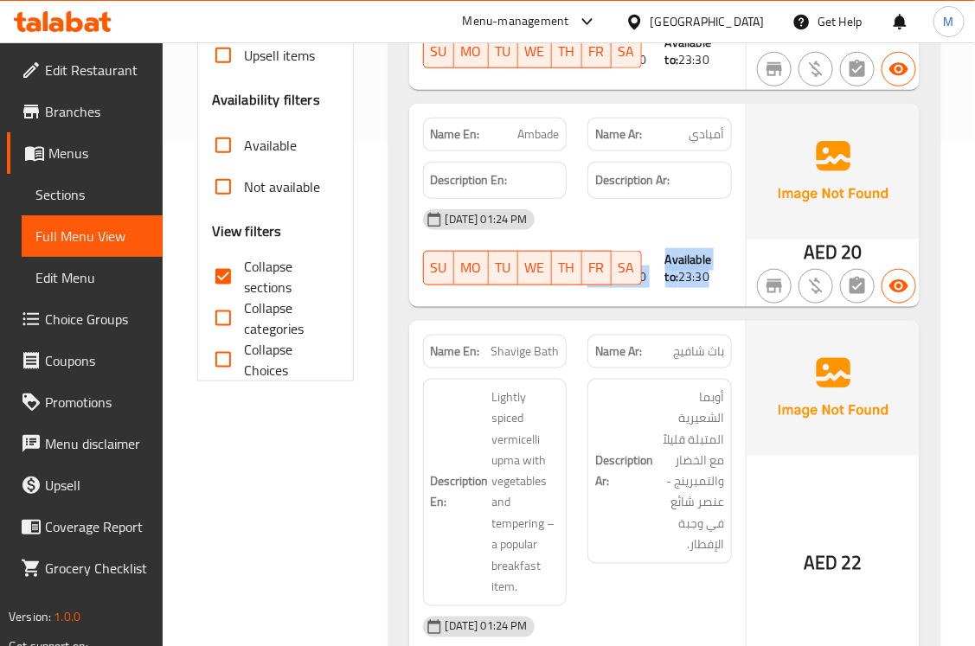
drag, startPoint x: 706, startPoint y: 278, endPoint x: 660, endPoint y: 260, distance: 49.0
click at [660, 260] on div "Available from: 07:30 Available to: 23:30" at bounding box center [659, 268] width 144 height 35
click at [694, 300] on div "Name En: Ambade Name Ar: أمبادي Description En: Description Ar: 18-09-2025 01:2…" at bounding box center [577, 205] width 336 height 202
drag, startPoint x: 662, startPoint y: 258, endPoint x: 694, endPoint y: 275, distance: 36.4
click at [694, 275] on div "Available from: 07:30 Available to: 23:30" at bounding box center [659, 268] width 144 height 35
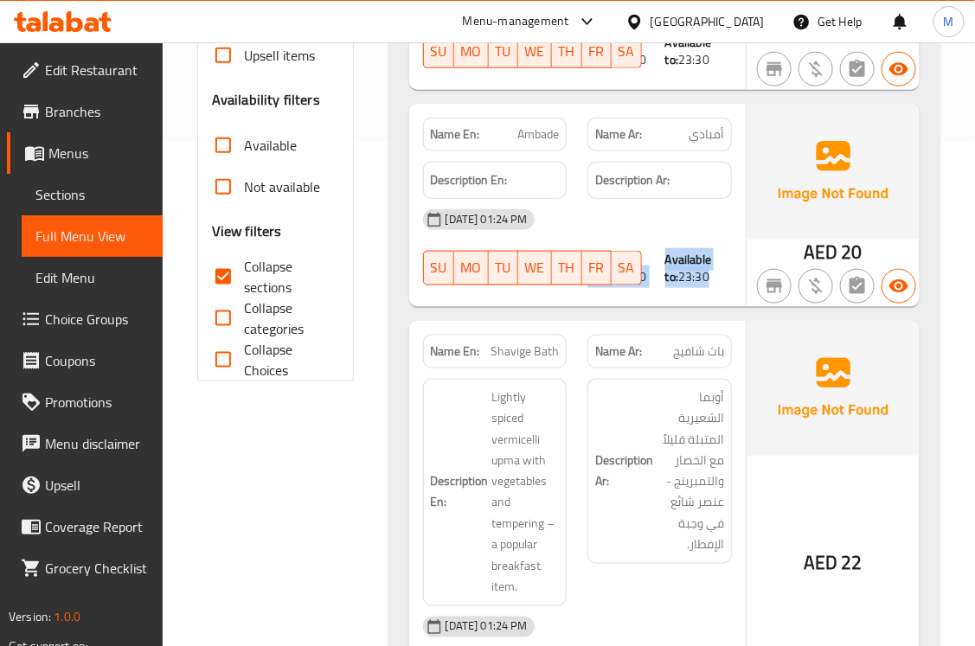
click at [694, 275] on span "23:30" at bounding box center [693, 276] width 31 height 22
drag, startPoint x: 685, startPoint y: 279, endPoint x: 668, endPoint y: 262, distance: 23.9
click at [668, 262] on div "Available to: 23:30" at bounding box center [698, 268] width 67 height 35
click at [316, 429] on div "Filter Branches Branches Popular filters Free items Branch specific items Has c…" at bounding box center [282, 631] width 191 height 1827
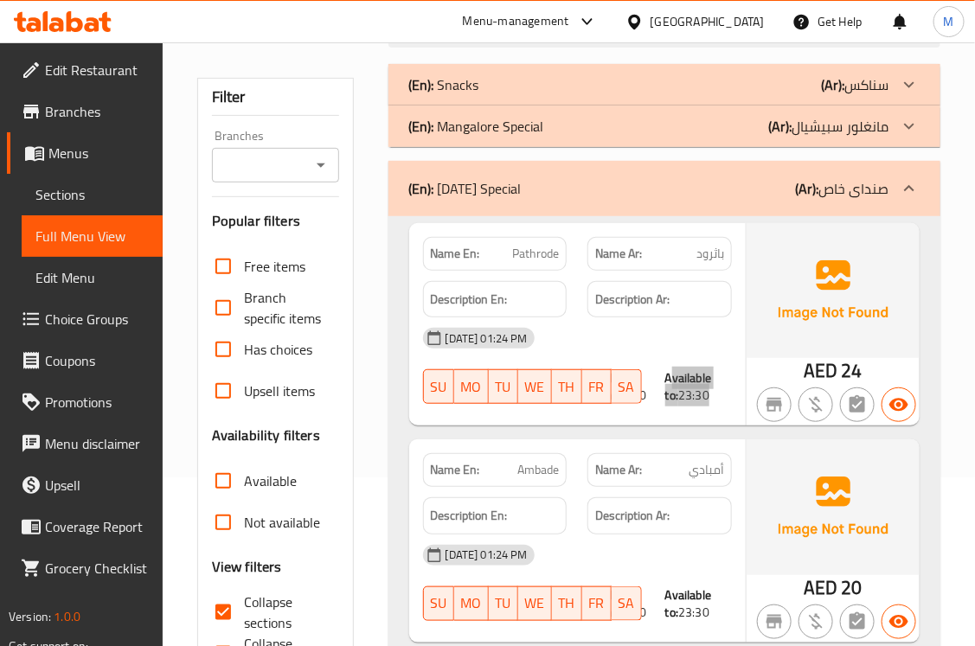
scroll to position [252, 0]
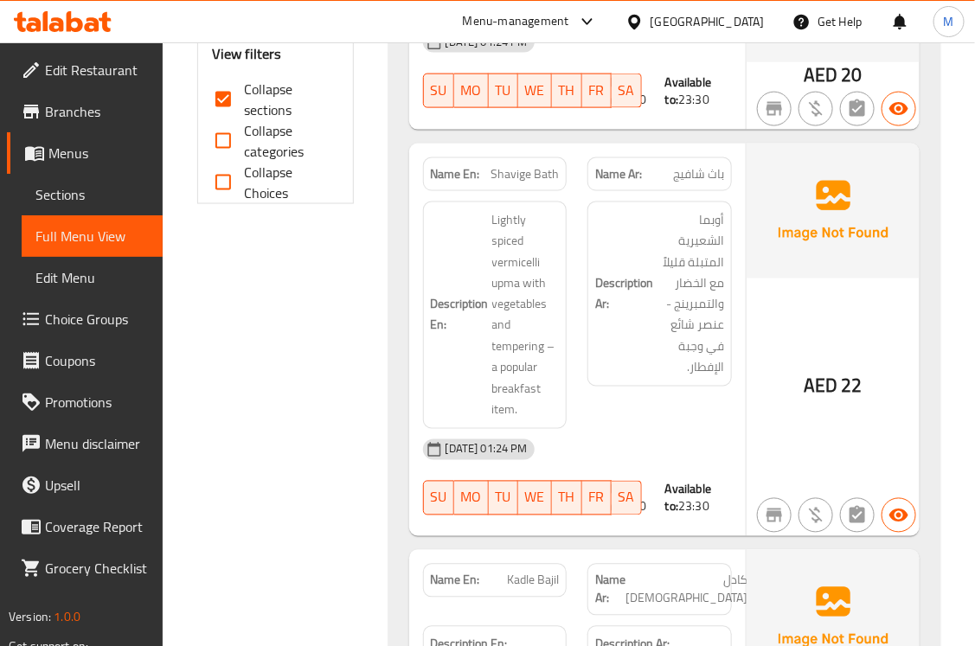
scroll to position [757, 0]
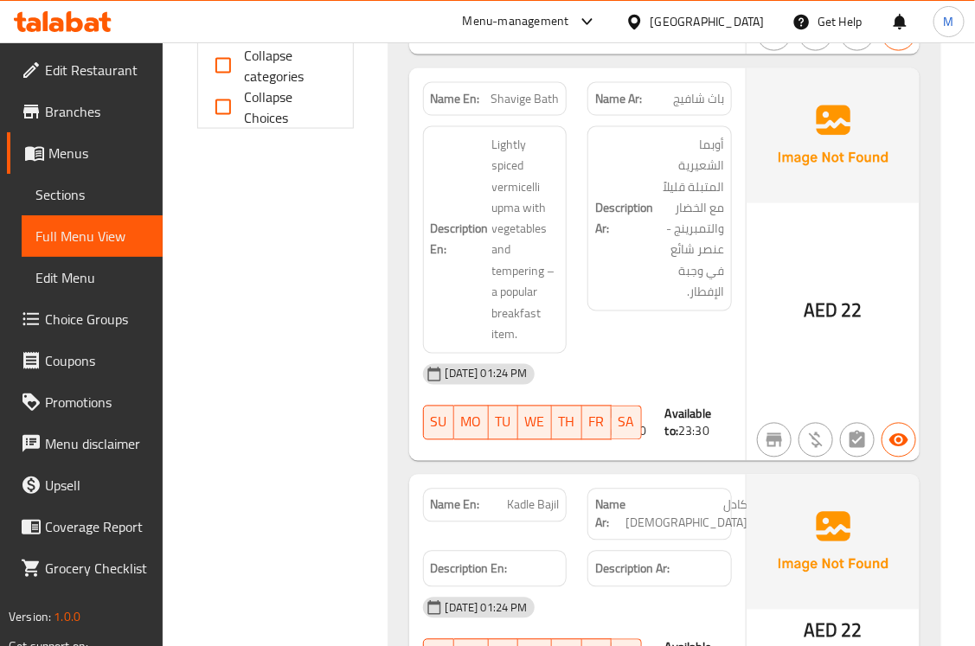
click at [329, 353] on div "Filter Branches Branches Popular filters Free items Branch specific items Has c…" at bounding box center [282, 379] width 191 height 1827
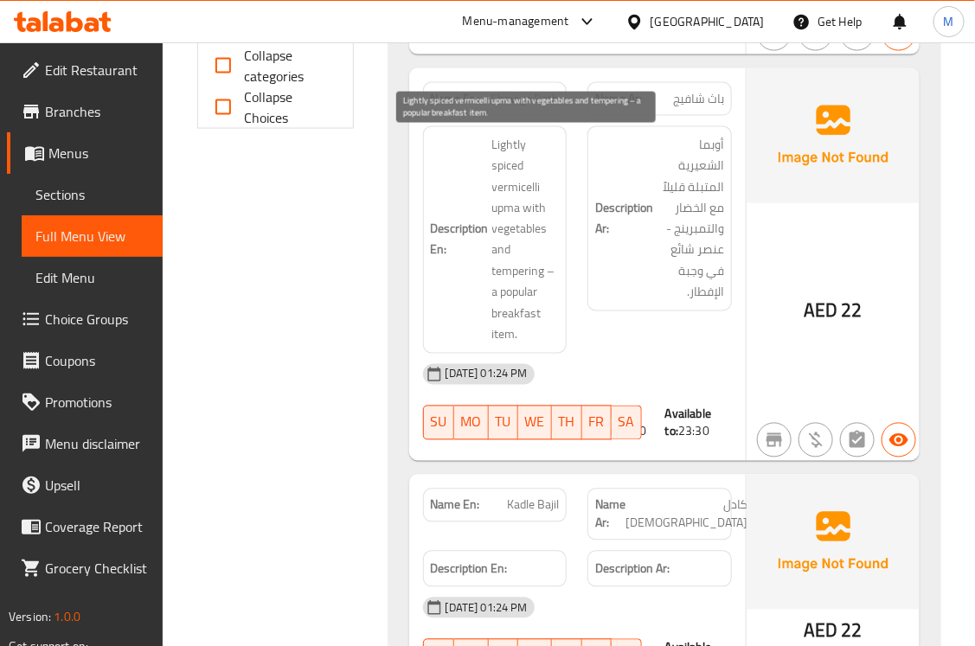
click at [506, 268] on span "Lightly spiced vermicelli upma with vegetables and tempering – a popular breakf…" at bounding box center [525, 240] width 67 height 212
click at [503, 268] on span "Lightly spiced vermicelli upma with vegetables and tempering – a popular breakf…" at bounding box center [525, 240] width 67 height 212
click at [502, 281] on span "Lightly spiced vermicelli upma with vegetables and tempering – a popular breakf…" at bounding box center [525, 240] width 67 height 212
drag, startPoint x: 525, startPoint y: 209, endPoint x: 547, endPoint y: 266, distance: 61.3
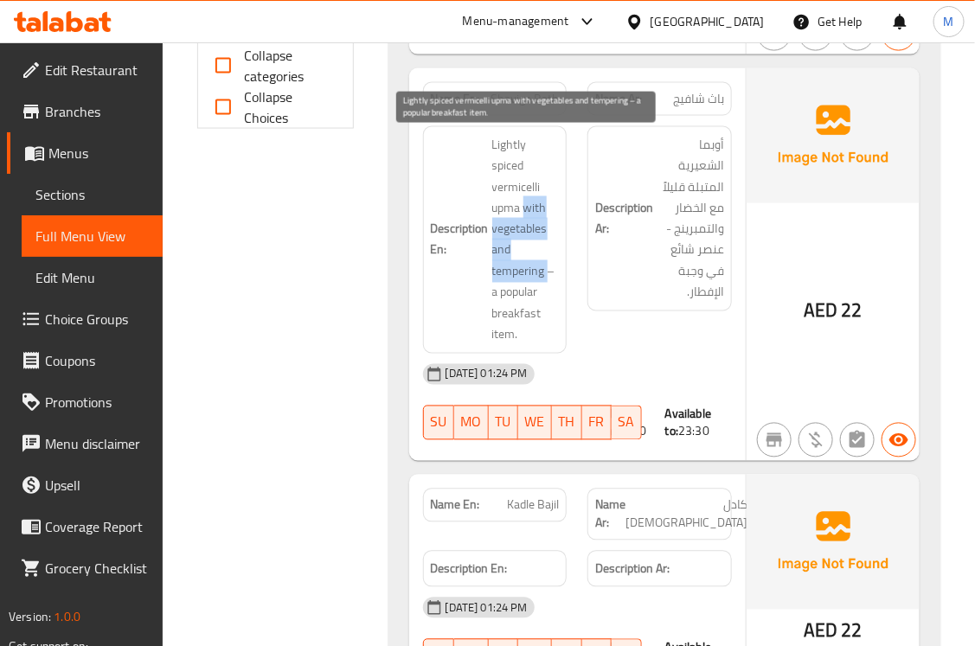
click at [547, 266] on span "Lightly spiced vermicelli upma with vegetables and tempering – a popular breakf…" at bounding box center [525, 240] width 67 height 212
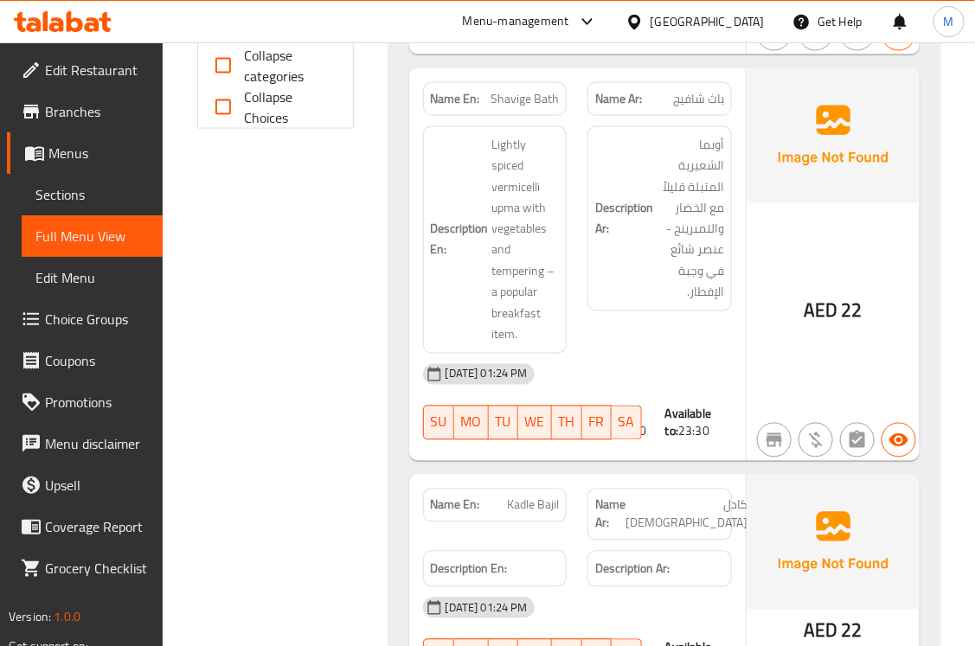
click at [542, 92] on span "Shavige Bath" at bounding box center [524, 99] width 68 height 18
click at [523, 99] on span "Shavige Bath" at bounding box center [524, 99] width 68 height 18
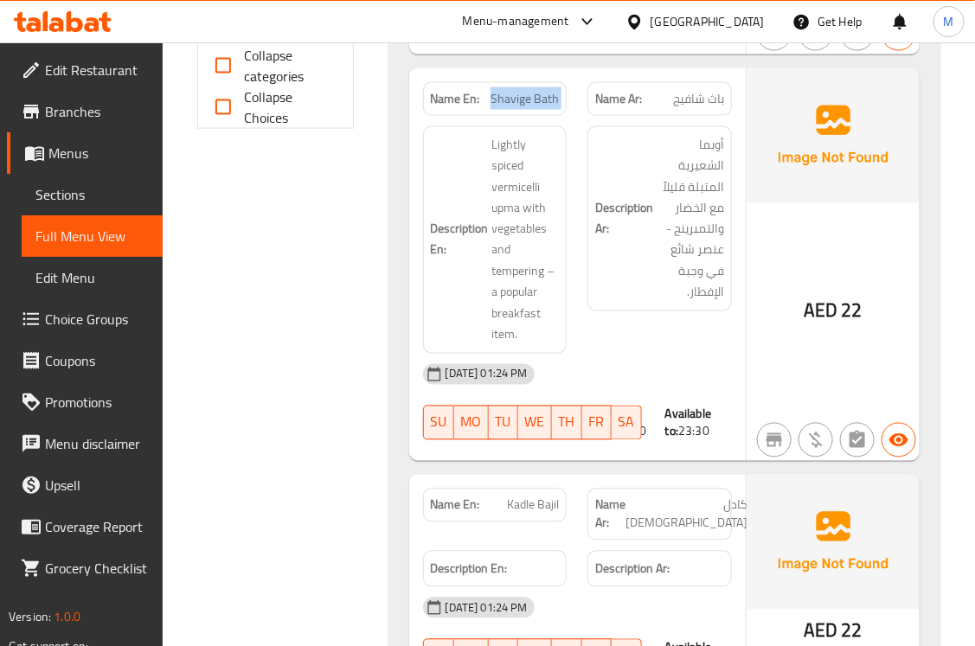
click at [523, 99] on span "Shavige Bath" at bounding box center [524, 99] width 68 height 18
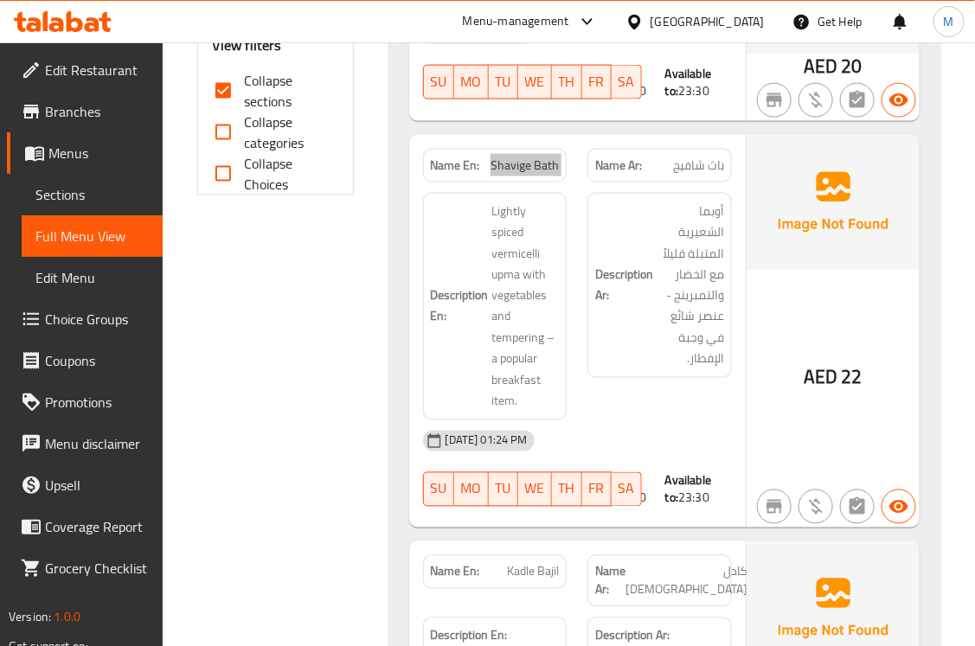
scroll to position [0, 0]
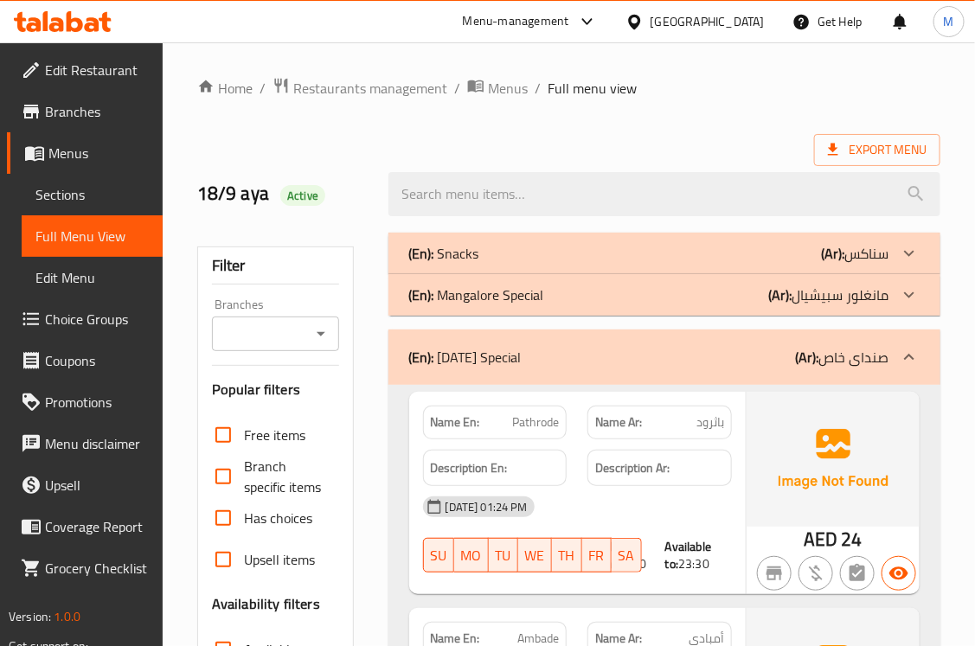
drag, startPoint x: 553, startPoint y: 368, endPoint x: 353, endPoint y: 7, distance: 412.6
click at [553, 368] on div "(En): Sunday Special (Ar): صنداى خاص" at bounding box center [648, 357] width 479 height 21
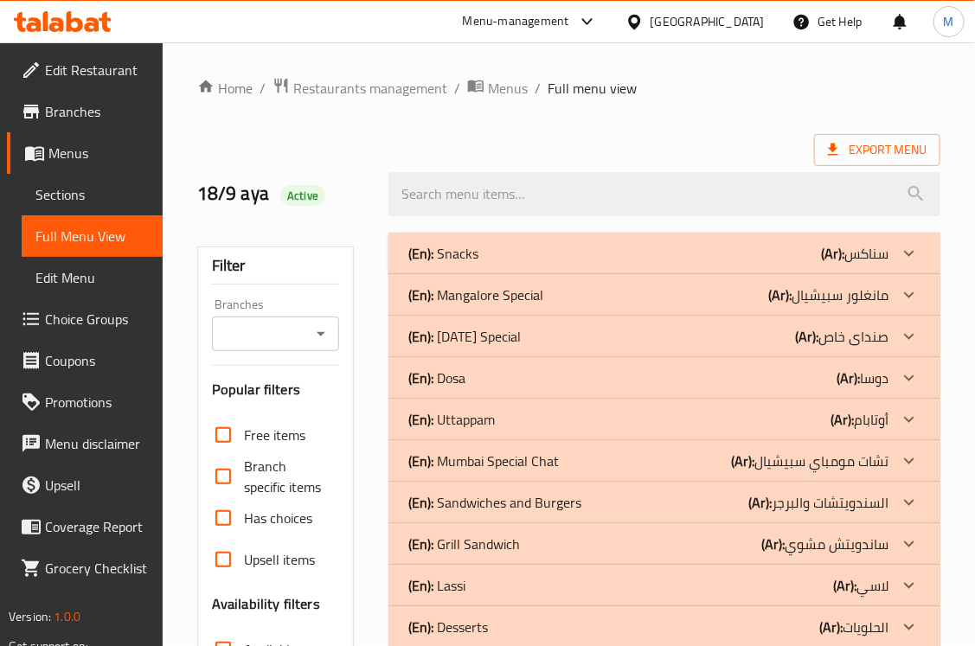
click at [447, 372] on p "(En): Dosa" at bounding box center [437, 378] width 57 height 21
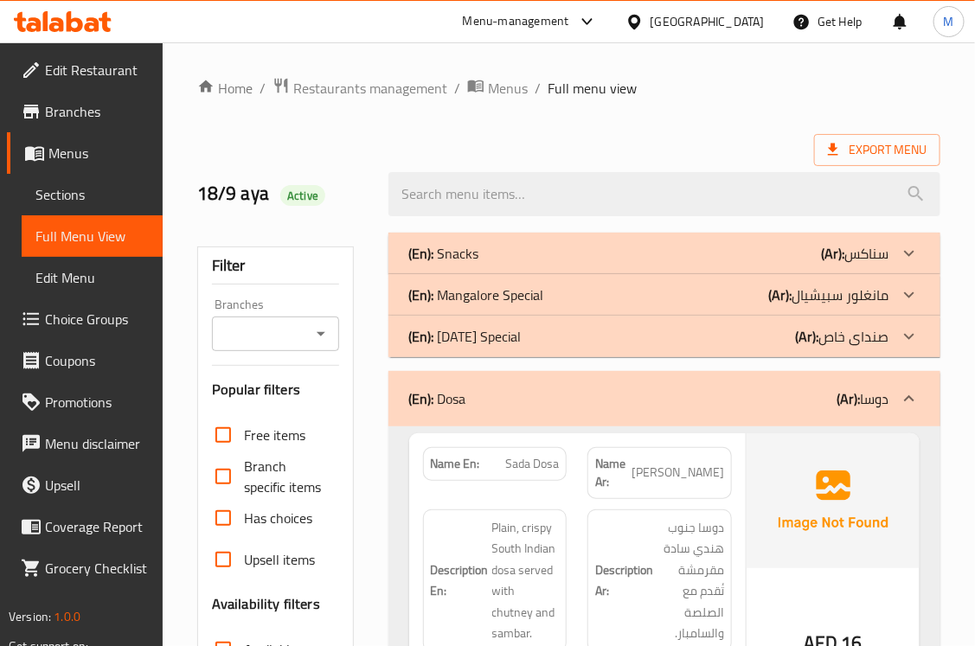
scroll to position [252, 0]
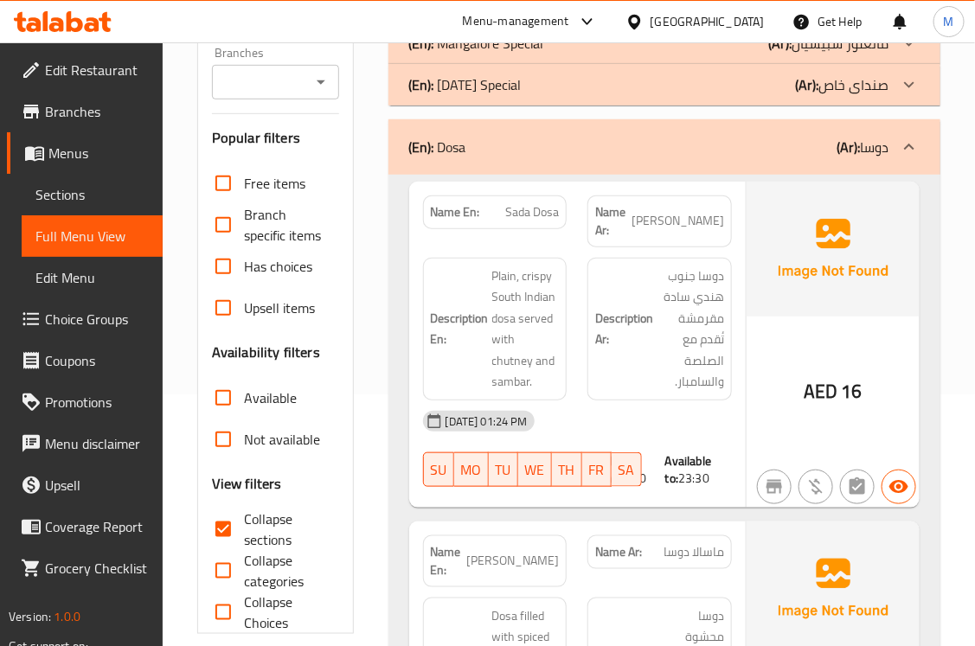
drag, startPoint x: 697, startPoint y: 463, endPoint x: 664, endPoint y: 441, distance: 39.3
click at [665, 452] on div "Available to: 23:30" at bounding box center [698, 469] width 67 height 35
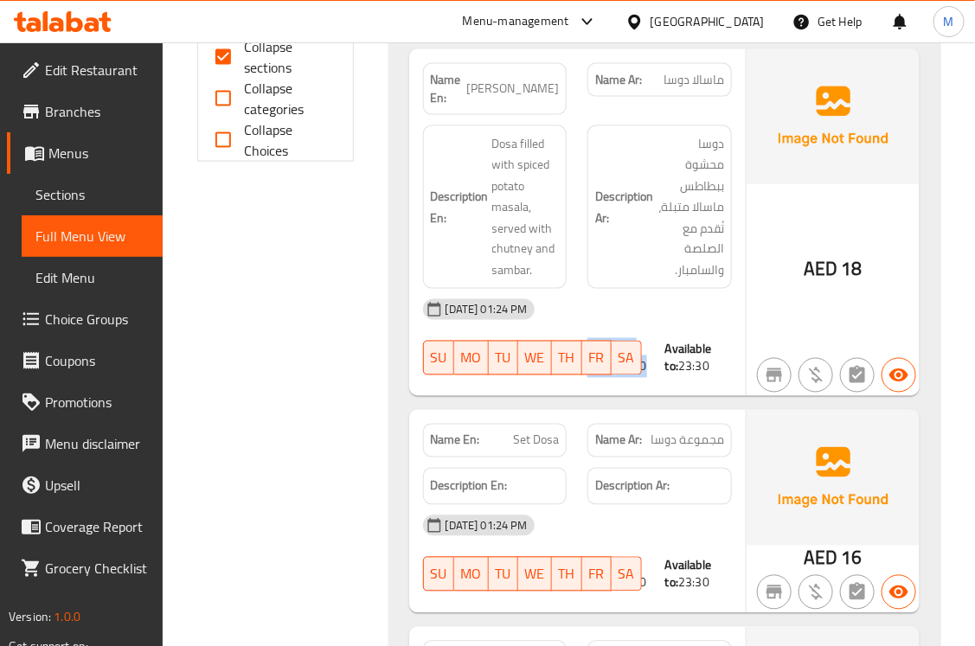
drag, startPoint x: 650, startPoint y: 333, endPoint x: 612, endPoint y: 327, distance: 38.5
click at [612, 327] on div "18-09-2025 01:24 PM SU MO TU WE TH FR SA Available from: 07:30 Available to: 23…" at bounding box center [576, 337] width 329 height 97
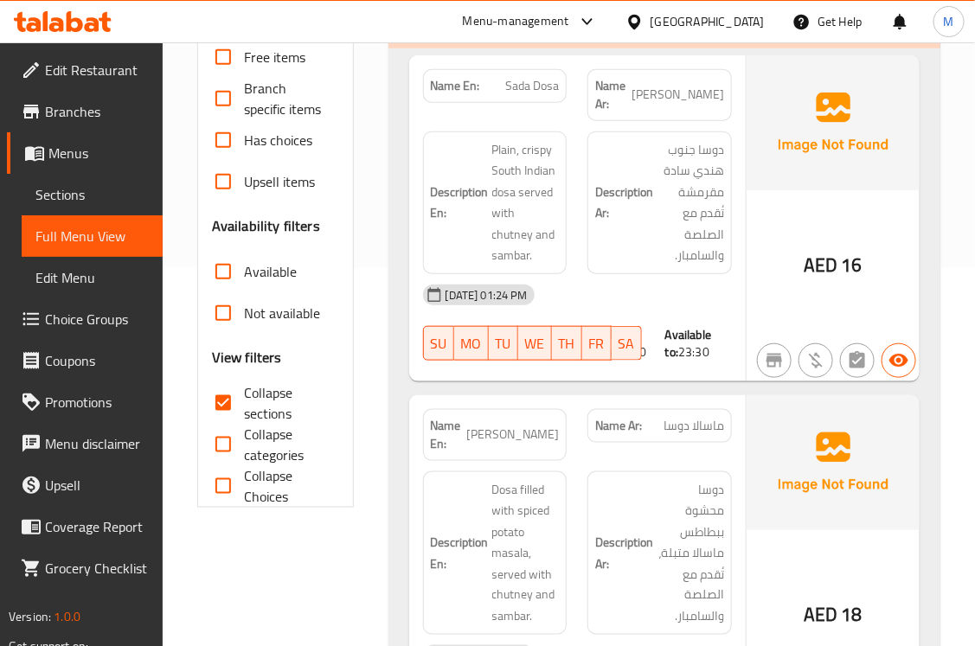
scroll to position [252, 0]
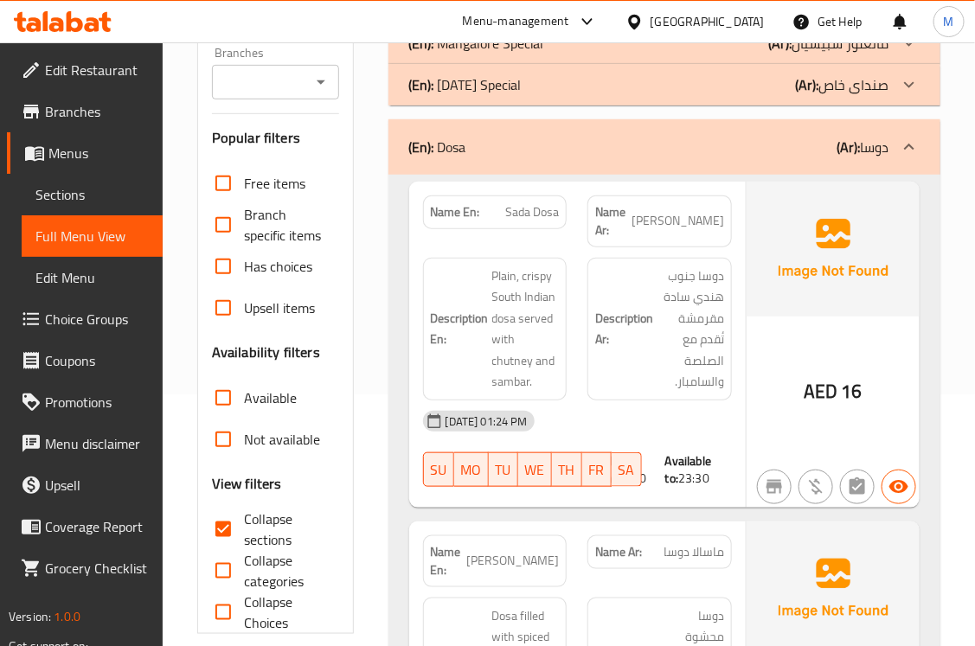
click at [532, 320] on span "Plain, crispy South Indian dosa served with chutney and sambar." at bounding box center [525, 328] width 67 height 127
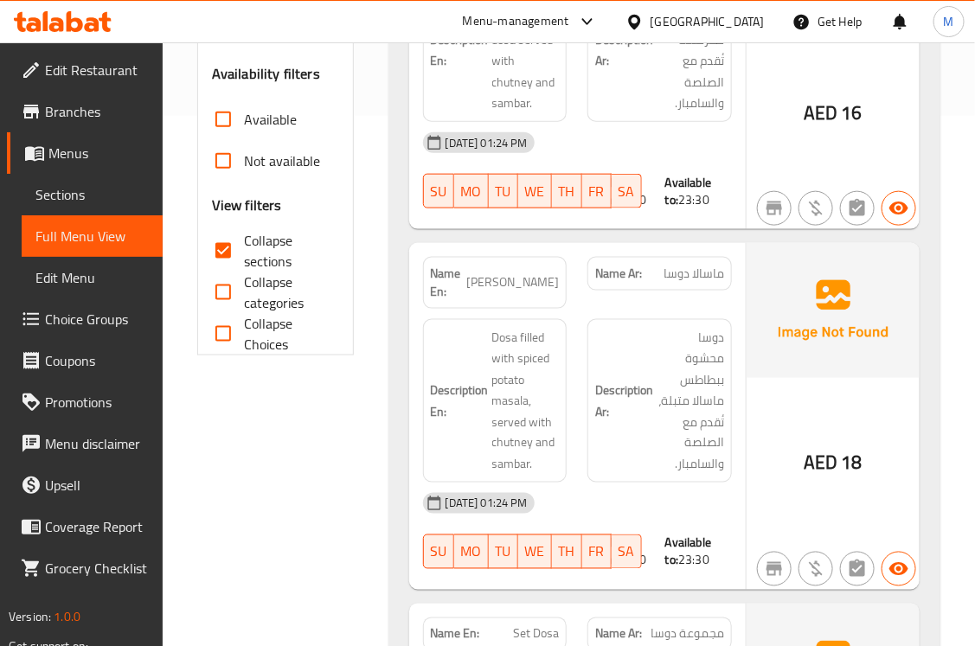
scroll to position [577, 0]
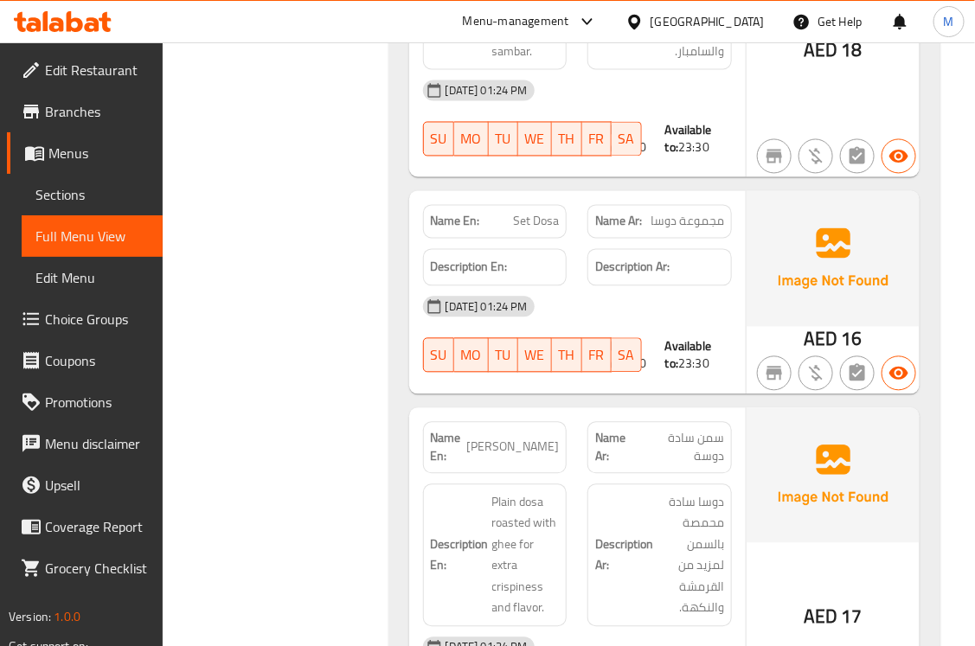
scroll to position [1081, 0]
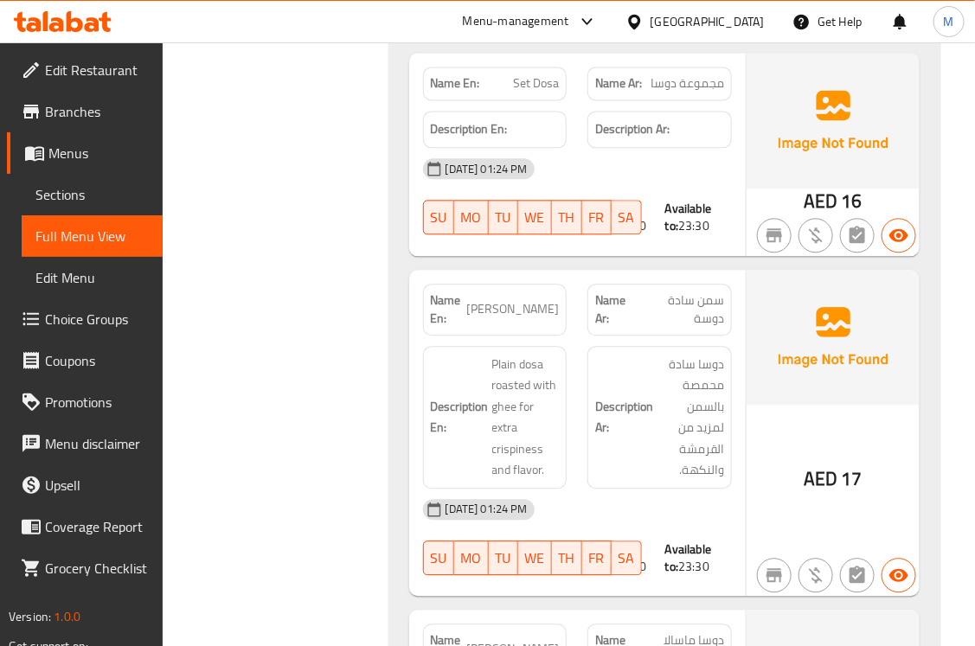
click at [508, 300] on span "Ghee Sada Dosa" at bounding box center [512, 309] width 93 height 18
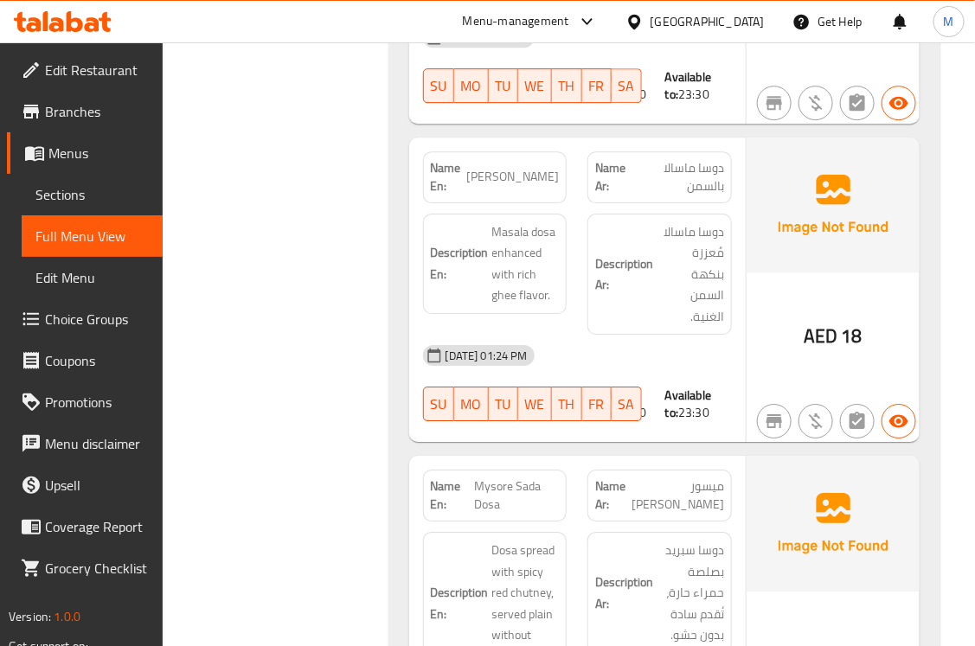
scroll to position [1585, 0]
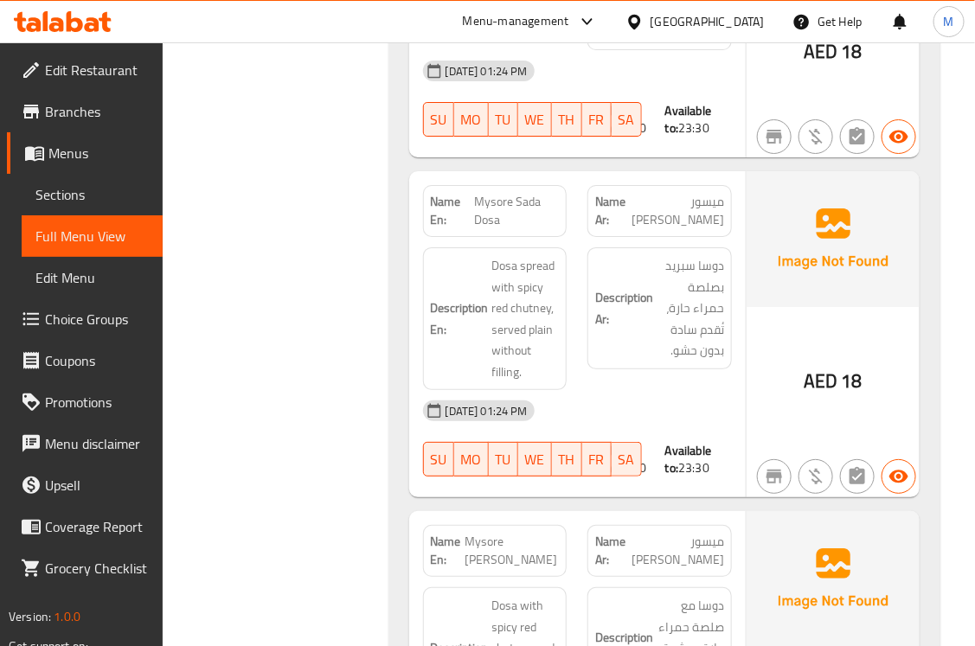
click at [526, 193] on span "Mysore Sada Dosa" at bounding box center [516, 211] width 85 height 36
click at [227, 416] on div "Filter Branches Branches Popular filters Free items Branch specific items Has c…" at bounding box center [282, 548] width 191 height 4327
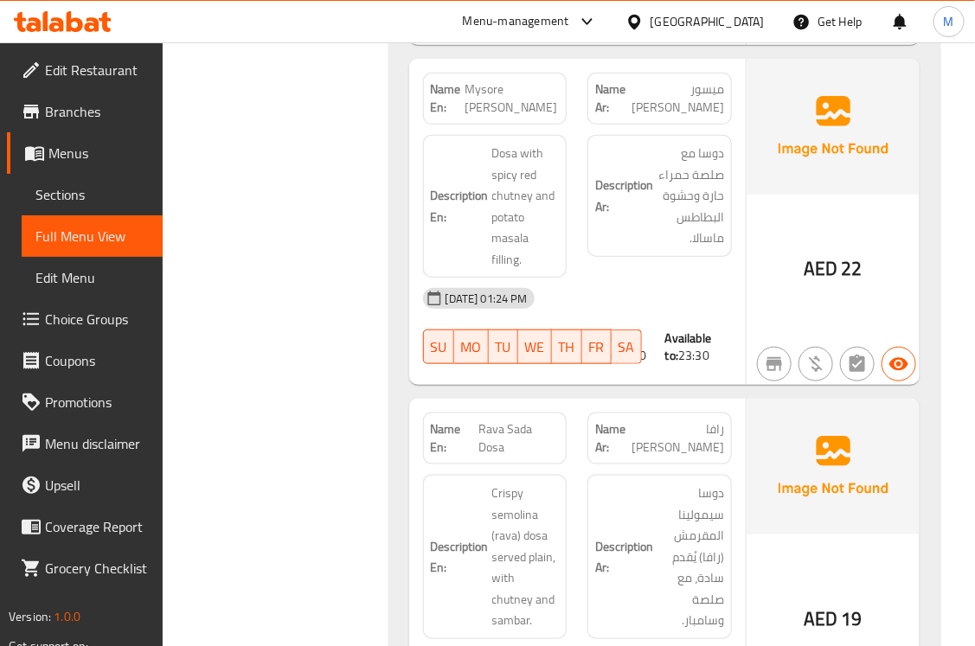
scroll to position [2366, 0]
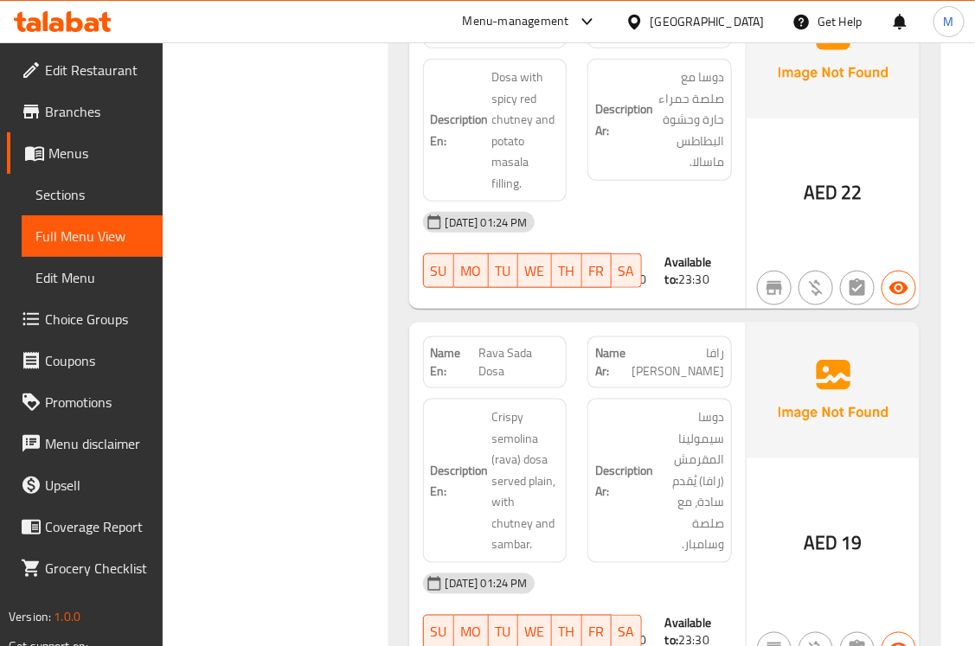
click at [409, 342] on div "Name En: Rava Sada Dosa Name Ar: رافا سادا دوسا Description En: Crispy semolina…" at bounding box center [577, 497] width 336 height 348
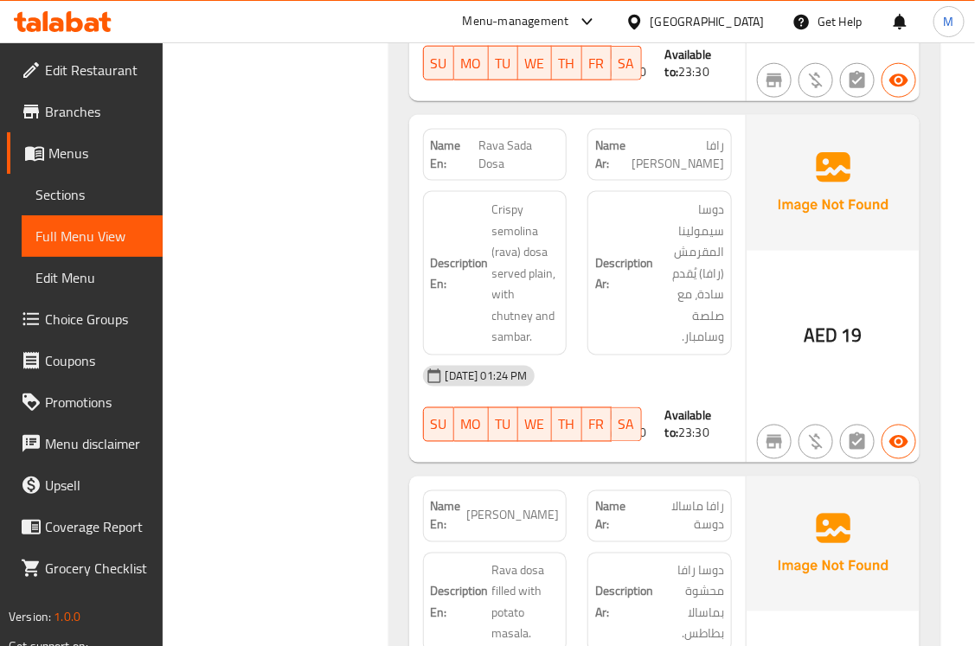
scroll to position [2618, 0]
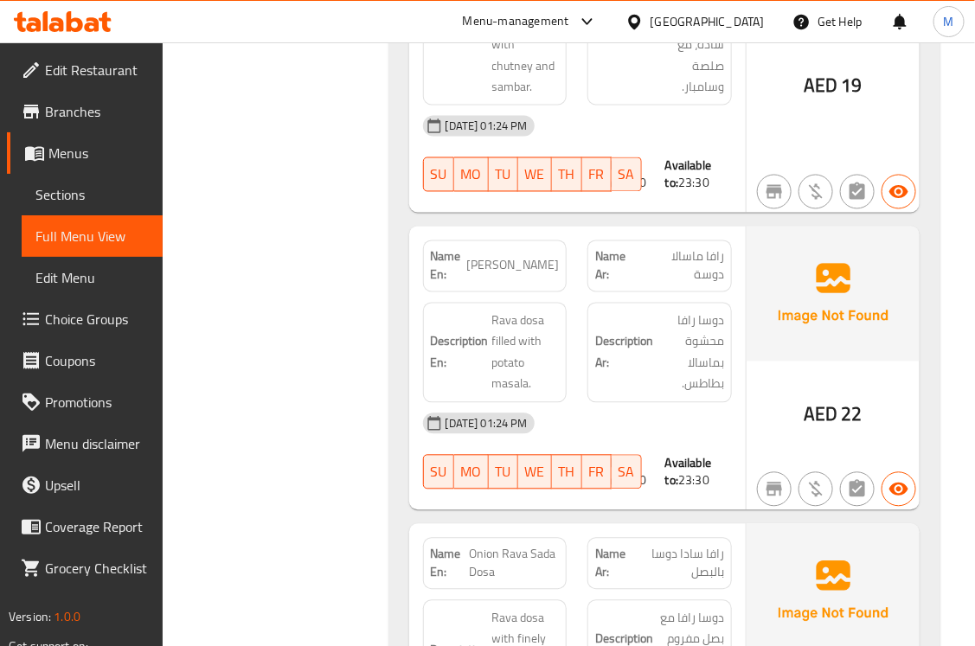
scroll to position [2871, 0]
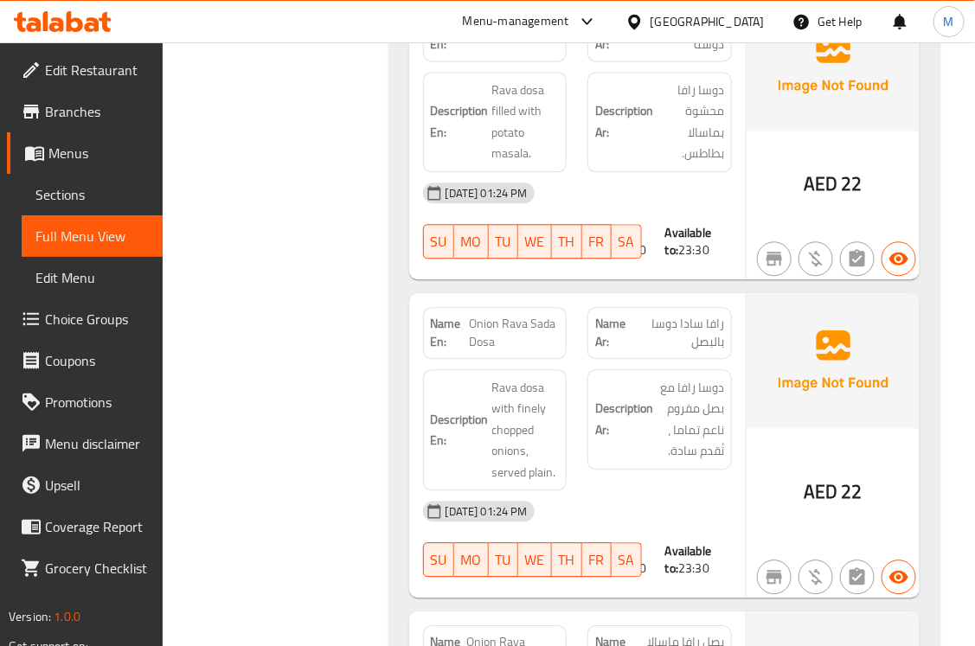
scroll to position [3123, 0]
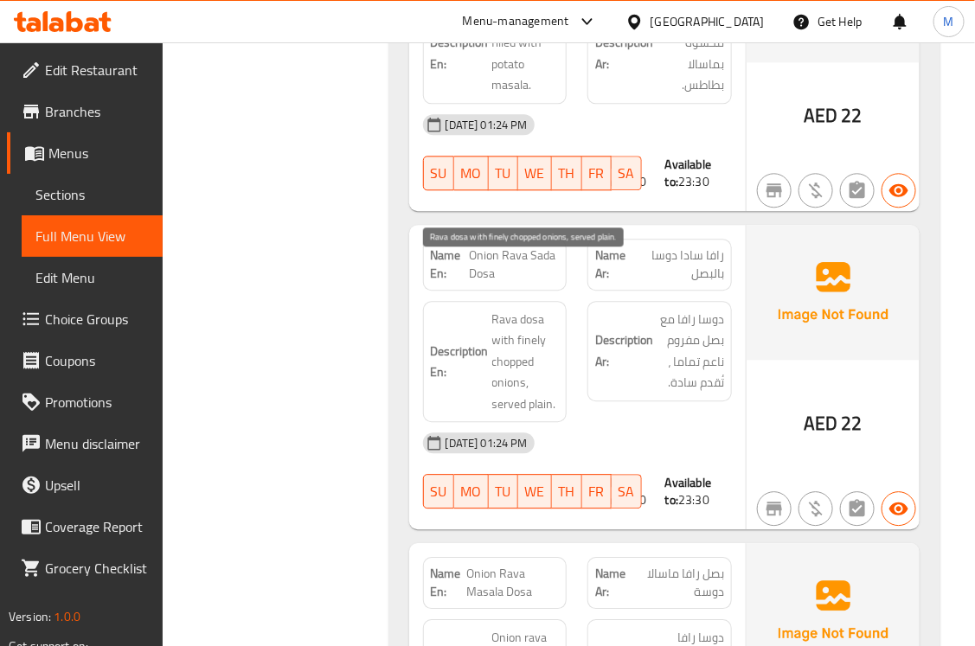
click at [527, 309] on span "Rava dosa with finely chopped onions, served plain." at bounding box center [525, 362] width 67 height 106
click at [526, 309] on span "Rava dosa with finely chopped onions, served plain." at bounding box center [525, 362] width 67 height 106
click at [521, 309] on span "Rava dosa with finely chopped onions, served plain." at bounding box center [525, 362] width 67 height 106
drag, startPoint x: 530, startPoint y: 200, endPoint x: 527, endPoint y: 219, distance: 19.2
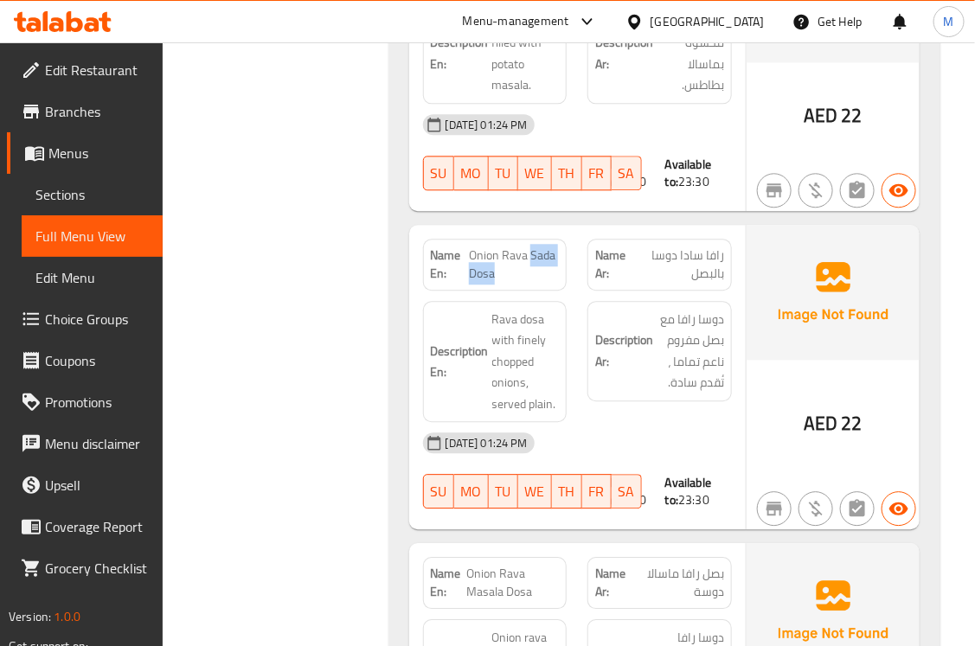
click at [527, 246] on span "Onion Rava Sada Dosa" at bounding box center [514, 264] width 90 height 36
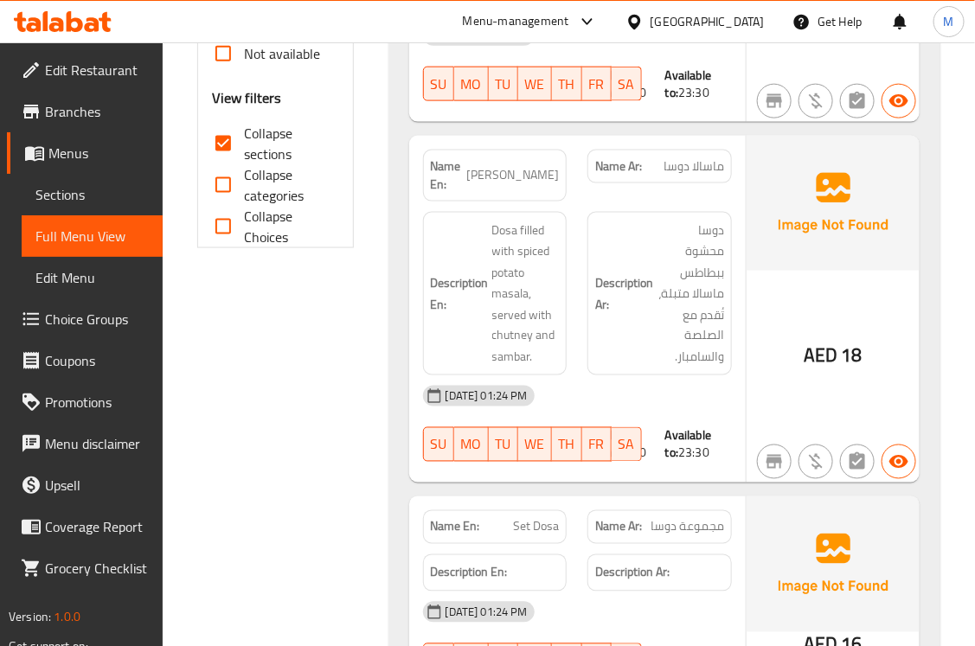
scroll to position [0, 0]
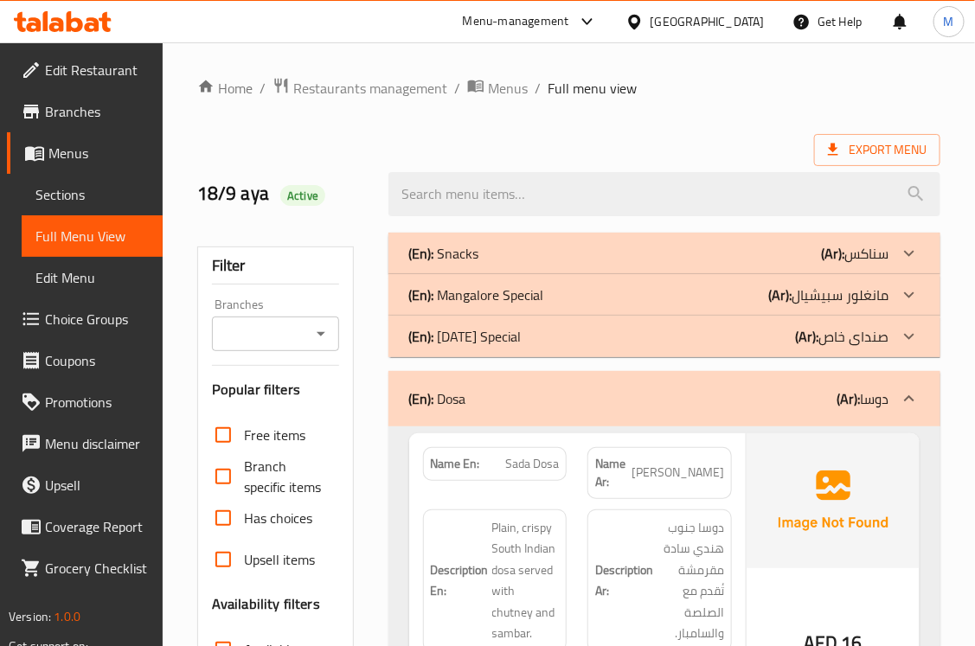
click at [480, 417] on div "(En): Dosa (Ar): دوسا" at bounding box center [664, 398] width 552 height 55
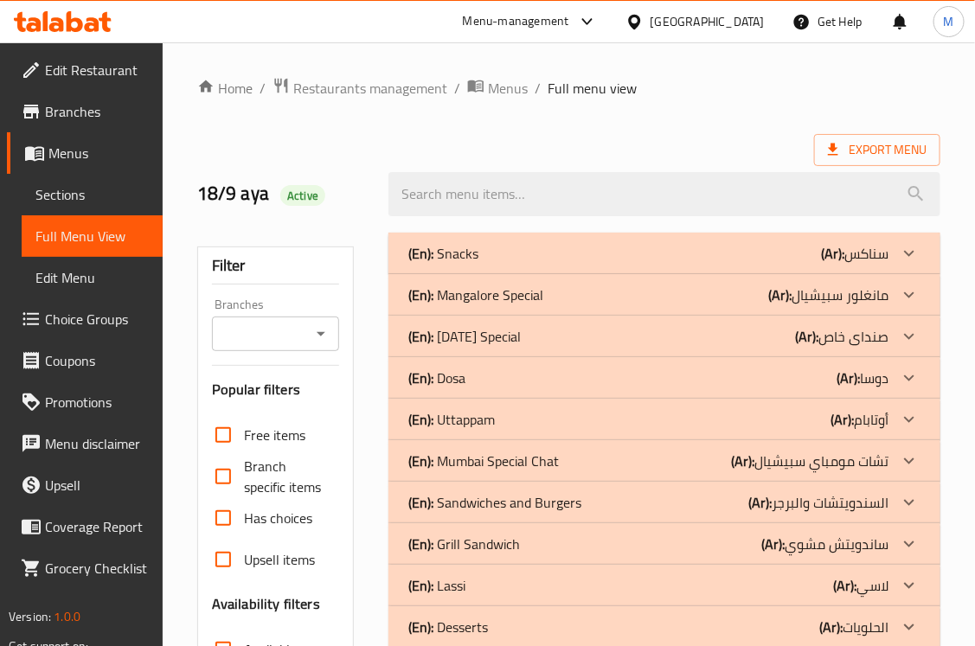
click at [478, 418] on p "(En): Uttappam" at bounding box center [452, 419] width 86 height 21
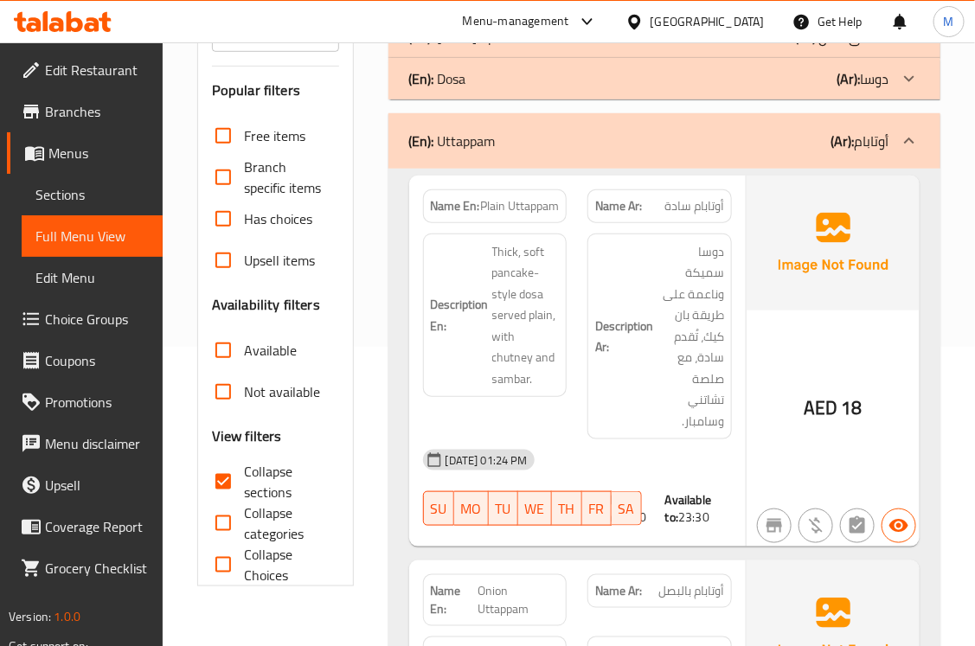
scroll to position [252, 0]
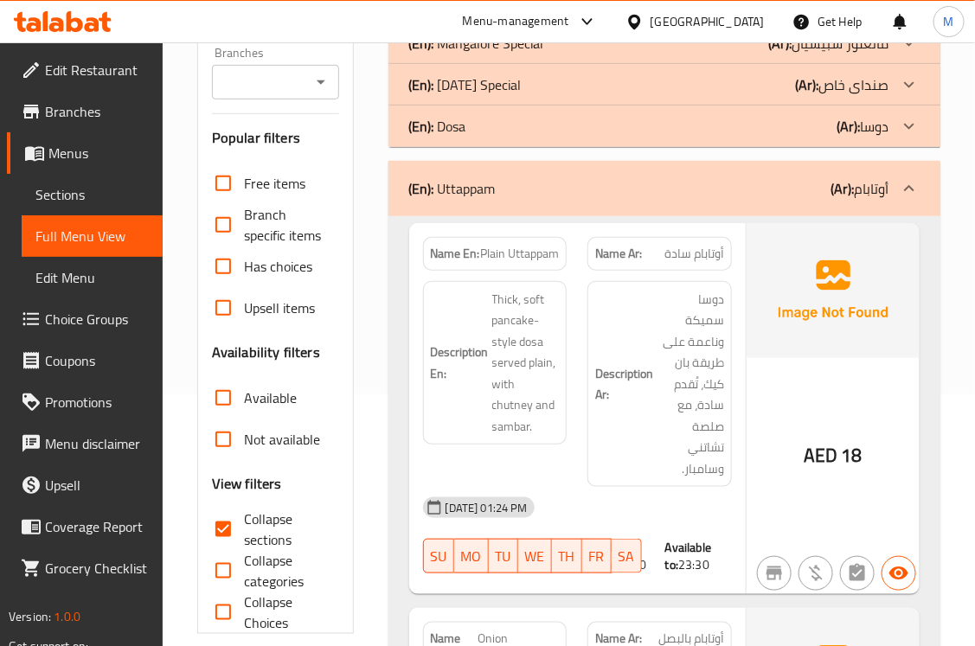
click at [542, 340] on span "Thick, soft pancake-style dosa served plain, with chutney and sambar." at bounding box center [525, 363] width 67 height 149
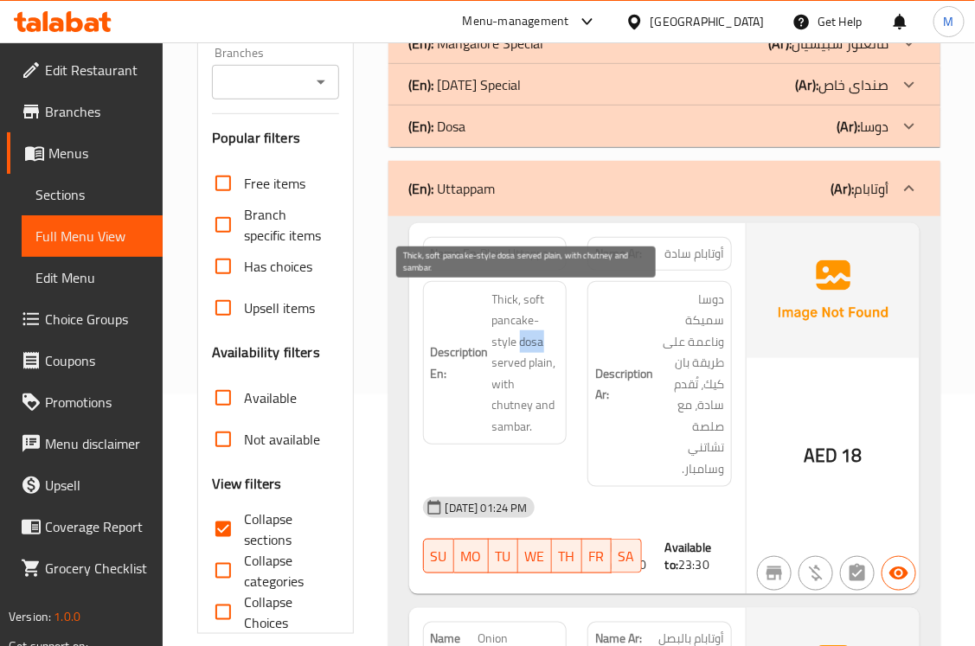
click at [542, 340] on span "Thick, soft pancake-style dosa served plain, with chutney and sambar." at bounding box center [525, 363] width 67 height 149
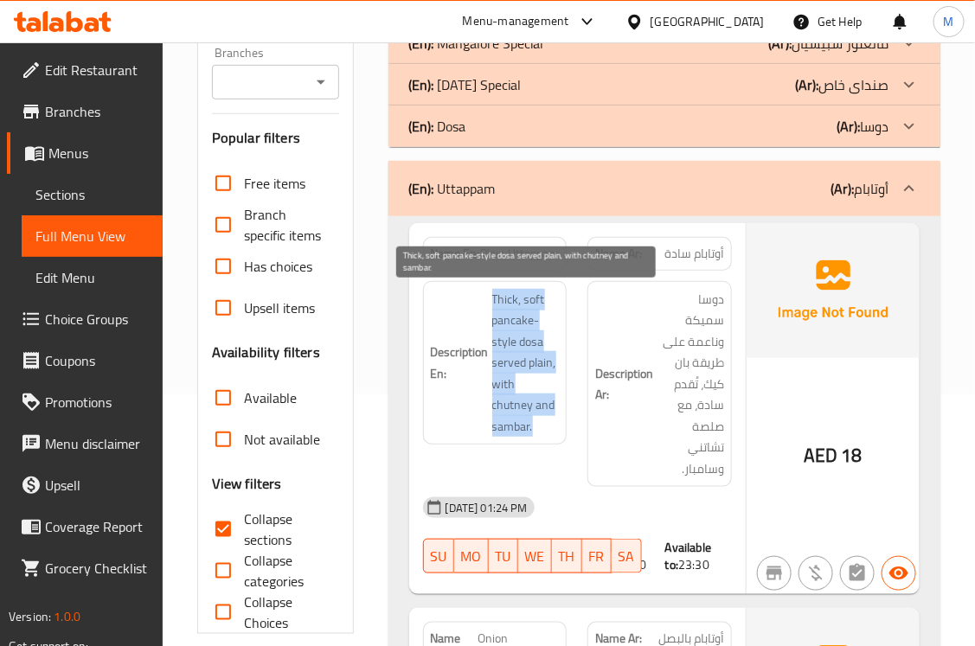
click at [542, 340] on span "Thick, soft pancake-style dosa served plain, with chutney and sambar." at bounding box center [525, 363] width 67 height 149
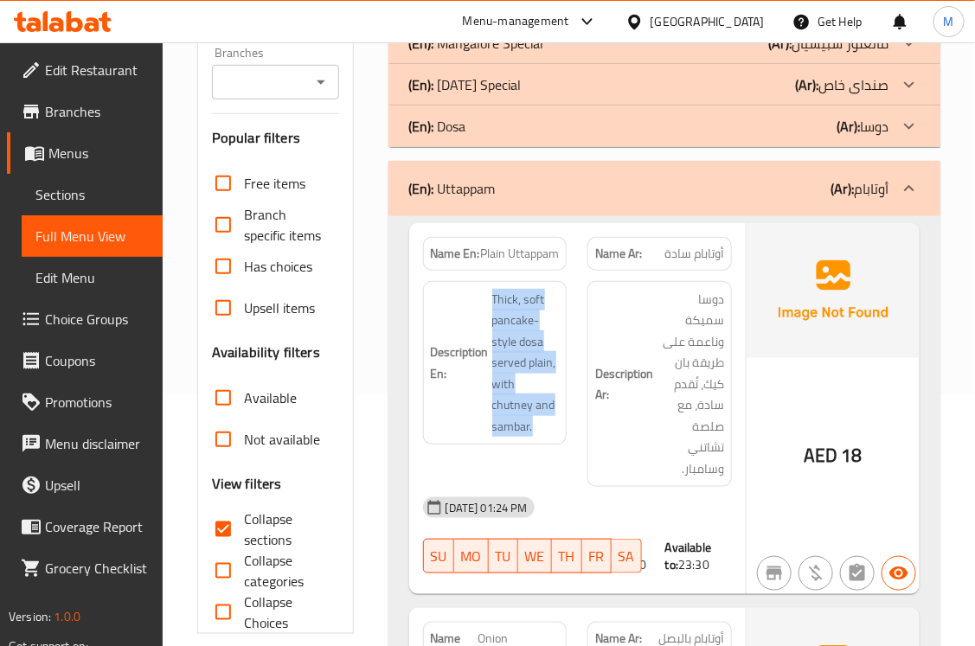
scroll to position [504, 0]
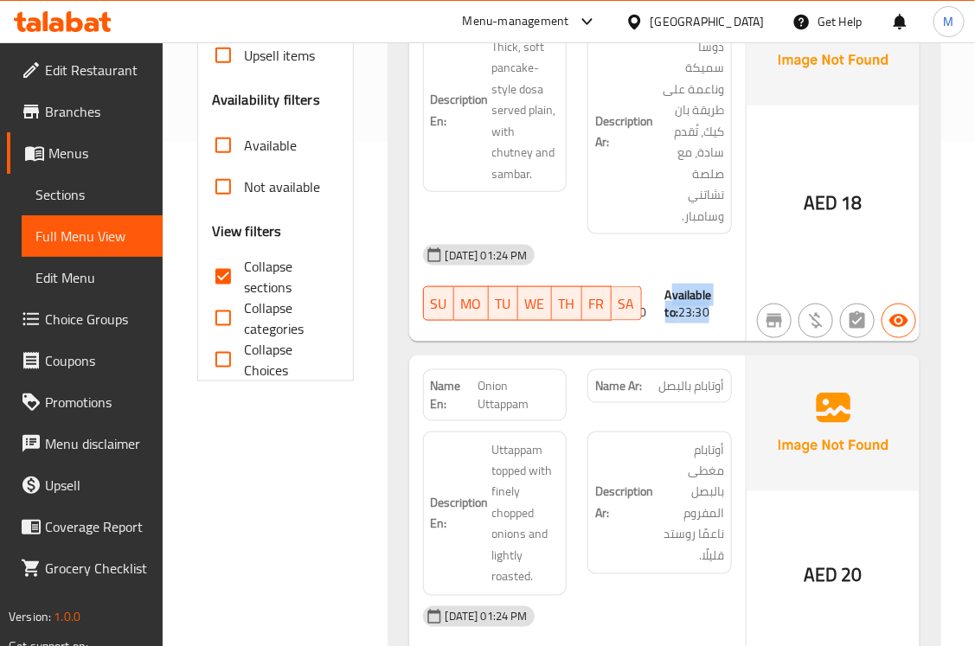
drag, startPoint x: 687, startPoint y: 288, endPoint x: 670, endPoint y: 269, distance: 25.7
click at [670, 286] on div "Available to: 23:30" at bounding box center [698, 303] width 67 height 35
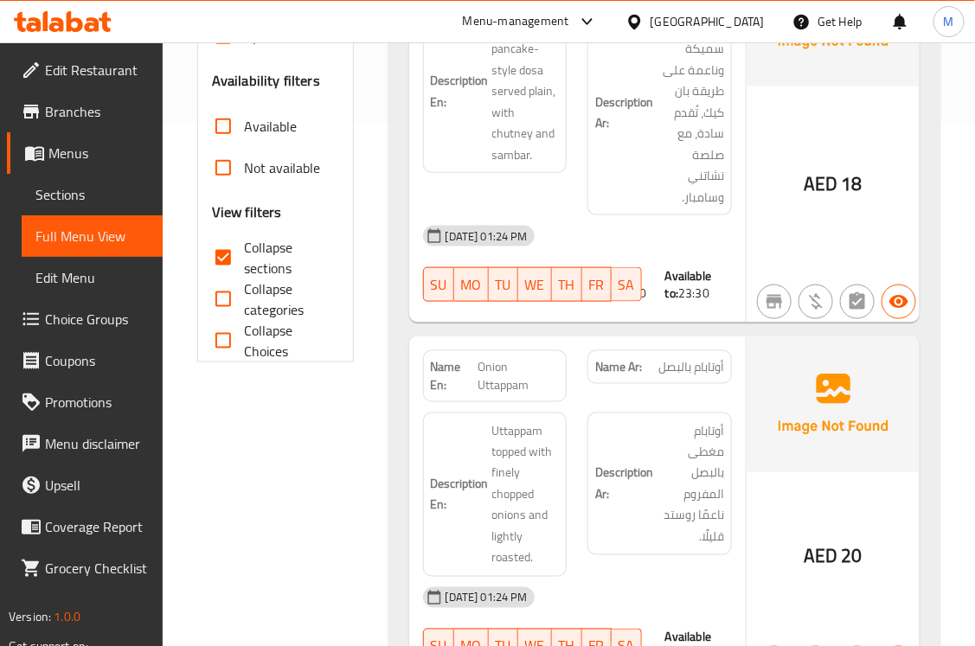
click at [655, 283] on div "Available from: 07:30 Available to: 23:30" at bounding box center [659, 284] width 165 height 55
drag, startPoint x: 653, startPoint y: 275, endPoint x: 601, endPoint y: 262, distance: 53.5
click at [601, 262] on div "18-09-2025 01:24 PM SU MO TU WE TH FR SA Available from: 07:30 Available to: 23…" at bounding box center [576, 263] width 329 height 97
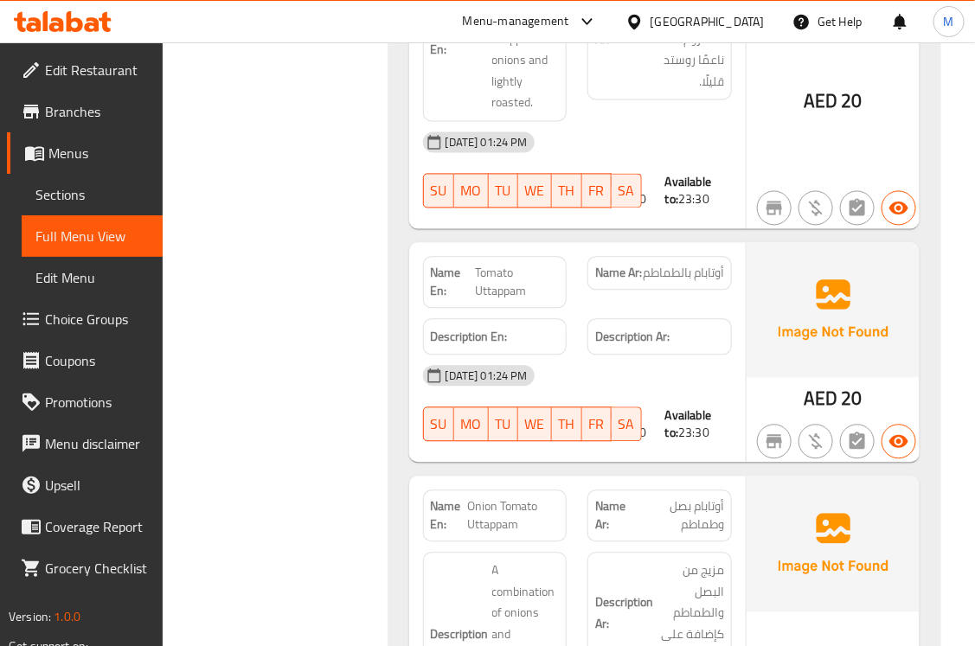
scroll to position [1026, 0]
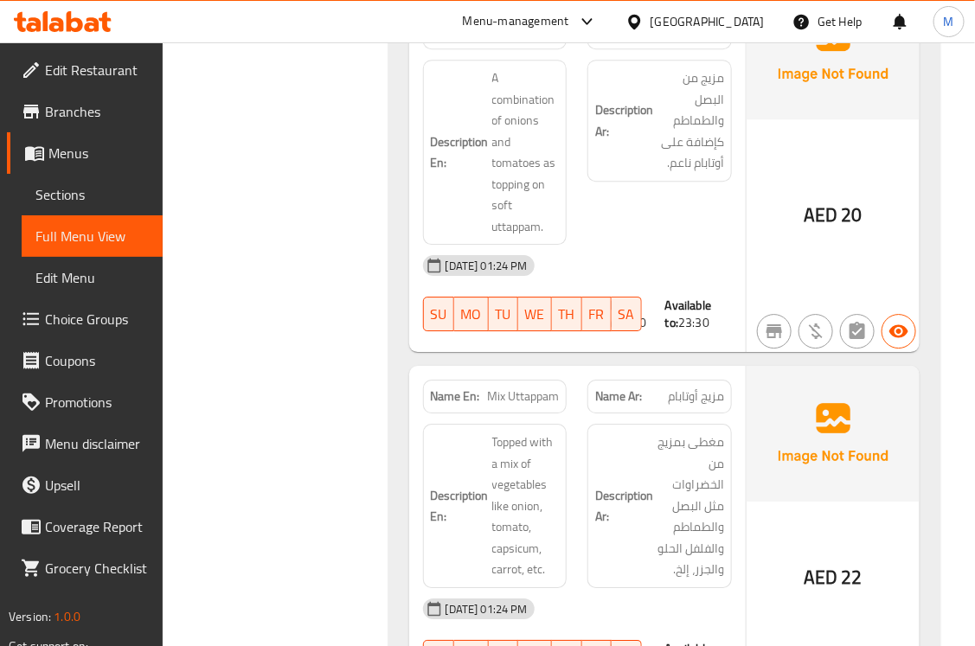
scroll to position [1549, 0]
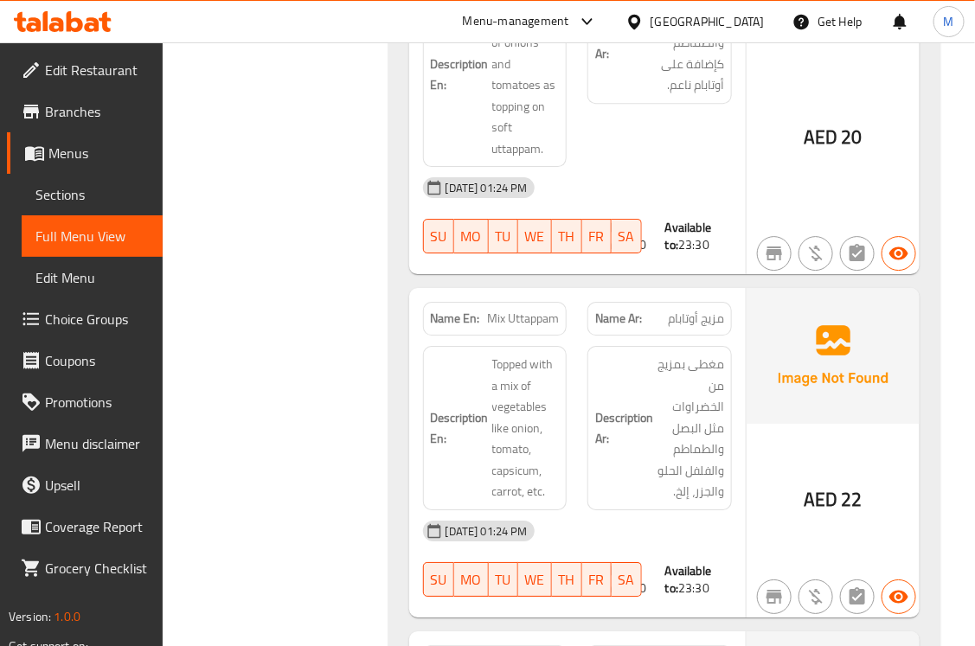
click at [329, 343] on div "Filter Branches Branches Popular filters Free items Branch specific items Has c…" at bounding box center [282, 359] width 191 height 3373
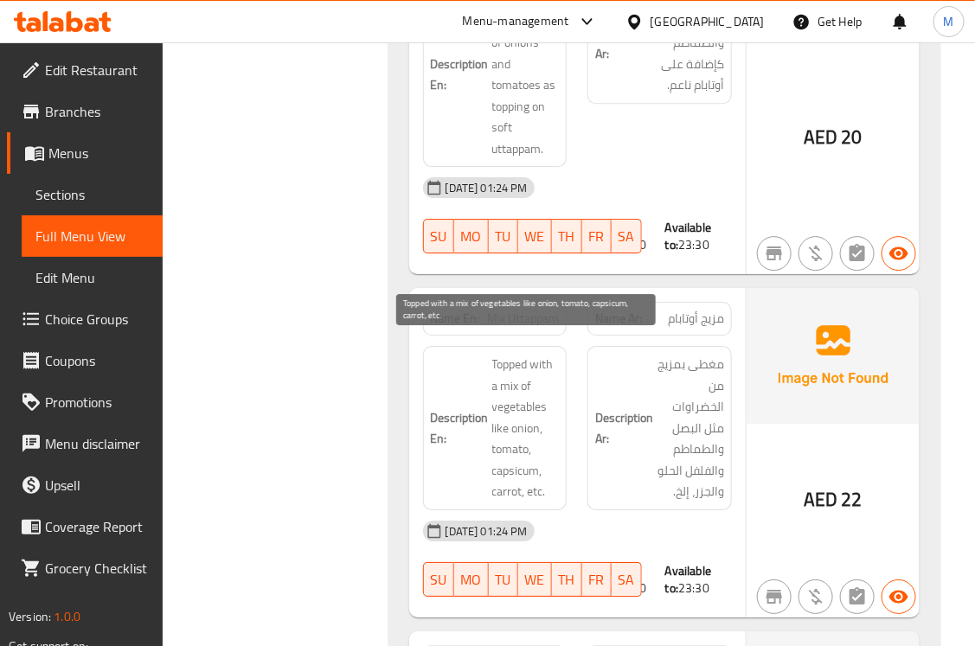
click at [536, 470] on span "Topped with a mix of vegetables like onion, tomato, capsicum, carrot, etc." at bounding box center [525, 428] width 67 height 149
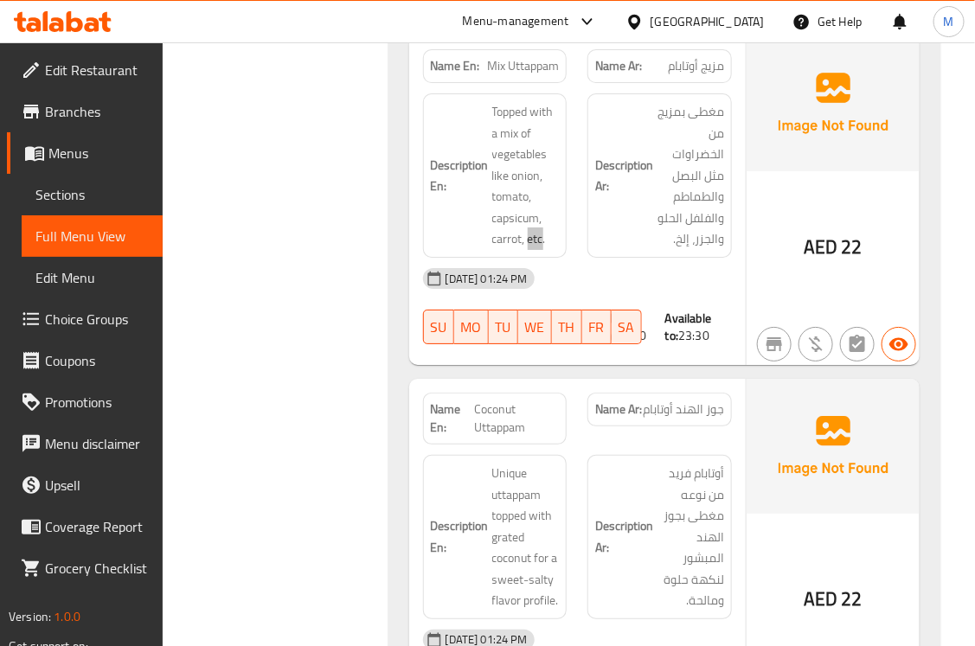
scroll to position [2054, 0]
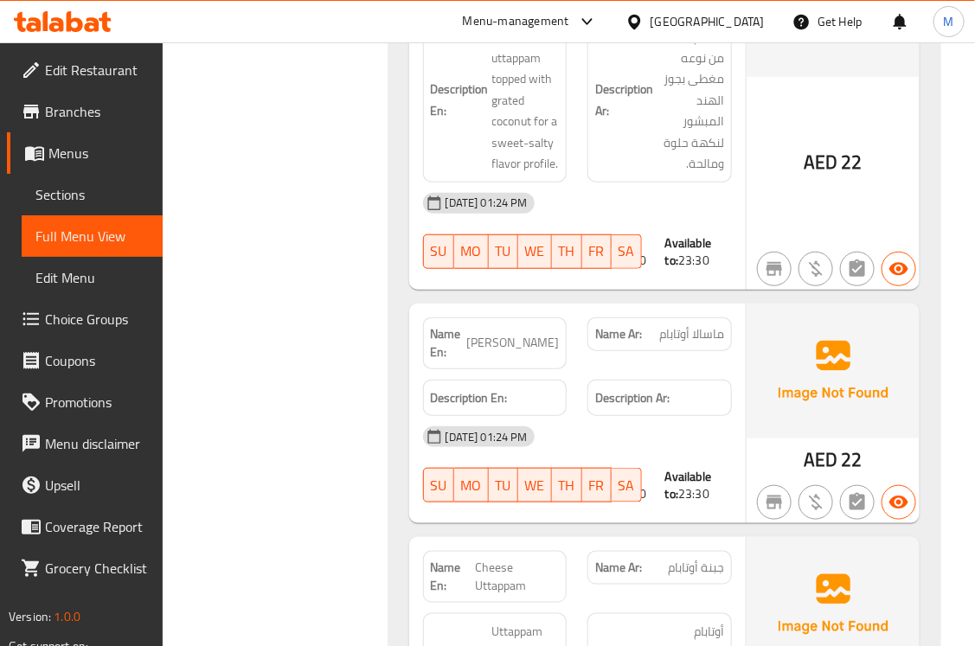
scroll to position [2305, 0]
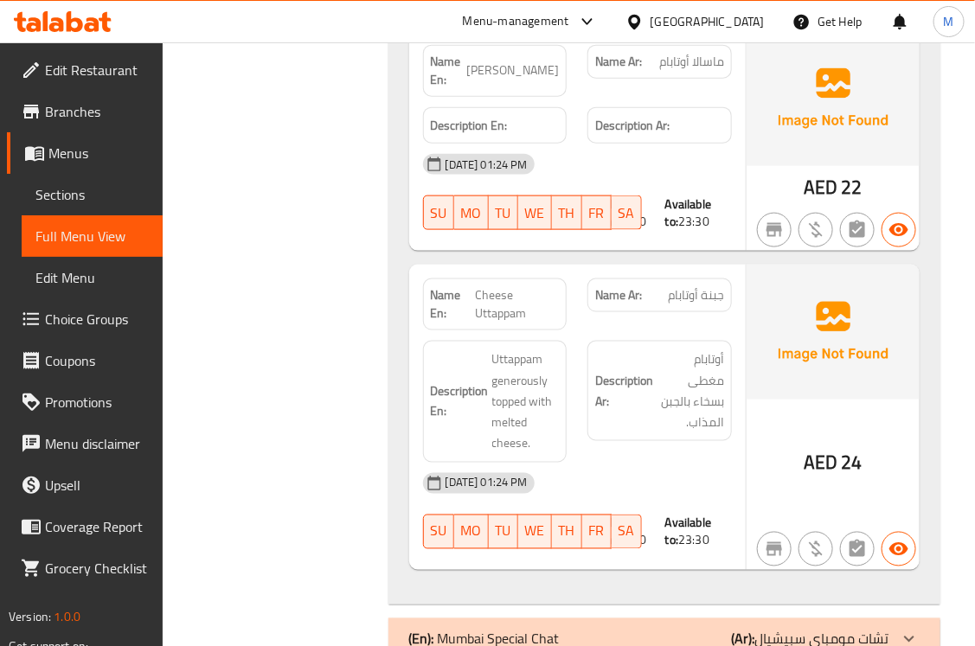
scroll to position [2557, 0]
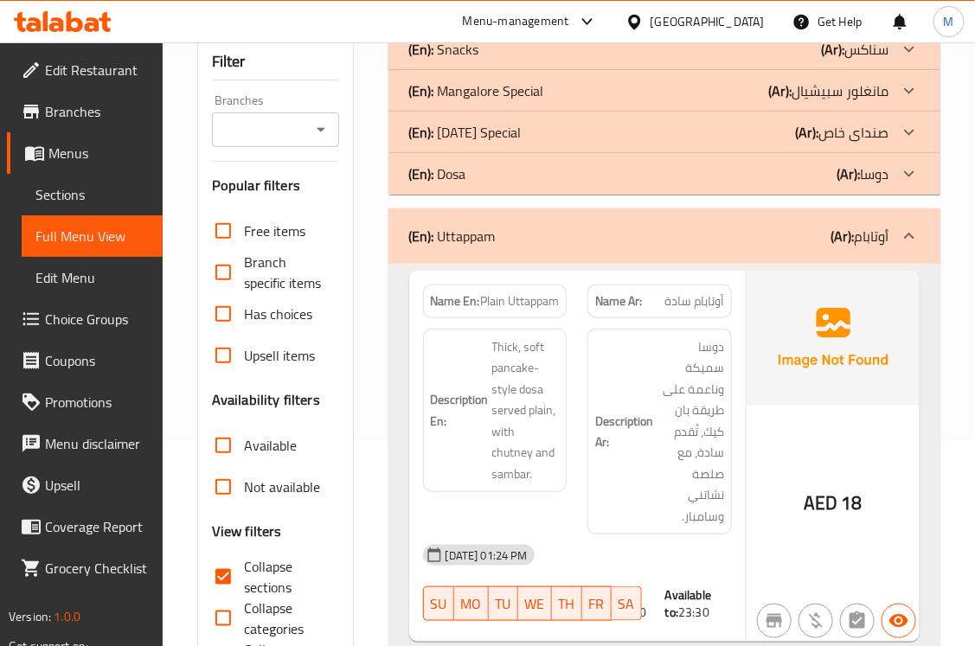
scroll to position [252, 0]
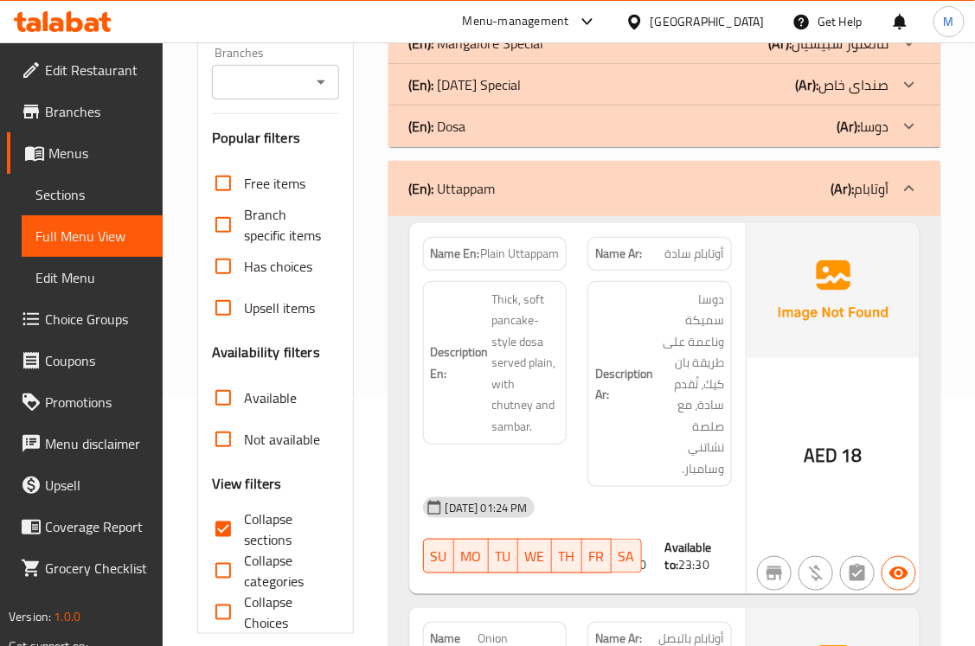
click at [470, 183] on p "(En): Uttappam" at bounding box center [452, 188] width 86 height 21
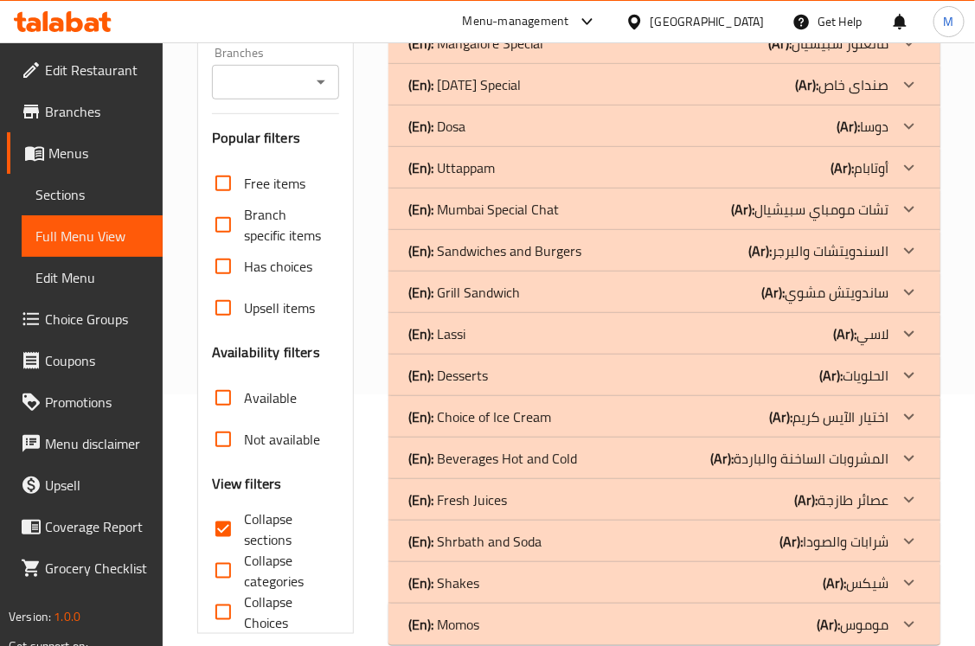
click at [502, 205] on p "(En): Mumbai Special Chat" at bounding box center [484, 209] width 150 height 21
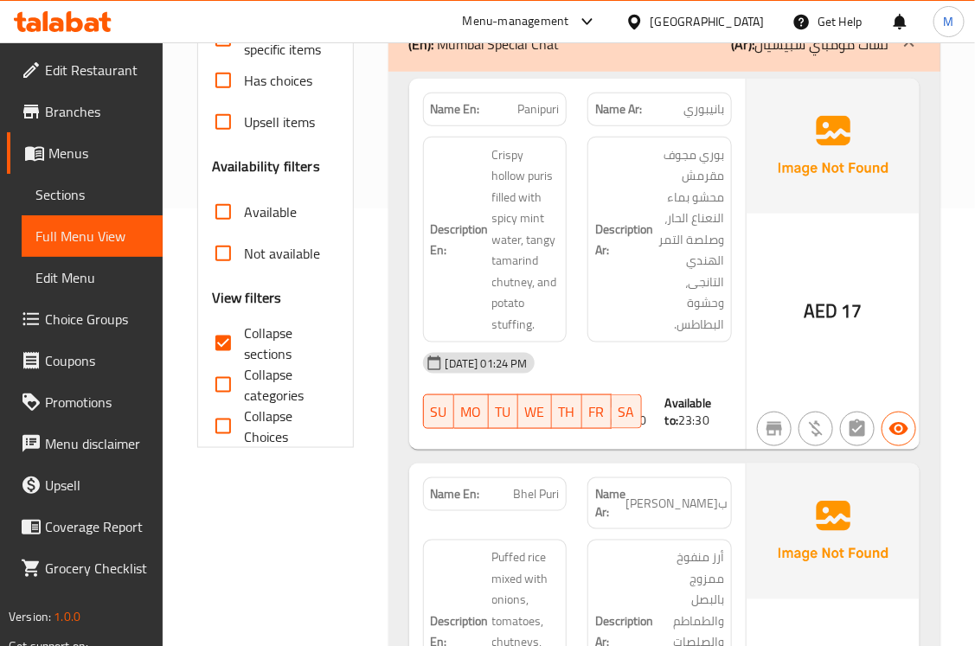
scroll to position [504, 0]
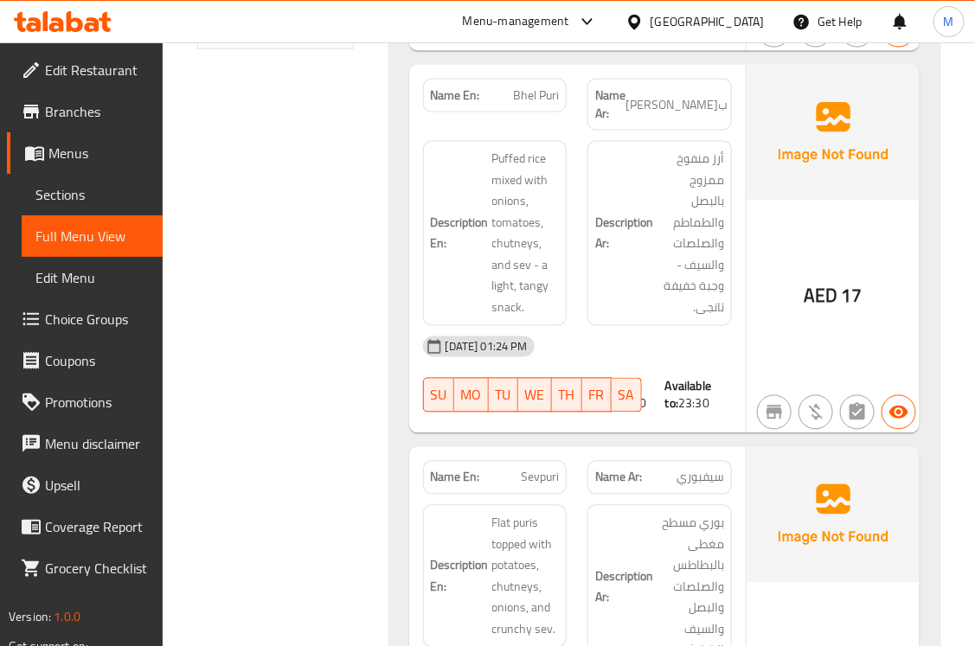
scroll to position [757, 0]
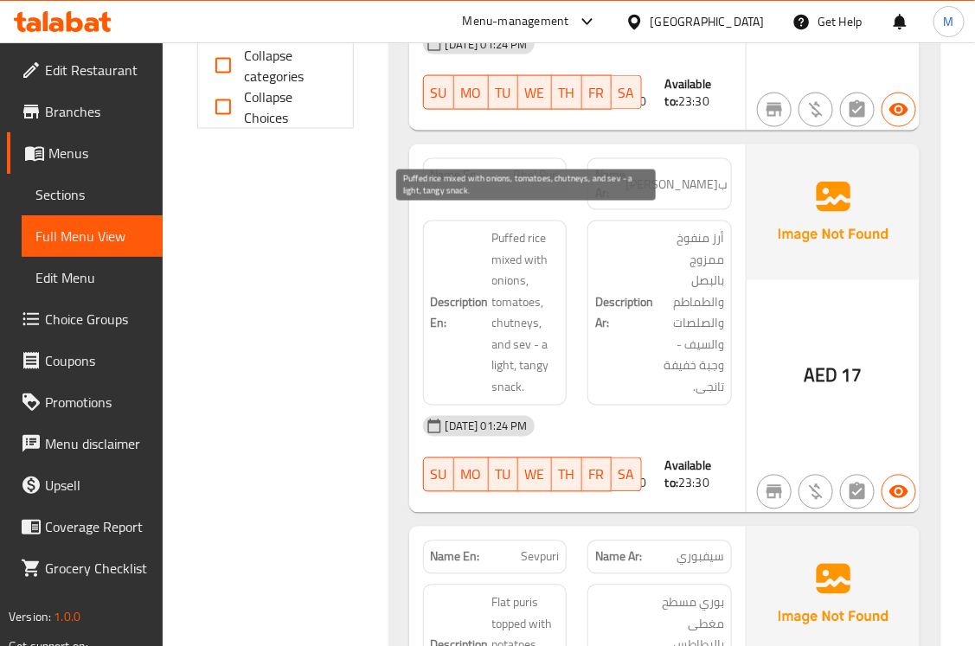
click at [508, 228] on span "Puffed rice mixed with onions, tomatoes, chutneys, and sev - a light, tangy sna…" at bounding box center [525, 312] width 67 height 169
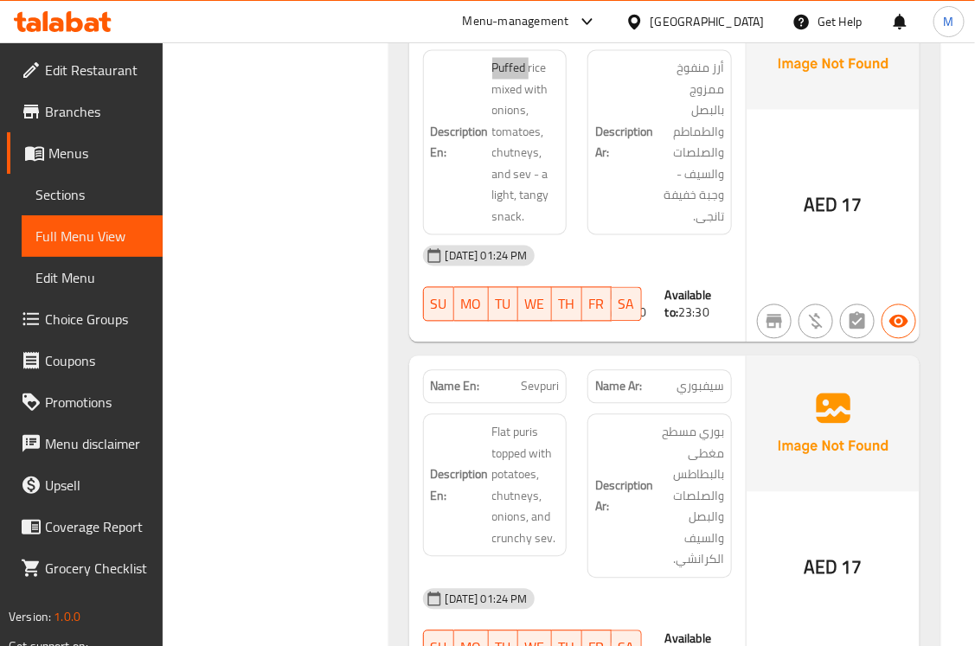
scroll to position [1008, 0]
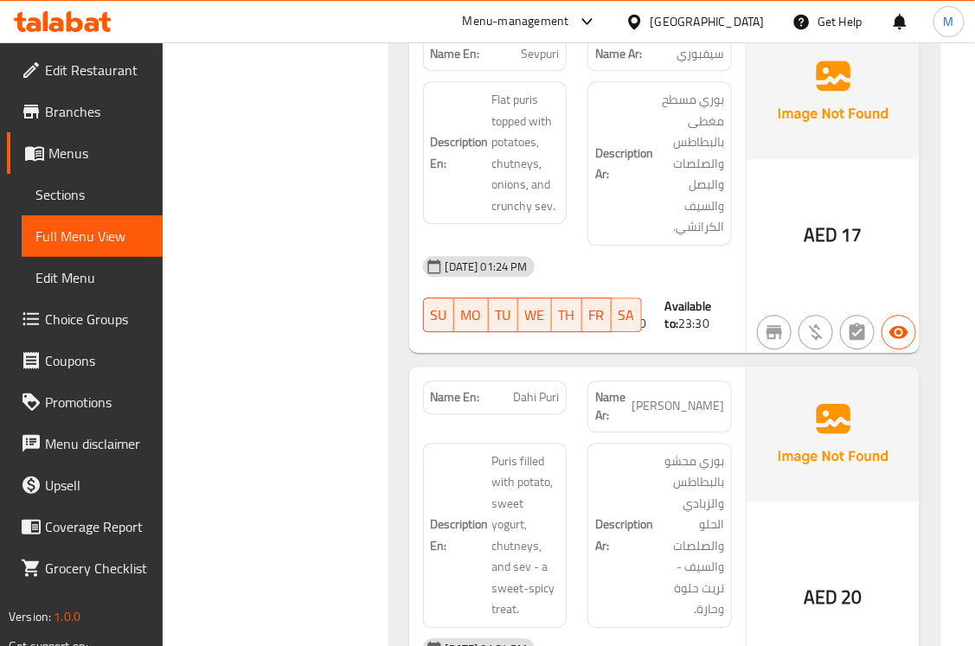
scroll to position [1261, 0]
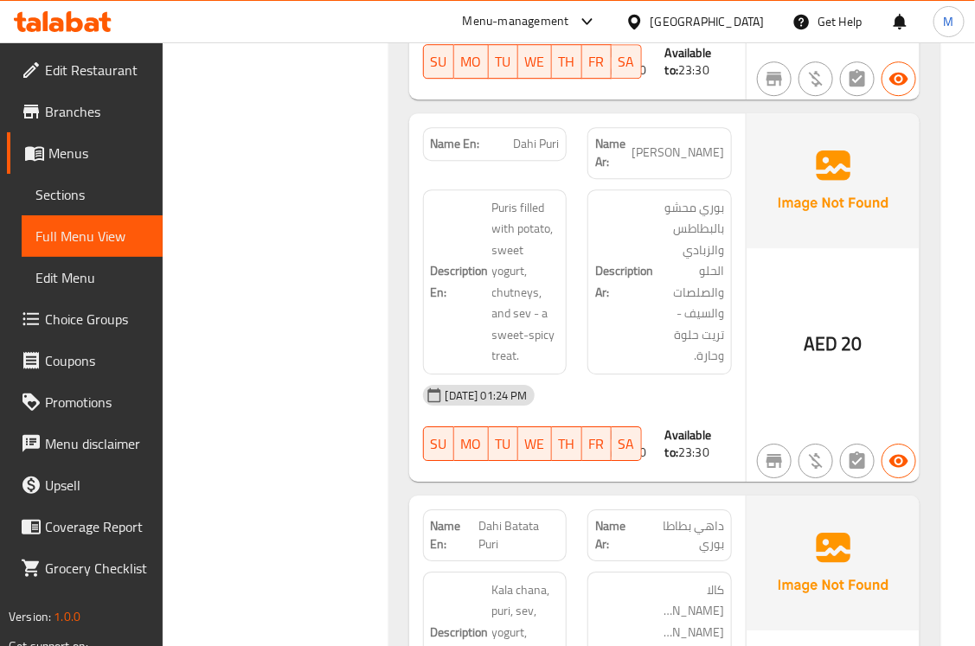
scroll to position [1765, 0]
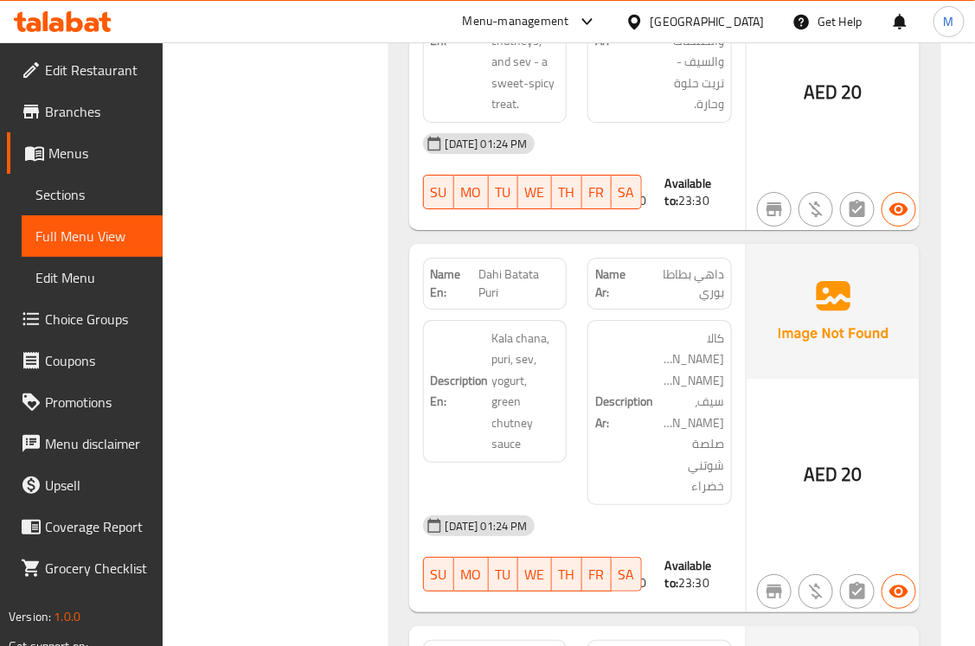
click at [256, 379] on div "Filter Branches Branches Popular filters Free items Branch specific items Has c…" at bounding box center [282, 528] width 191 height 4143
click at [507, 265] on span "Dahi Batata Puri" at bounding box center [518, 283] width 80 height 36
click at [506, 265] on span "Dahi Batata Puri" at bounding box center [518, 283] width 80 height 36
click at [504, 265] on span "Dahi Batata Puri" at bounding box center [518, 283] width 80 height 36
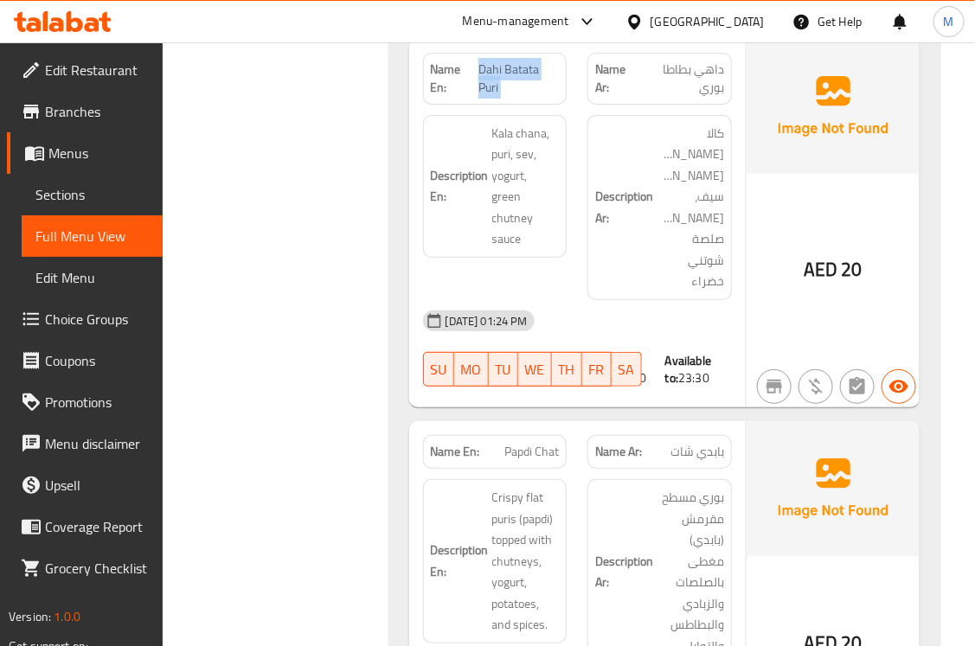
scroll to position [2017, 0]
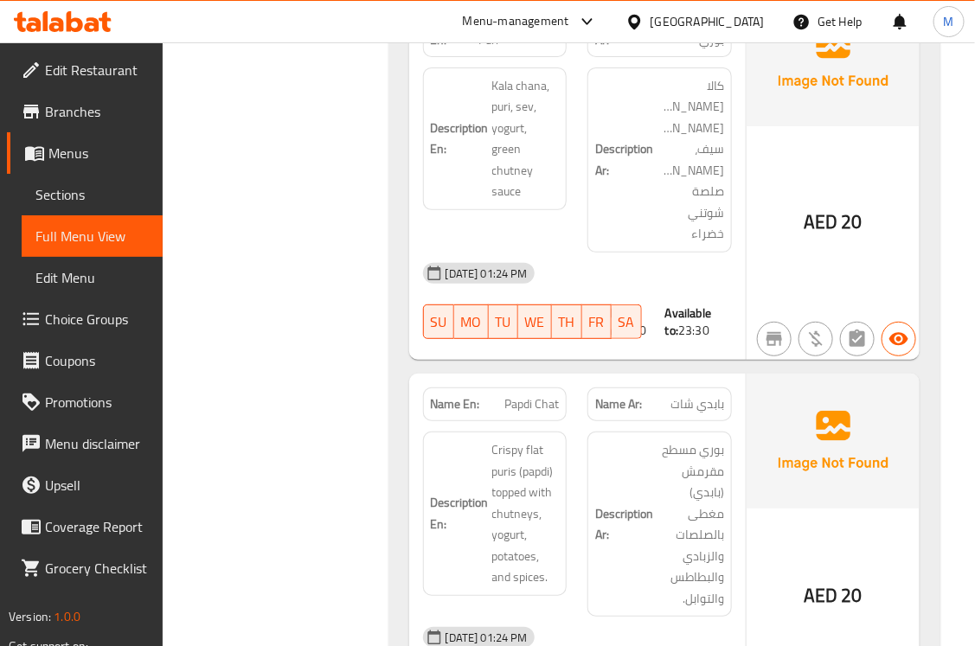
click at [300, 402] on div "Filter Branches Branches Popular filters Free items Branch specific items Has c…" at bounding box center [282, 276] width 191 height 4143
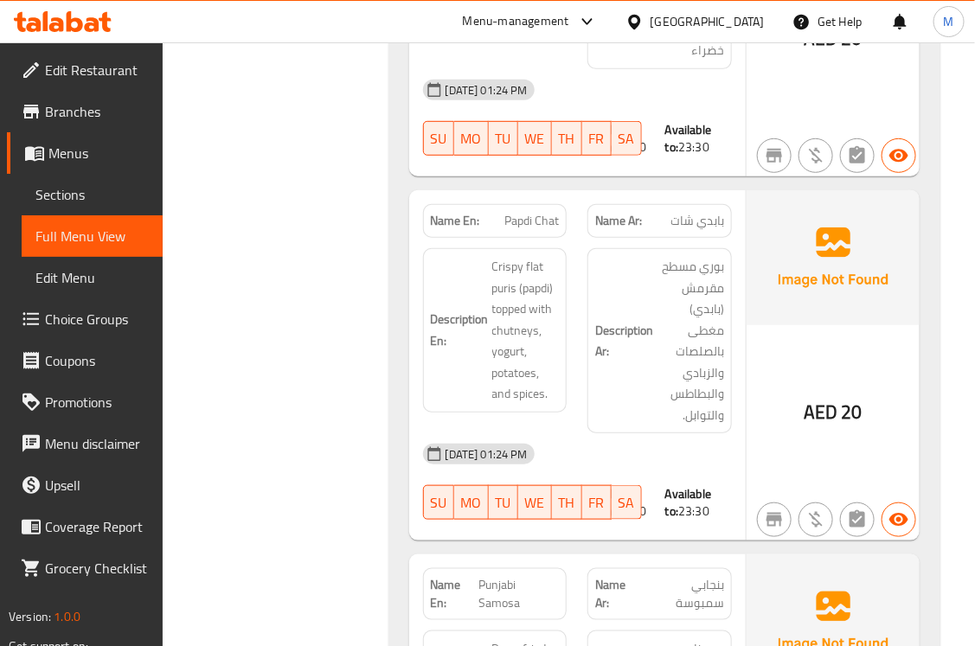
scroll to position [2270, 0]
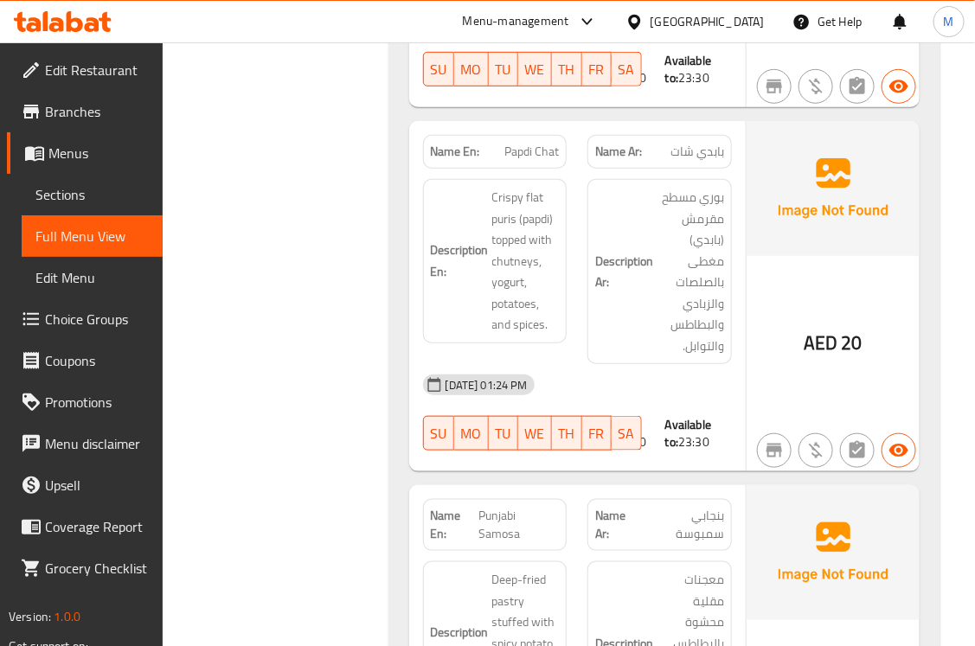
click at [290, 379] on div "Filter Branches Branches Popular filters Free items Branch specific items Has c…" at bounding box center [282, 23] width 191 height 4143
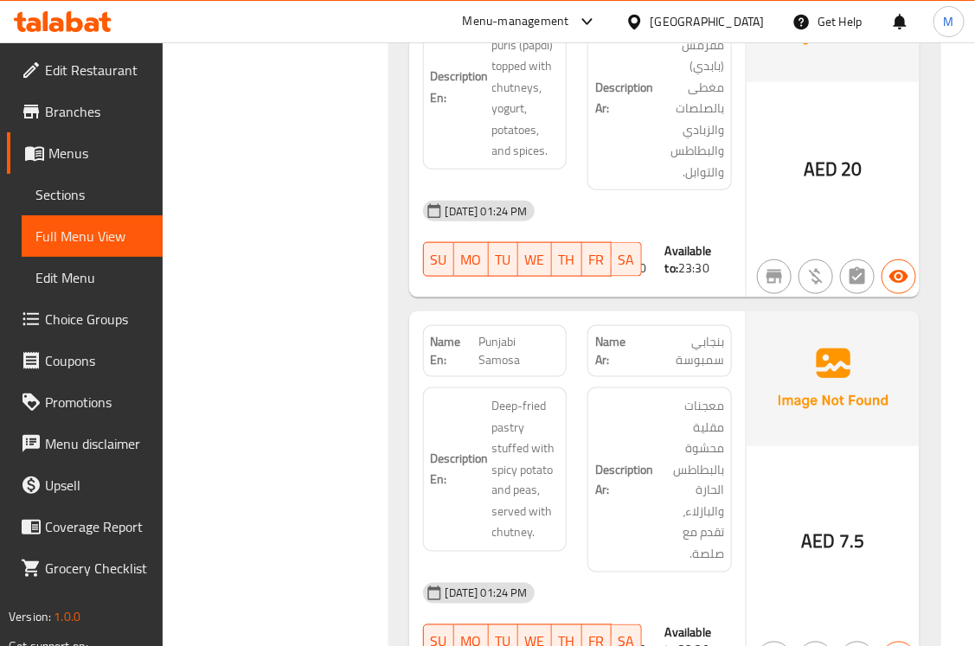
scroll to position [2522, 0]
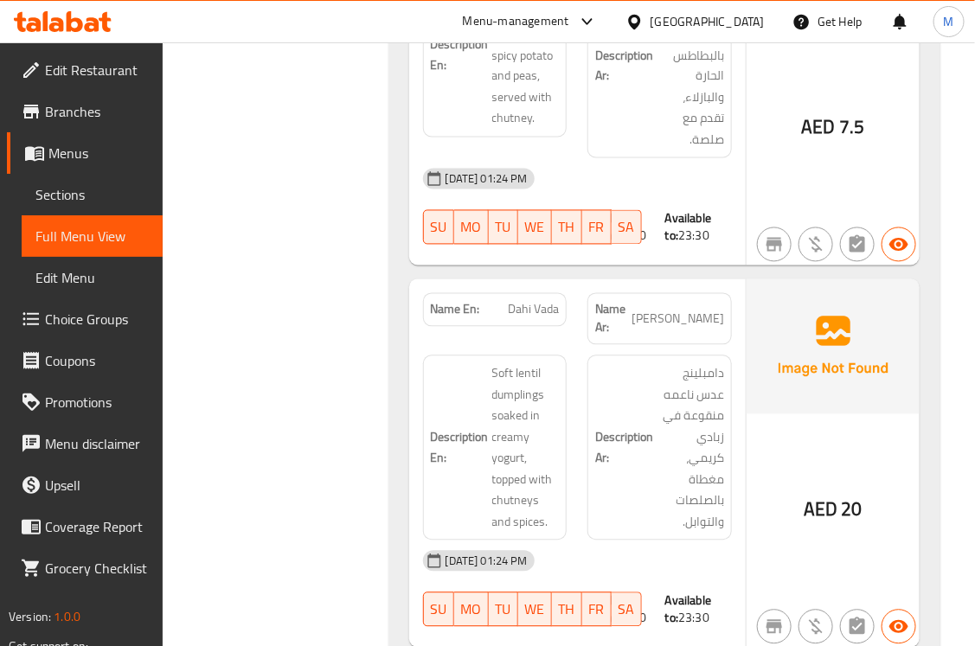
scroll to position [2906, 0]
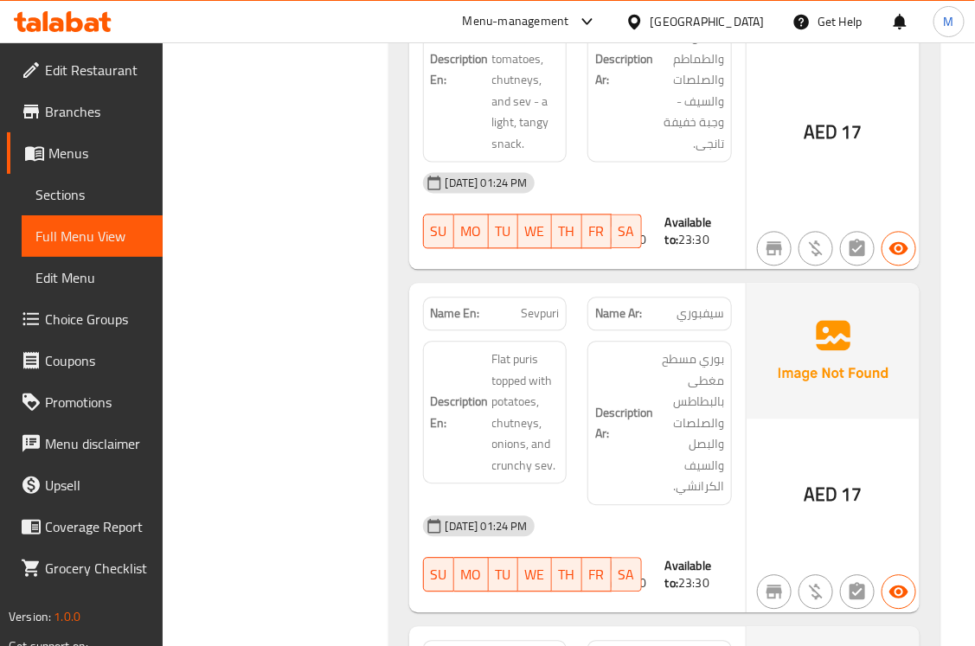
scroll to position [252, 0]
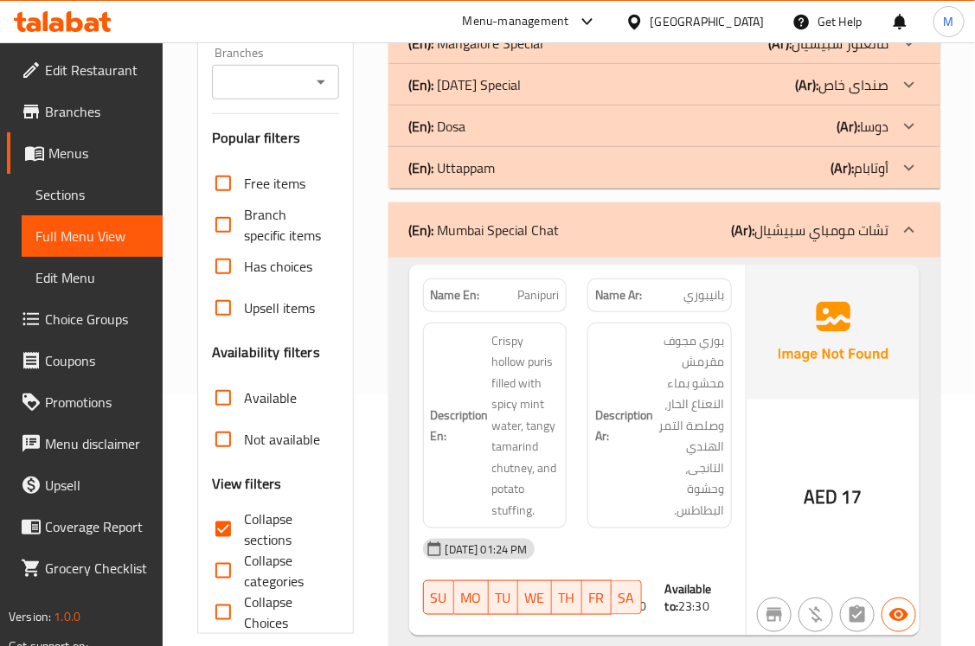
click at [491, 225] on p "(En): Mumbai Special Chat" at bounding box center [484, 230] width 150 height 21
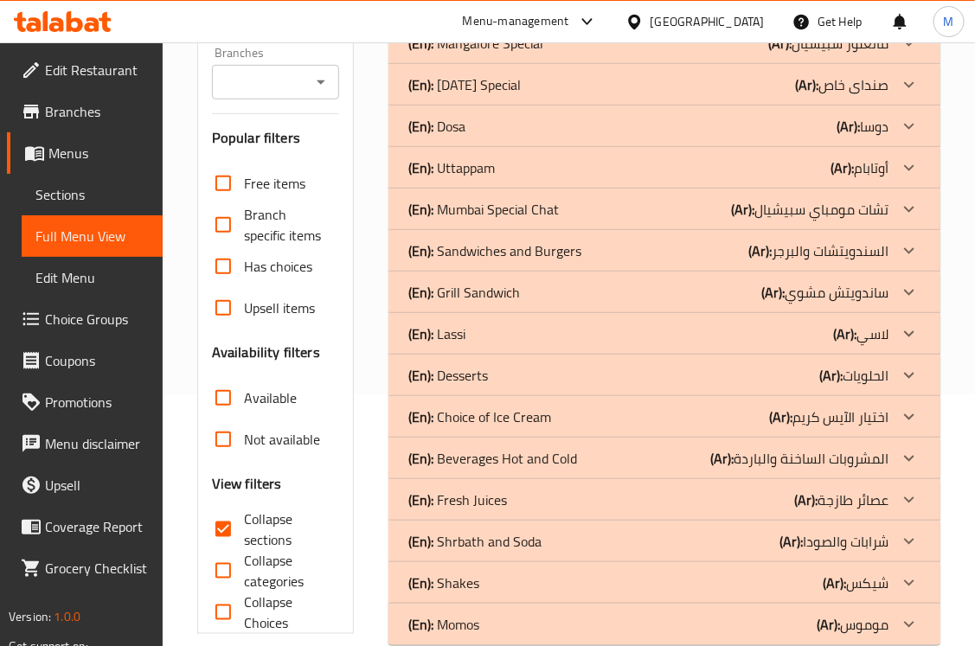
click at [490, 253] on p "(En): Sandwiches and Burgers" at bounding box center [495, 250] width 173 height 21
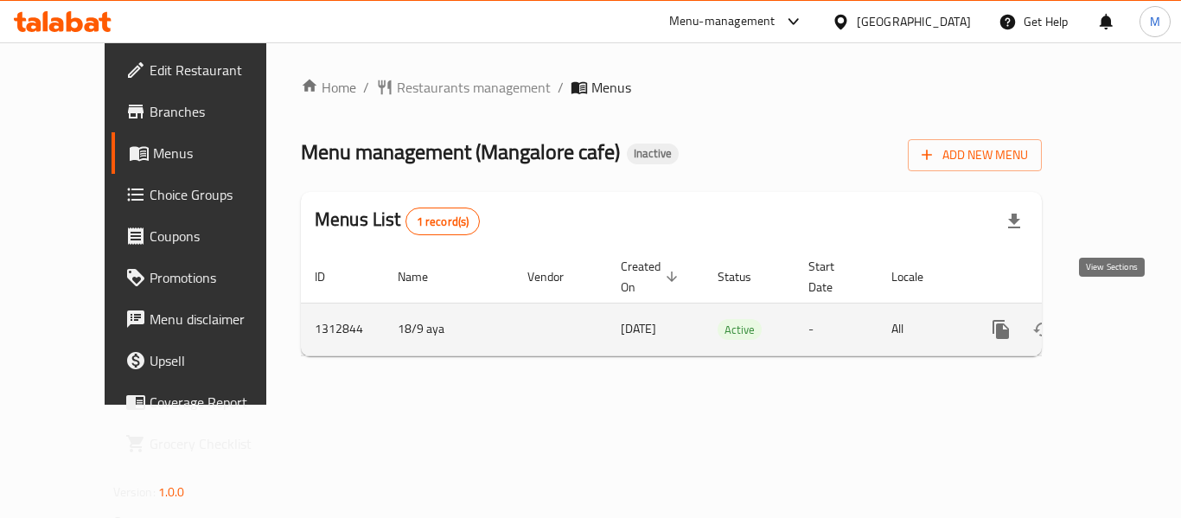
click at [1116, 319] on icon "enhanced table" at bounding box center [1126, 329] width 21 height 21
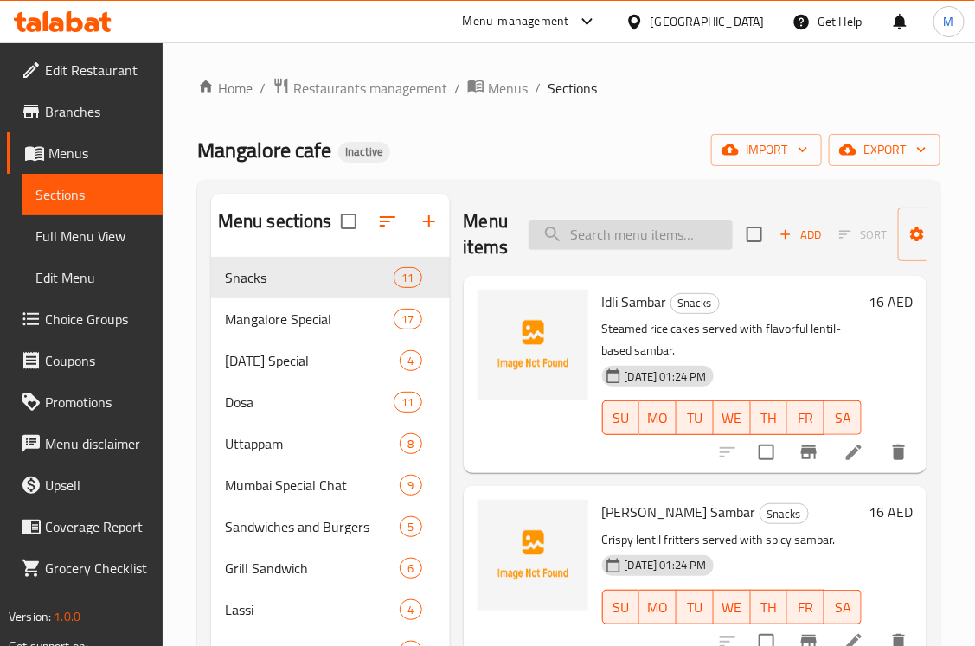
click at [590, 236] on input "search" at bounding box center [630, 235] width 204 height 30
paste input "PRAWNS GHEE ROAST"
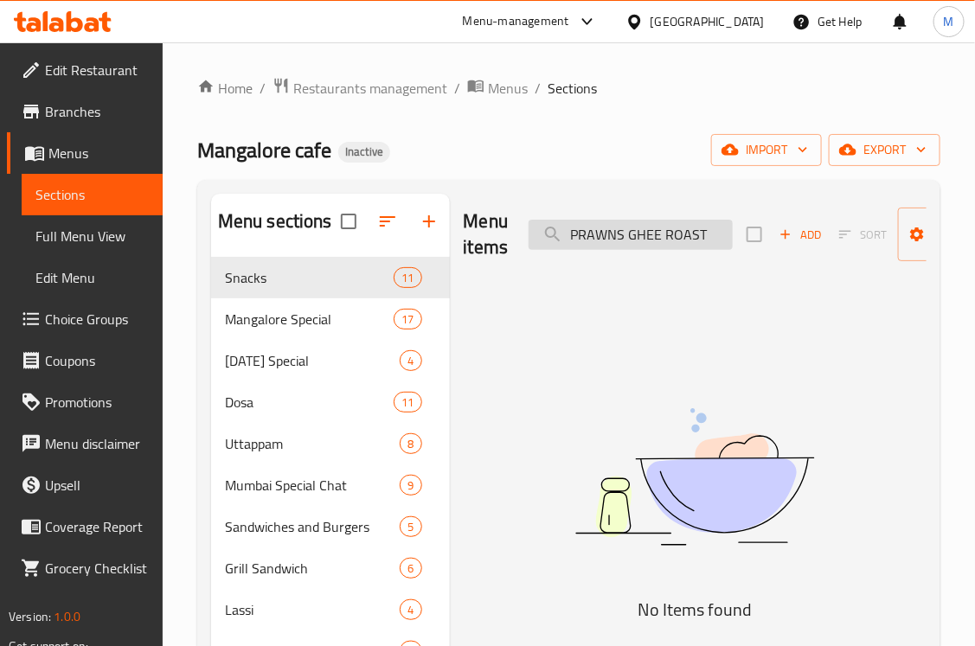
click at [564, 240] on input "PRAWNS GHEE ROAST" at bounding box center [630, 235] width 204 height 30
click at [597, 240] on input "PRAWNS GHEE ROAST" at bounding box center [630, 235] width 204 height 30
paste input "search"
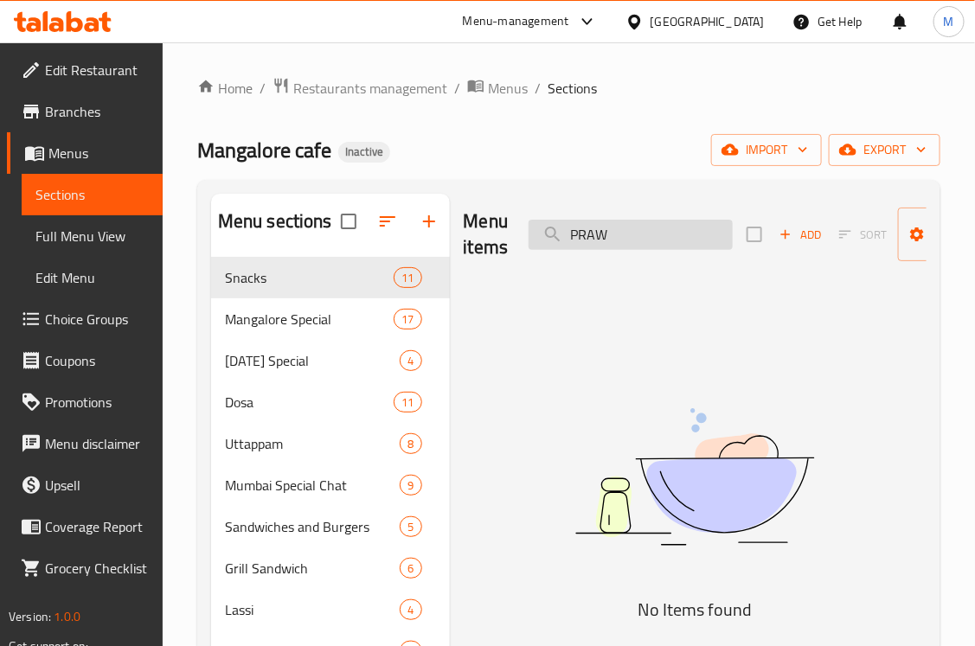
click at [577, 235] on input "PRAW" at bounding box center [630, 235] width 204 height 30
paste input "NS GHEE ROAST"
click at [585, 236] on input "PRAWNS GHEE ROAST" at bounding box center [630, 235] width 204 height 30
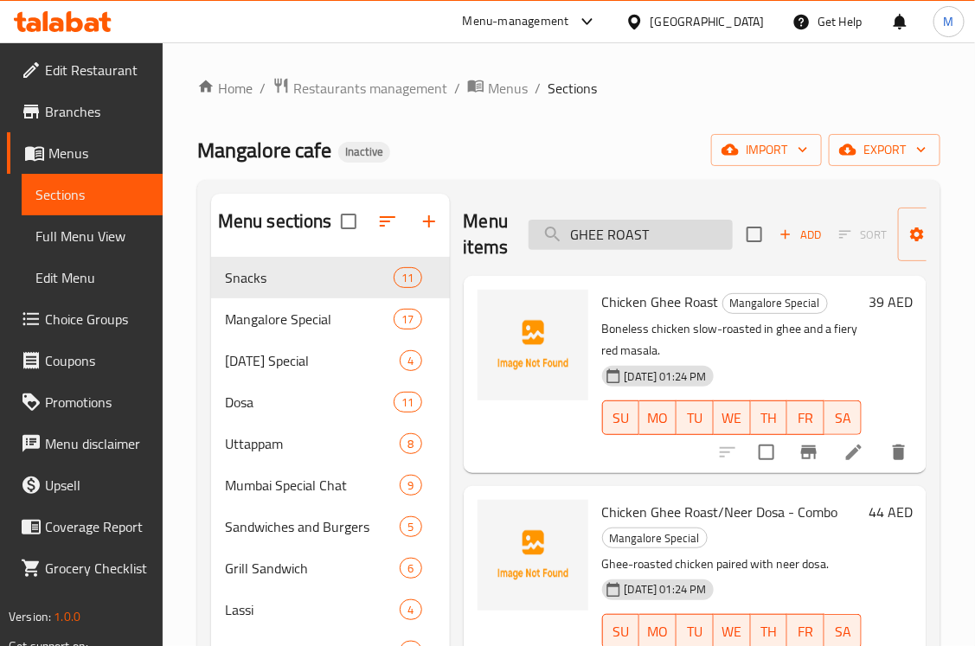
click at [659, 227] on input "GHEE ROAST" at bounding box center [630, 235] width 204 height 30
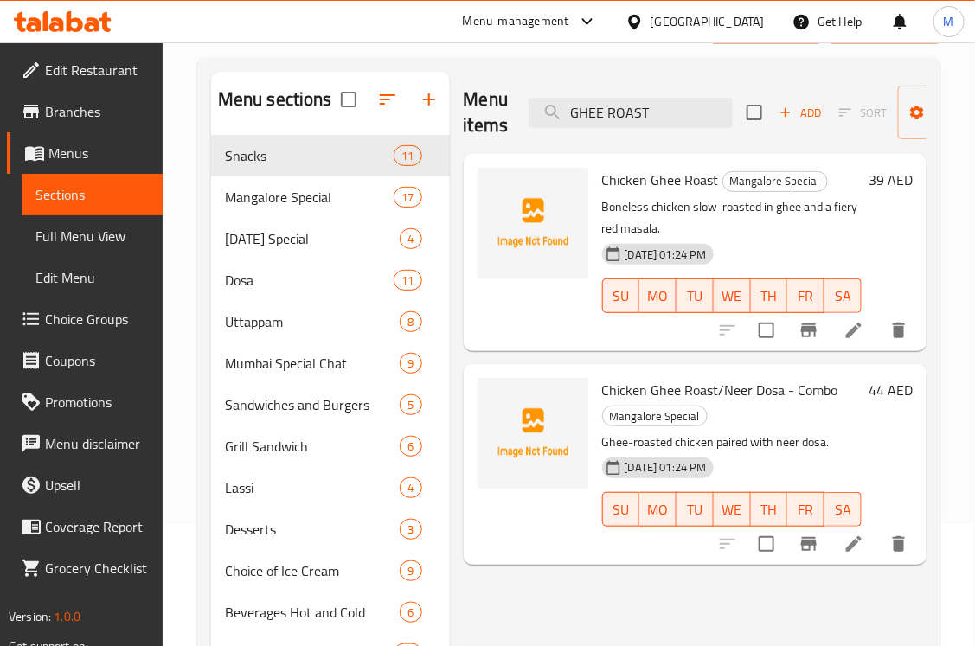
scroll to position [78, 0]
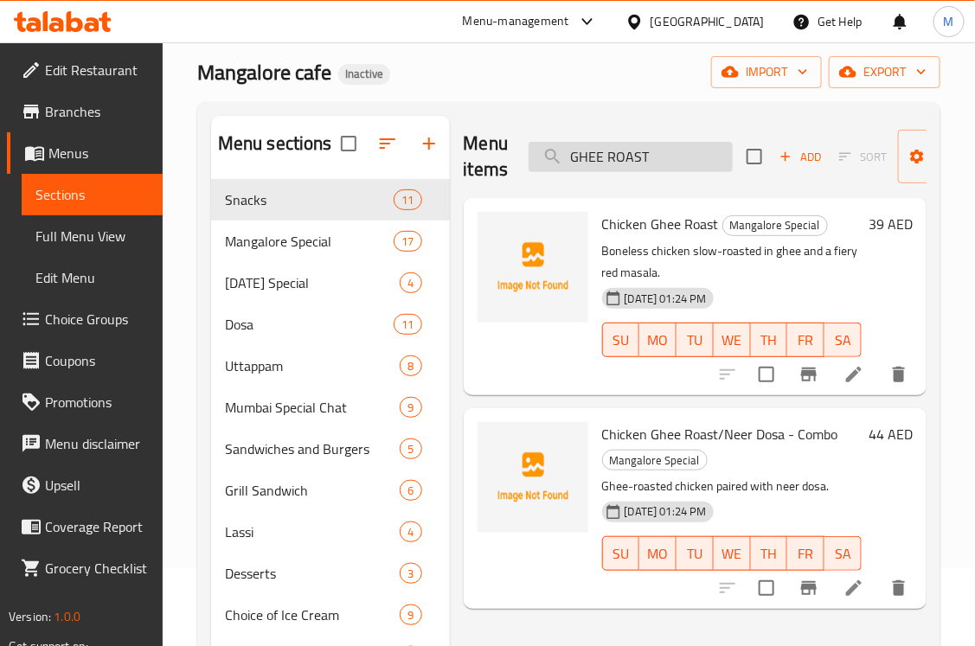
click at [593, 162] on input "GHEE ROAST" at bounding box center [630, 157] width 204 height 30
paste input "CHICKEN CURRY"
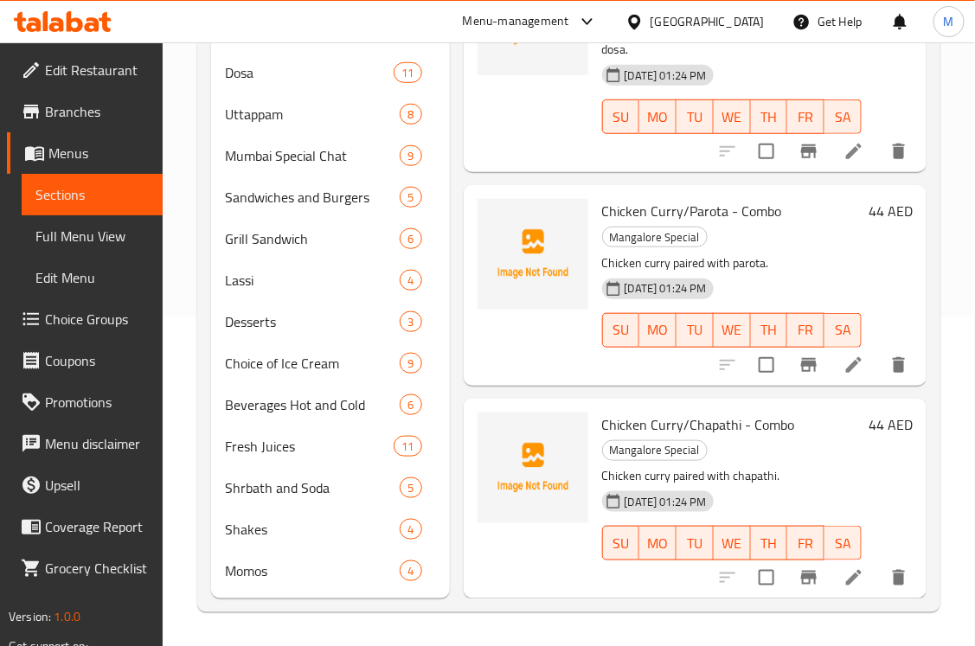
scroll to position [0, 0]
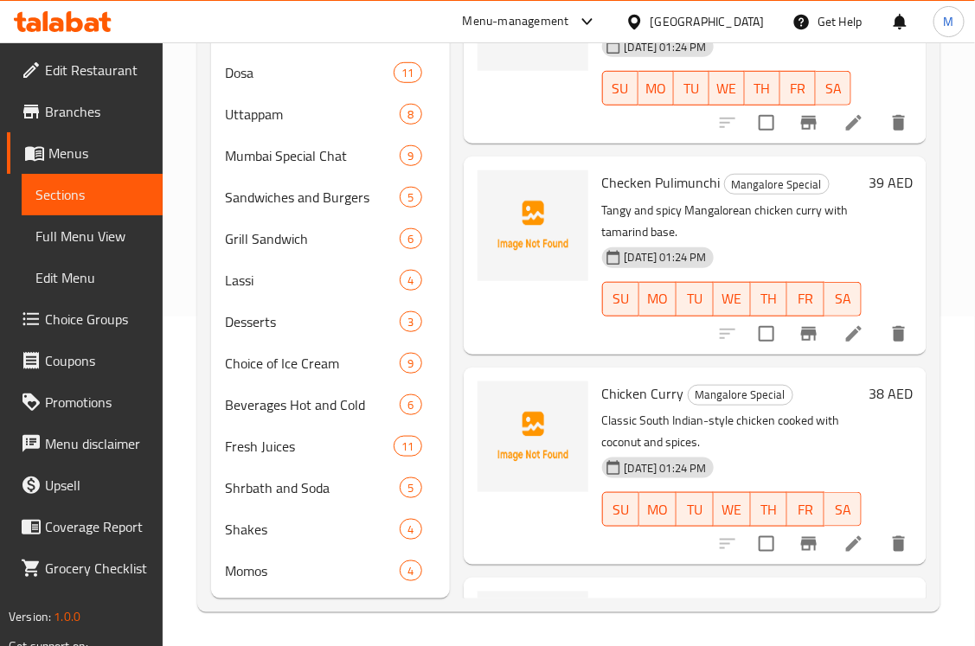
type input "CHICKEN CURRY"
